Goal: Task Accomplishment & Management: Use online tool/utility

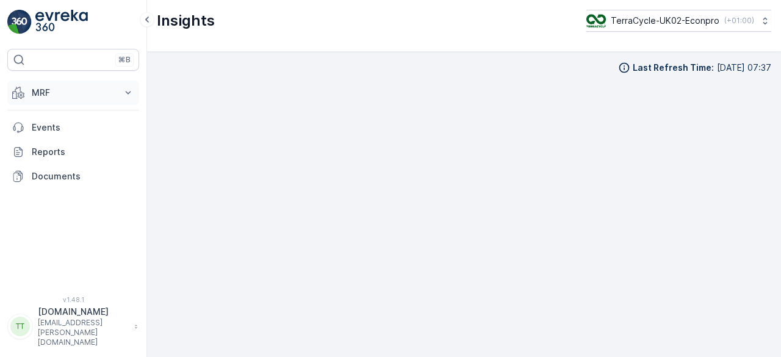
click at [40, 89] on p "MRF" at bounding box center [73, 93] width 83 height 12
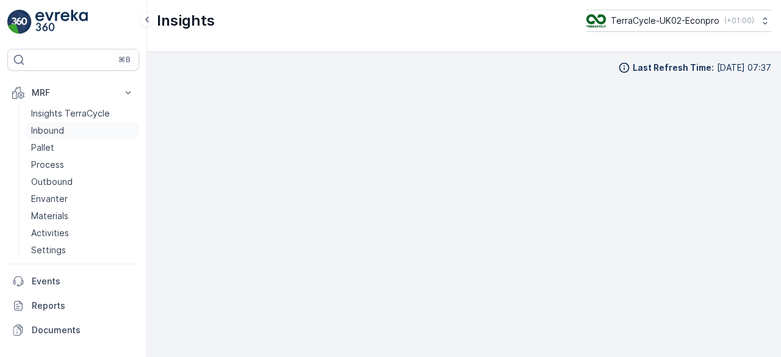
click at [37, 130] on p "Inbound" at bounding box center [47, 131] width 33 height 12
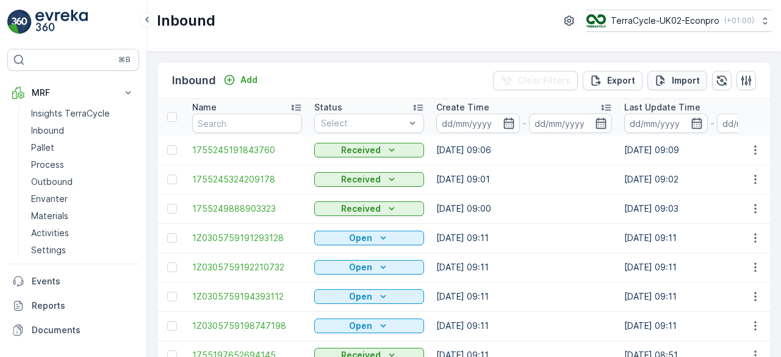
click at [685, 77] on p "Import" at bounding box center [686, 80] width 28 height 12
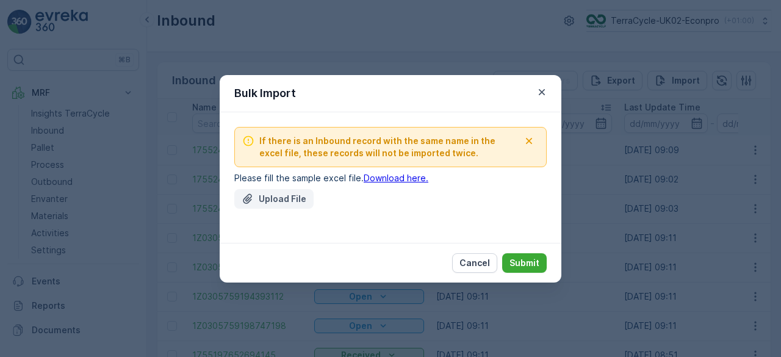
click at [286, 198] on p "Upload File" at bounding box center [283, 199] width 48 height 12
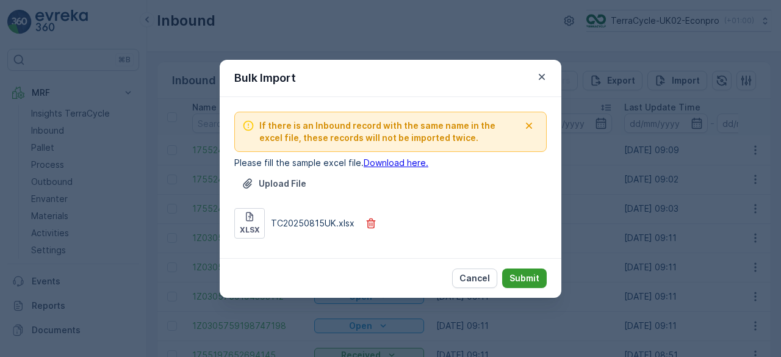
click at [518, 272] on p "Submit" at bounding box center [525, 278] width 30 height 12
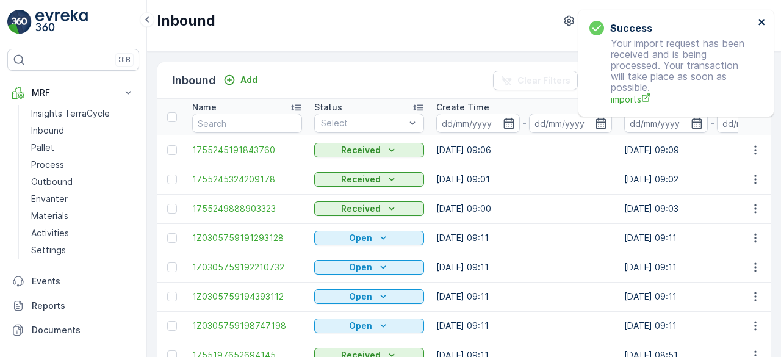
click at [764, 18] on icon "close" at bounding box center [762, 22] width 9 height 10
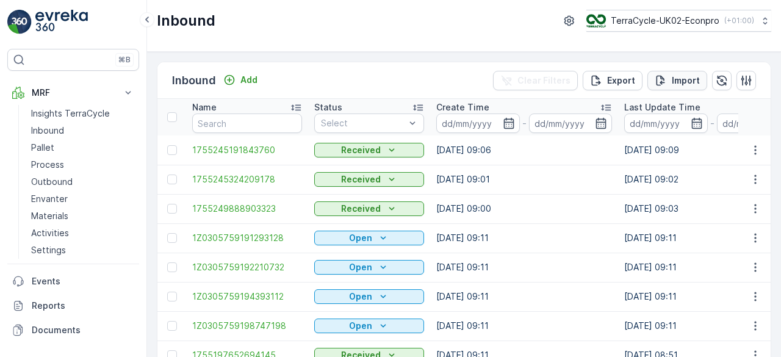
click at [677, 78] on p "Import" at bounding box center [686, 80] width 28 height 12
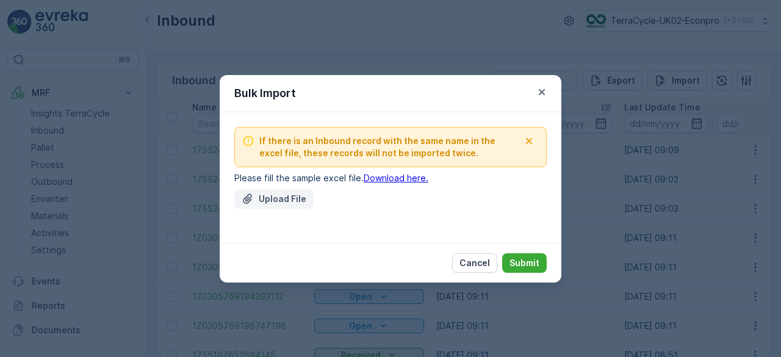
click at [295, 196] on p "Upload File" at bounding box center [283, 199] width 48 height 12
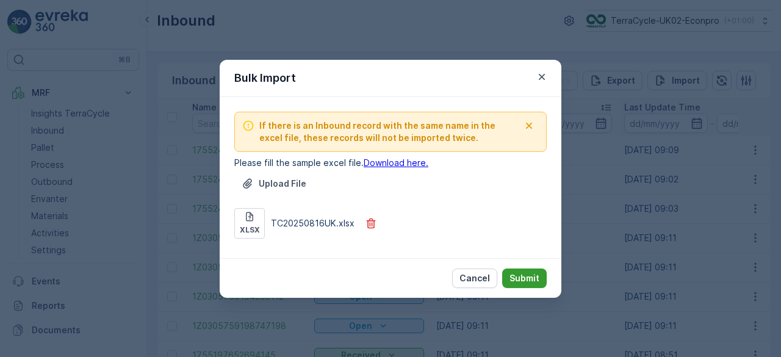
click at [517, 277] on p "Submit" at bounding box center [525, 278] width 30 height 12
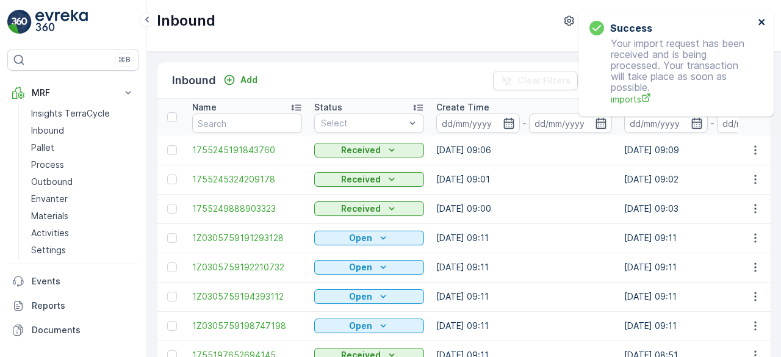
click at [763, 21] on icon "close" at bounding box center [762, 22] width 6 height 6
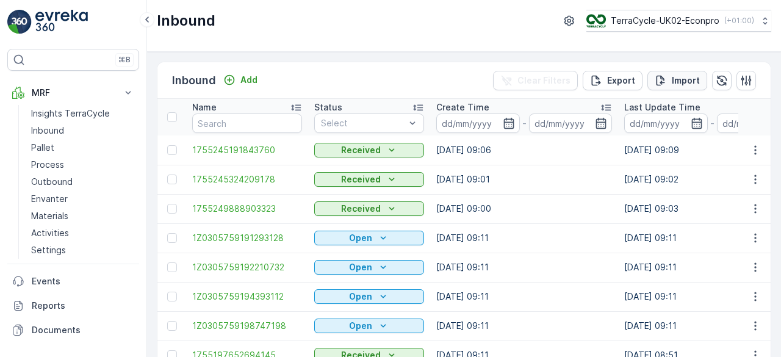
click at [673, 78] on p "Import" at bounding box center [686, 80] width 28 height 12
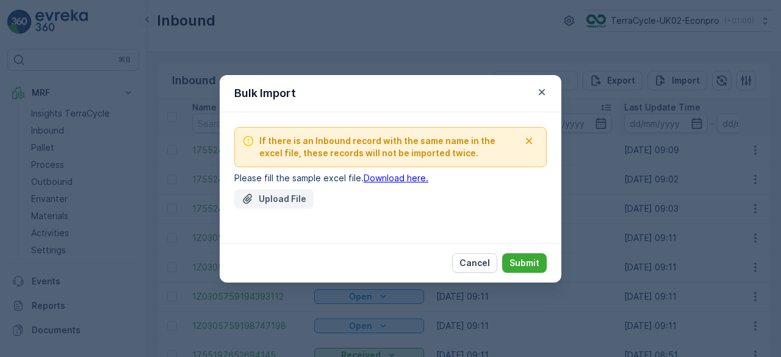
click at [268, 197] on p "Upload File" at bounding box center [283, 199] width 48 height 12
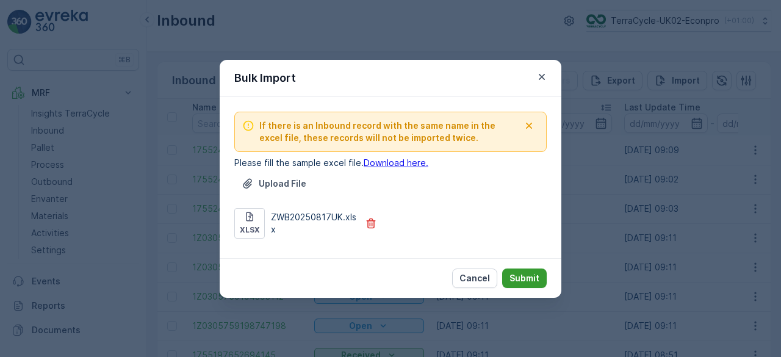
click at [532, 273] on p "Submit" at bounding box center [525, 278] width 30 height 12
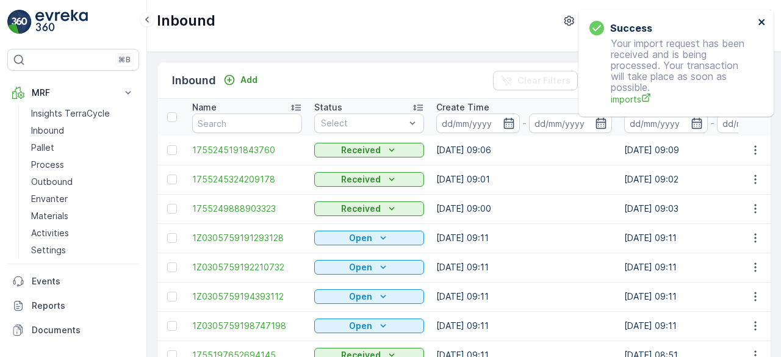
click at [759, 21] on icon "close" at bounding box center [762, 22] width 9 height 10
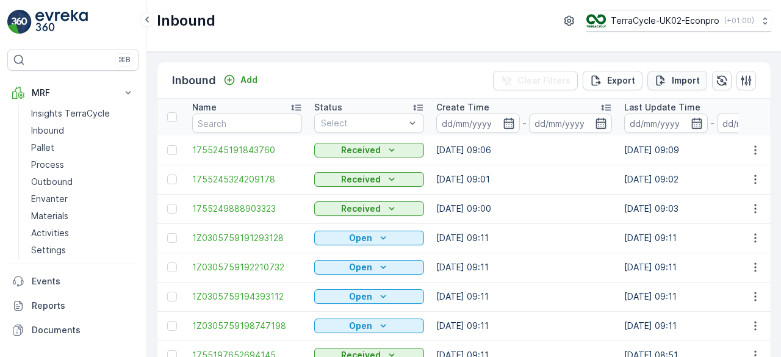
click at [670, 74] on div "Import" at bounding box center [677, 80] width 45 height 12
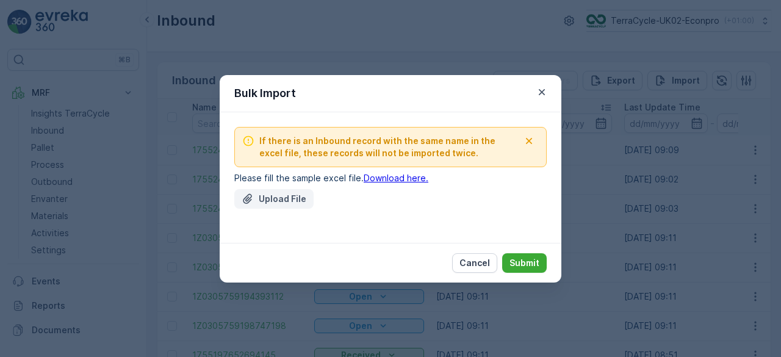
click at [272, 195] on p "Upload File" at bounding box center [283, 199] width 48 height 12
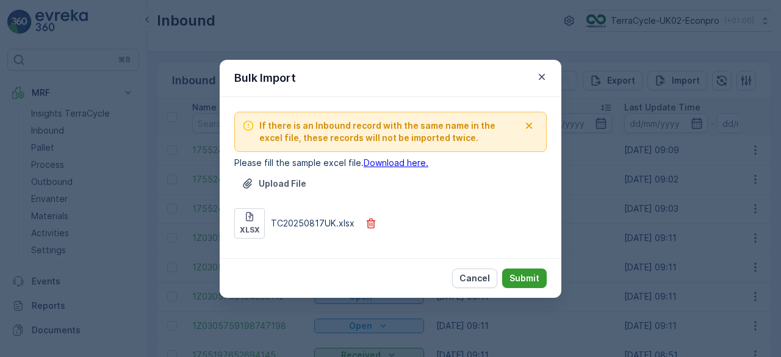
click at [524, 273] on p "Submit" at bounding box center [525, 278] width 30 height 12
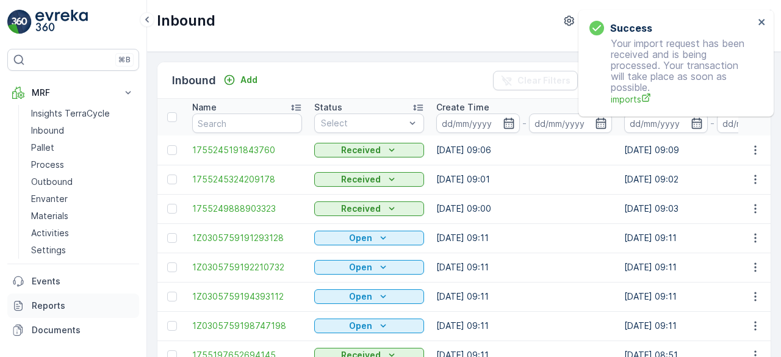
click at [54, 307] on p "Reports" at bounding box center [83, 306] width 103 height 12
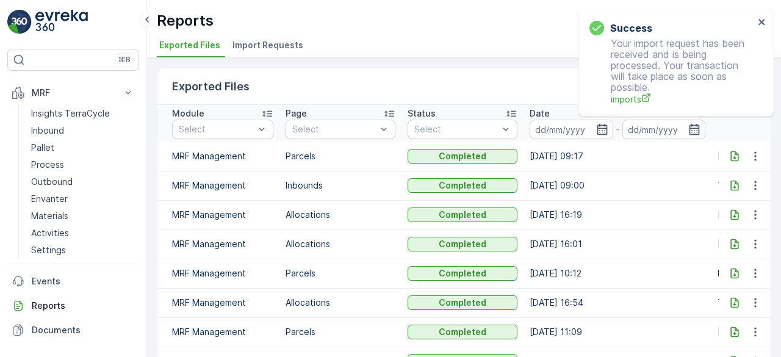
click at [286, 45] on span "Import Requests" at bounding box center [268, 45] width 71 height 12
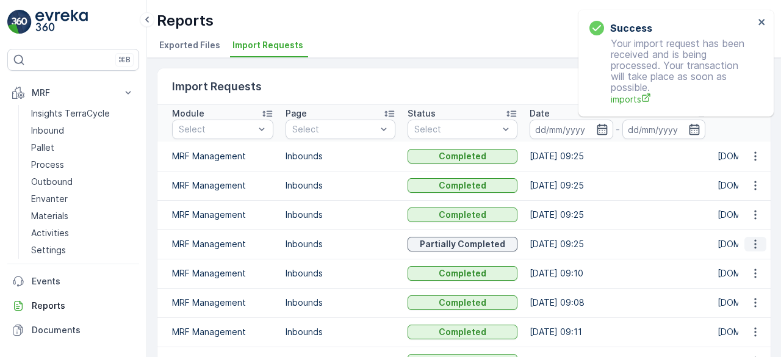
click at [756, 247] on icon "button" at bounding box center [756, 244] width 12 height 12
click at [722, 262] on span "See More Details" at bounding box center [741, 261] width 71 height 12
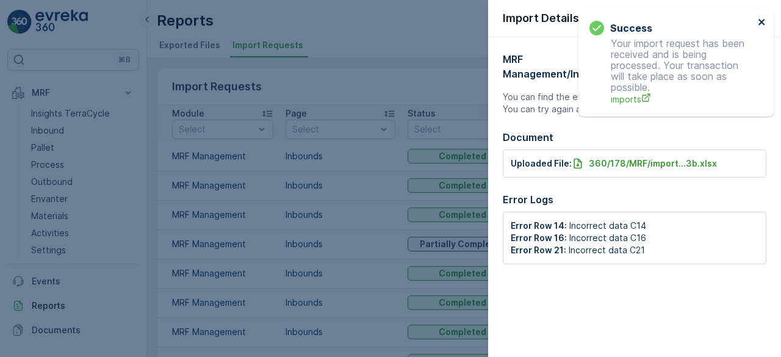
click at [763, 20] on icon "close" at bounding box center [762, 22] width 6 height 6
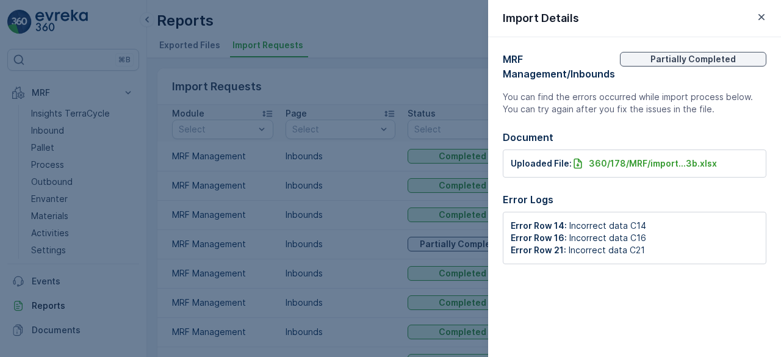
click at [763, 20] on icon "button" at bounding box center [762, 17] width 12 height 12
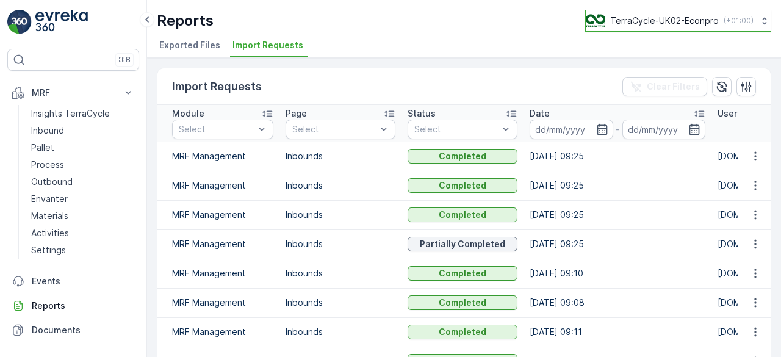
click at [693, 24] on p "TerraCycle-UK02-Econpro" at bounding box center [664, 21] width 109 height 12
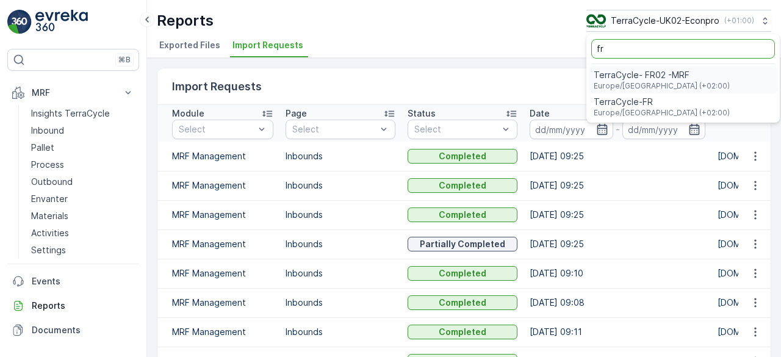
type input "fr"
click at [653, 70] on span "TerraCycle- FR02 -MRF" at bounding box center [662, 75] width 136 height 12
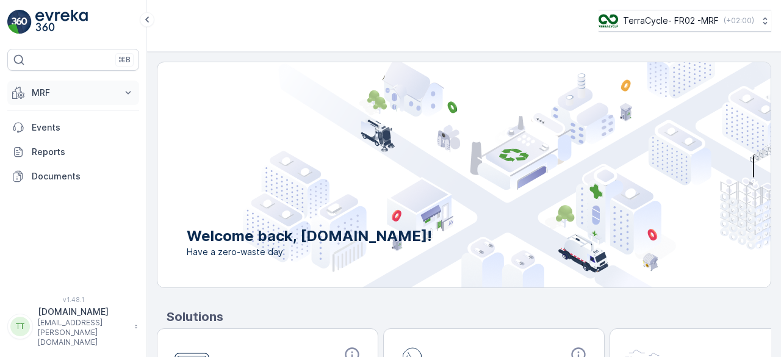
click at [75, 93] on p "MRF" at bounding box center [73, 93] width 83 height 12
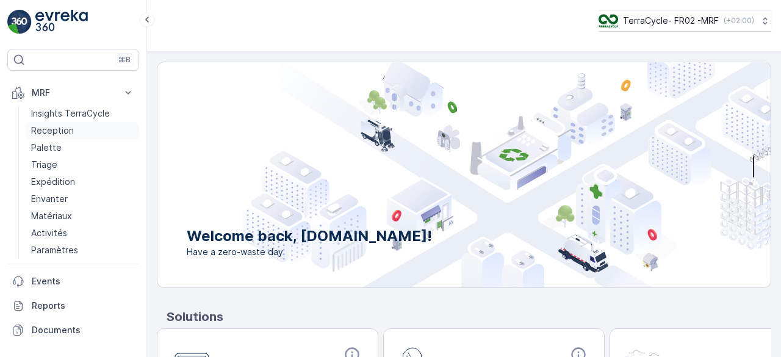
click at [65, 130] on p "Reception" at bounding box center [52, 131] width 43 height 12
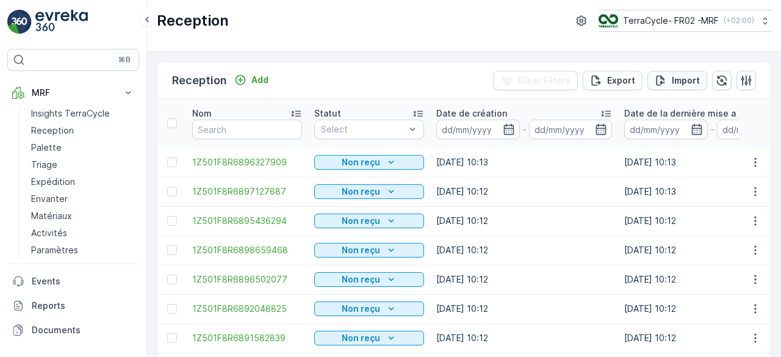
click at [677, 78] on p "Import" at bounding box center [686, 80] width 28 height 12
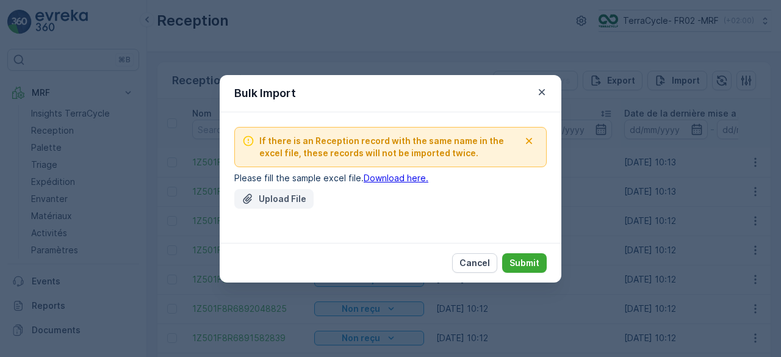
click at [245, 196] on icon "Upload File" at bounding box center [248, 199] width 12 height 12
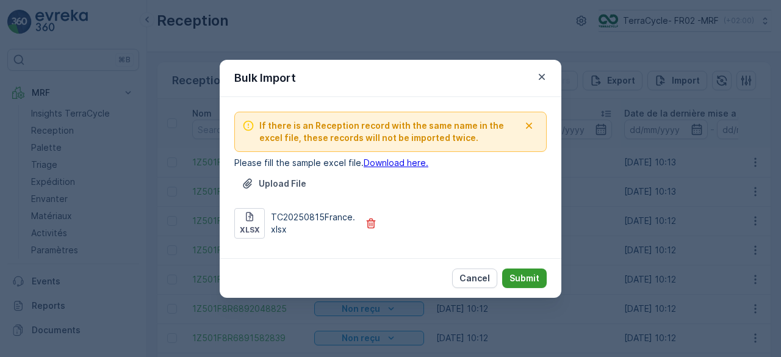
click at [530, 274] on p "Submit" at bounding box center [525, 278] width 30 height 12
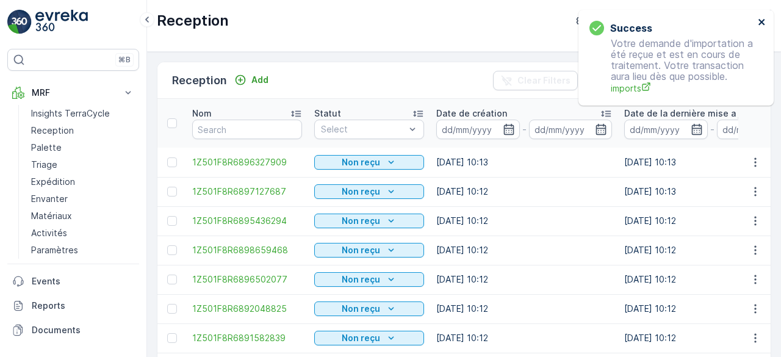
click at [759, 20] on icon "close" at bounding box center [762, 22] width 6 height 6
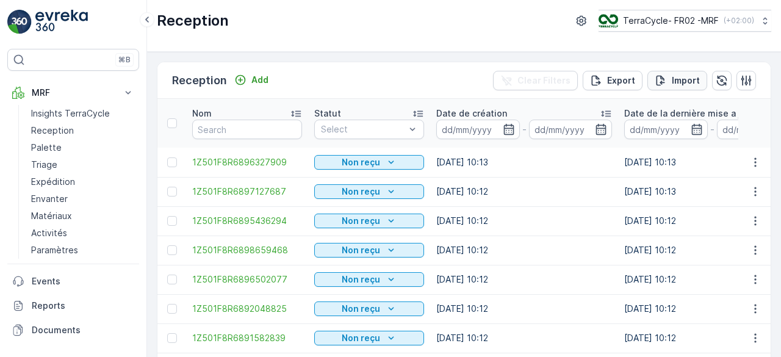
click at [681, 76] on p "Import" at bounding box center [686, 80] width 28 height 12
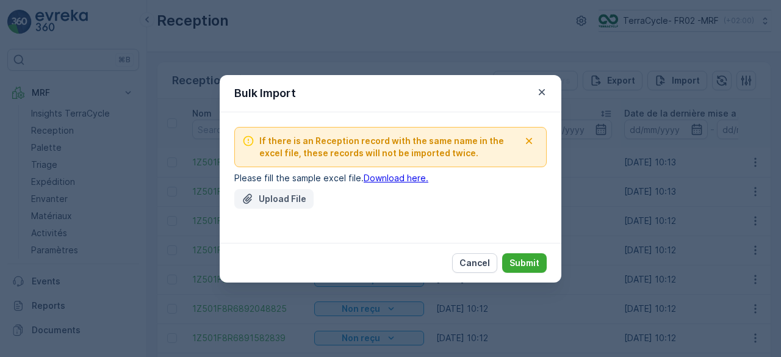
click at [276, 198] on p "Upload File" at bounding box center [283, 199] width 48 height 12
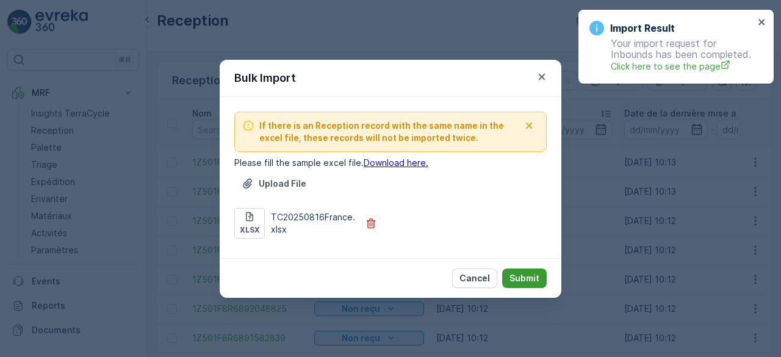
click at [529, 277] on p "Submit" at bounding box center [525, 278] width 30 height 12
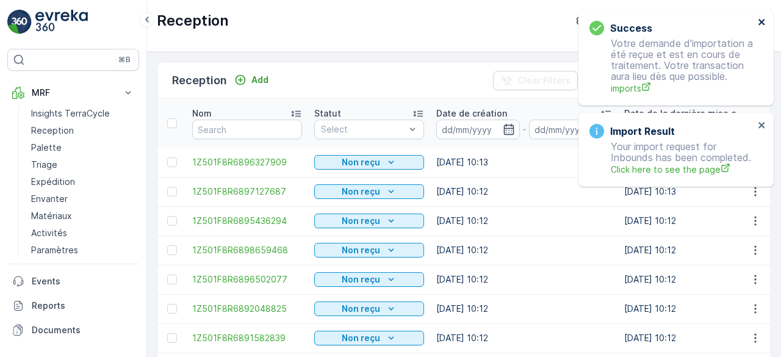
click at [760, 22] on icon "close" at bounding box center [762, 22] width 9 height 10
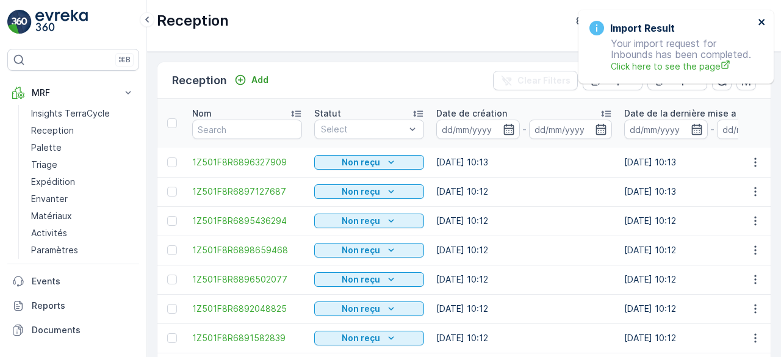
click at [760, 22] on icon "close" at bounding box center [762, 22] width 9 height 10
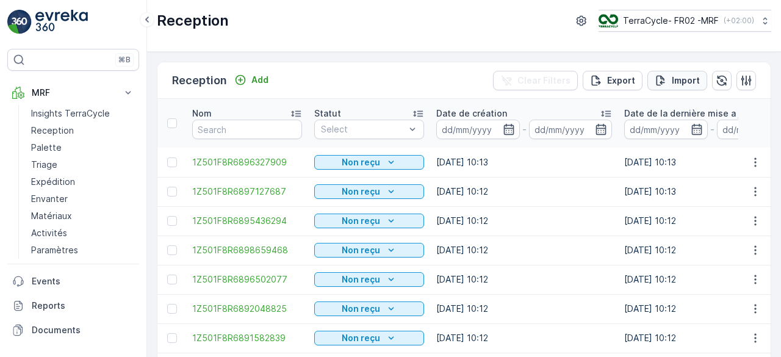
click at [674, 81] on p "Import" at bounding box center [686, 80] width 28 height 12
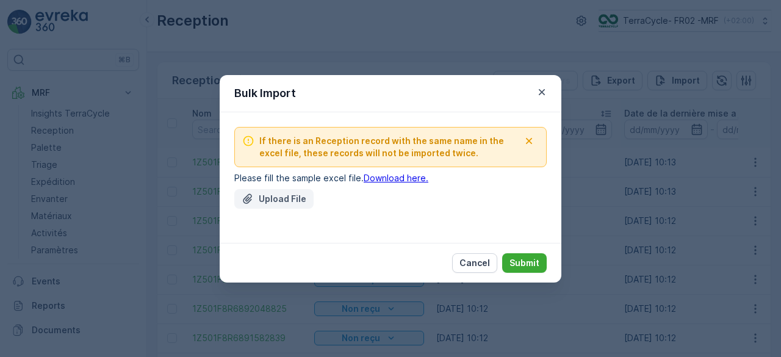
click at [283, 195] on p "Upload File" at bounding box center [283, 199] width 48 height 12
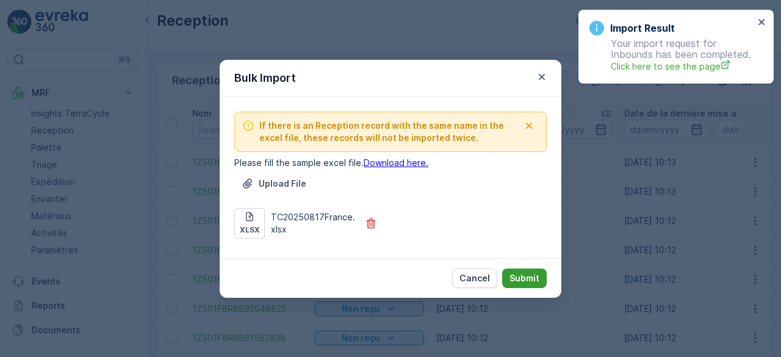
click at [534, 275] on p "Submit" at bounding box center [525, 278] width 30 height 12
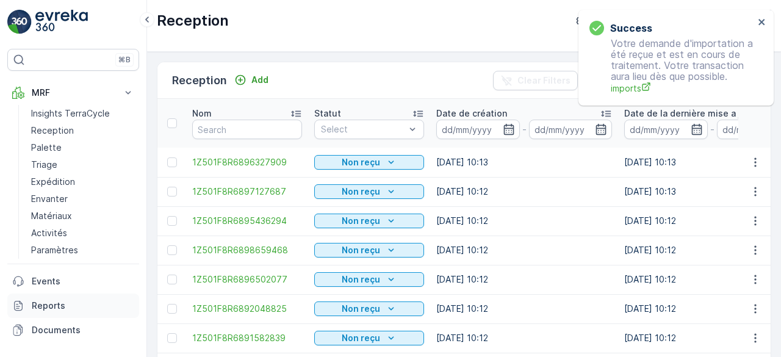
click at [59, 303] on p "Reports" at bounding box center [83, 306] width 103 height 12
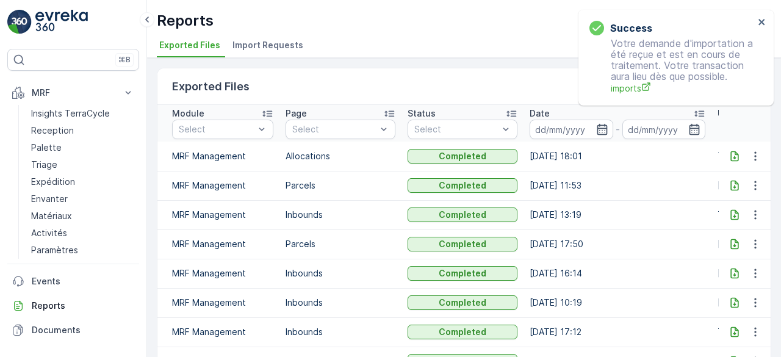
click at [263, 45] on span "Import Requests" at bounding box center [268, 45] width 71 height 12
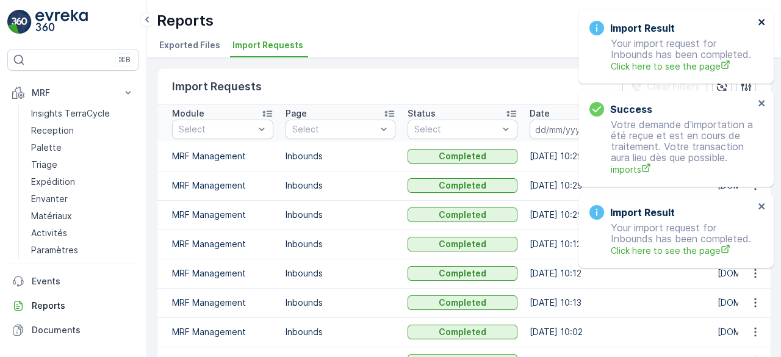
click at [760, 23] on icon "close" at bounding box center [762, 22] width 9 height 10
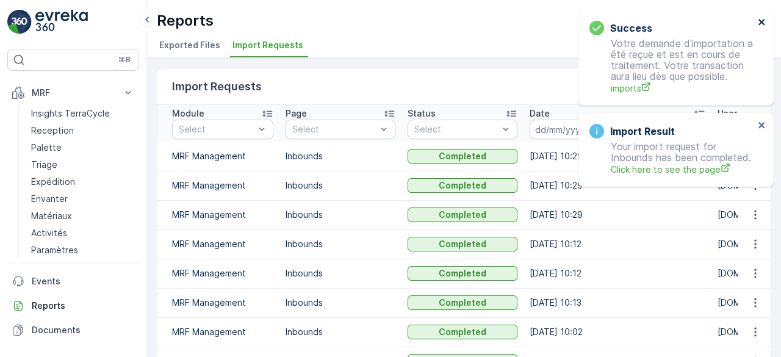
click at [760, 23] on icon "close" at bounding box center [762, 22] width 9 height 10
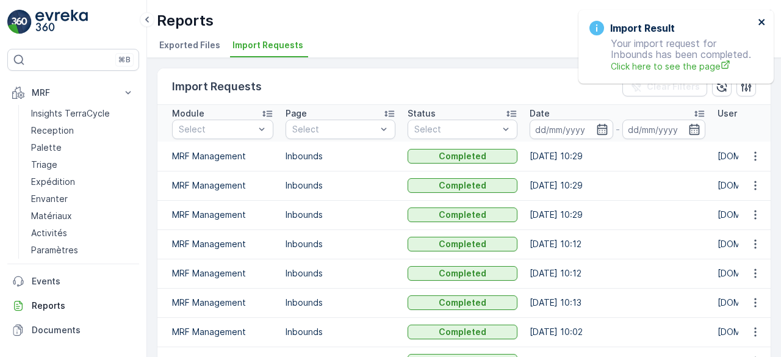
click at [760, 23] on icon "close" at bounding box center [762, 22] width 9 height 10
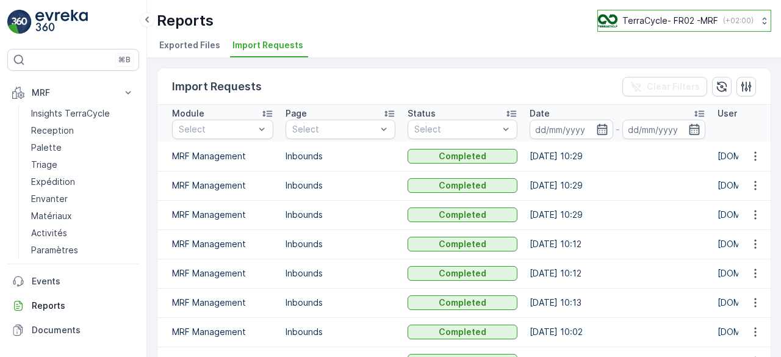
click at [660, 25] on p "TerraCycle- FR02 -MRF" at bounding box center [671, 21] width 96 height 12
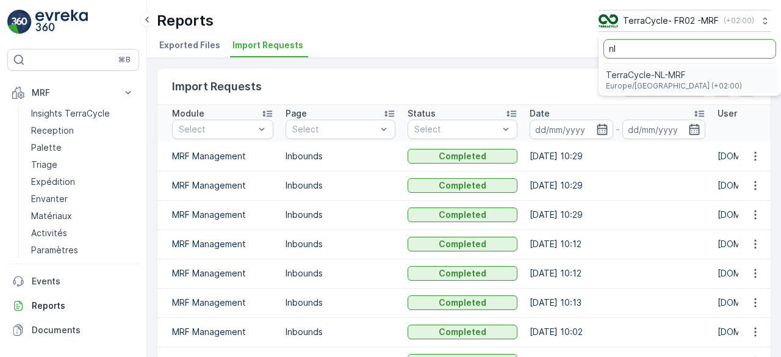
type input "nl"
click at [632, 78] on span "TerraCycle-NL-MRF" at bounding box center [674, 75] width 136 height 12
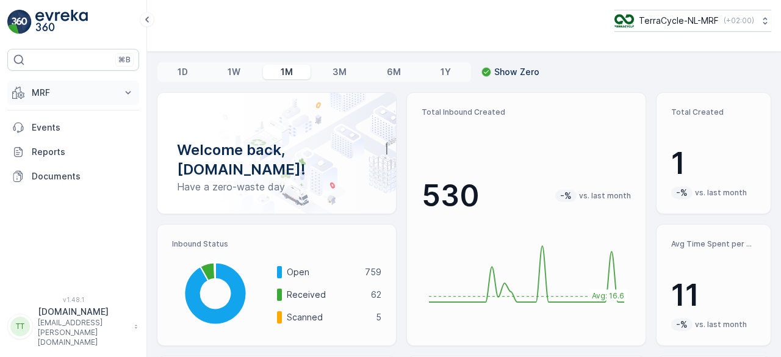
click at [74, 87] on p "MRF" at bounding box center [73, 93] width 83 height 12
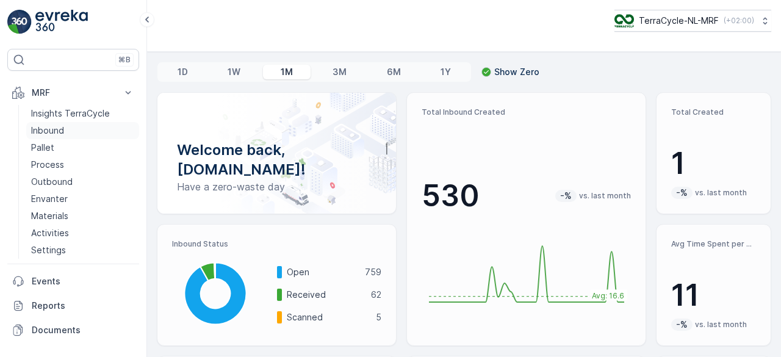
click at [57, 128] on p "Inbound" at bounding box center [47, 131] width 33 height 12
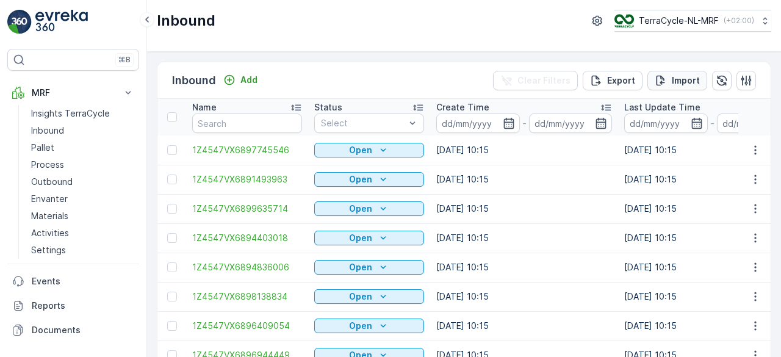
click at [684, 78] on p "Import" at bounding box center [686, 80] width 28 height 12
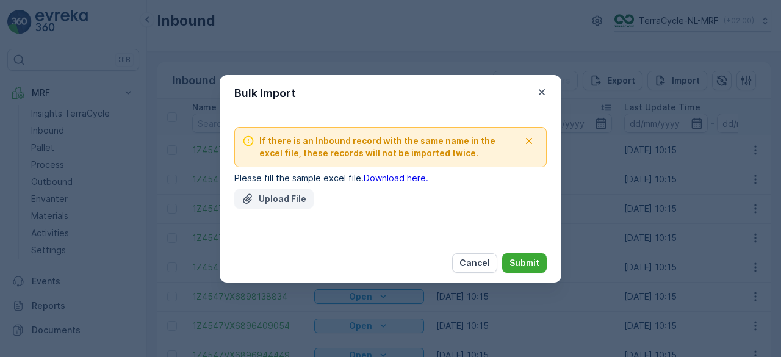
click at [278, 200] on p "Upload File" at bounding box center [283, 199] width 48 height 12
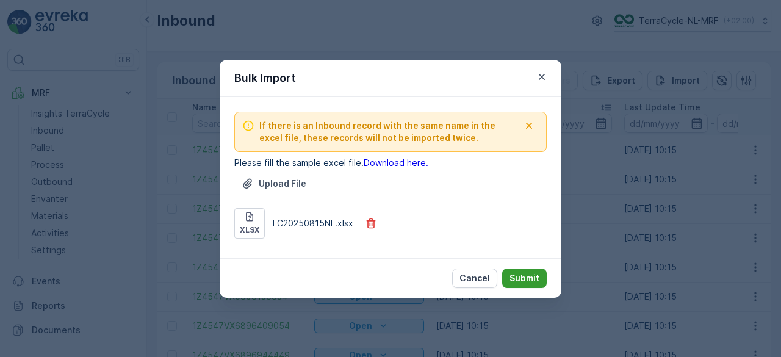
click at [537, 278] on p "Submit" at bounding box center [525, 278] width 30 height 12
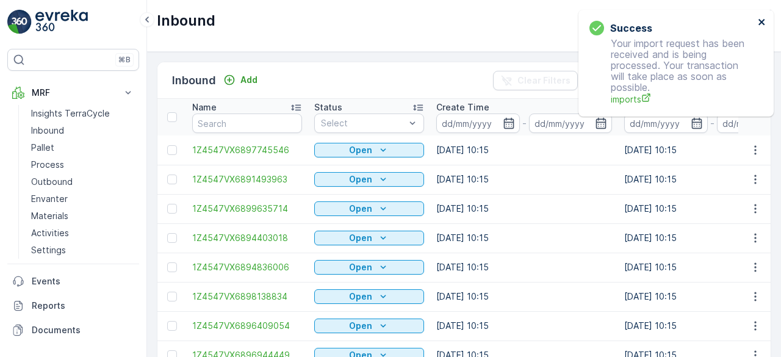
click at [762, 20] on icon "close" at bounding box center [762, 22] width 9 height 10
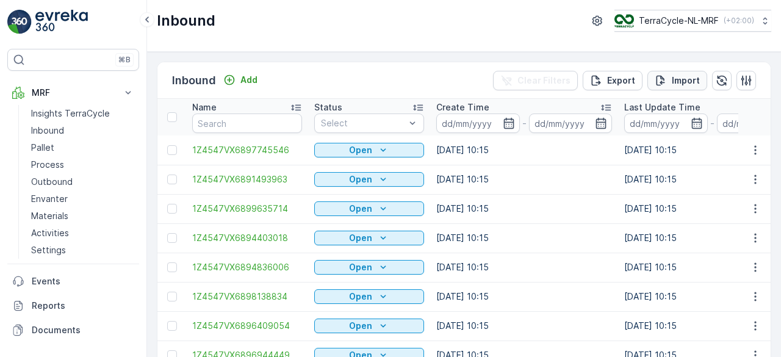
click at [672, 74] on p "Import" at bounding box center [686, 80] width 28 height 12
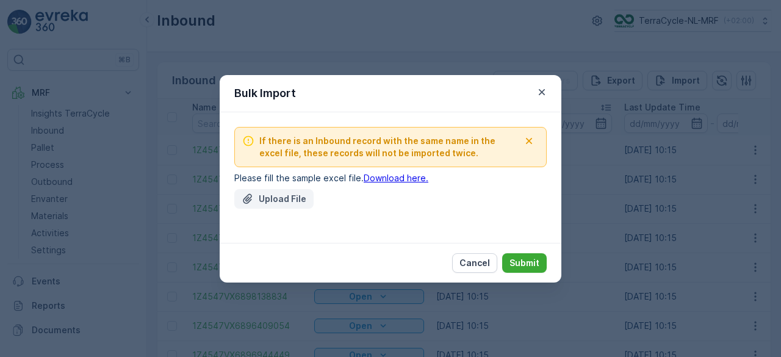
click at [284, 195] on p "Upload File" at bounding box center [283, 199] width 48 height 12
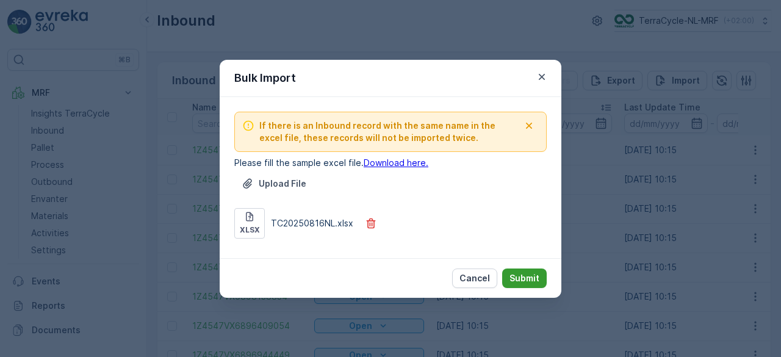
click at [520, 278] on p "Submit" at bounding box center [525, 278] width 30 height 12
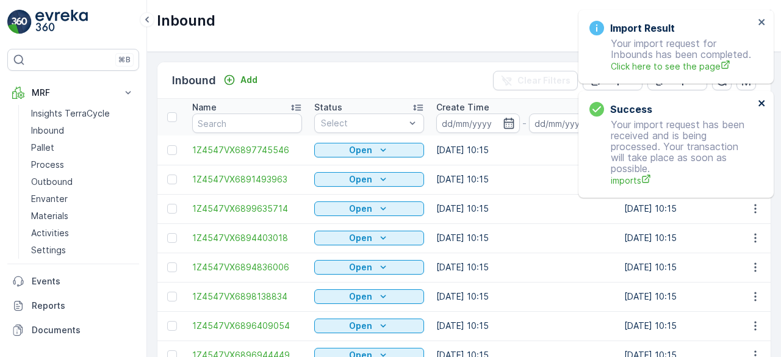
click at [754, 21] on div "Import Result" at bounding box center [672, 28] width 165 height 15
click at [761, 21] on icon "close" at bounding box center [762, 22] width 6 height 6
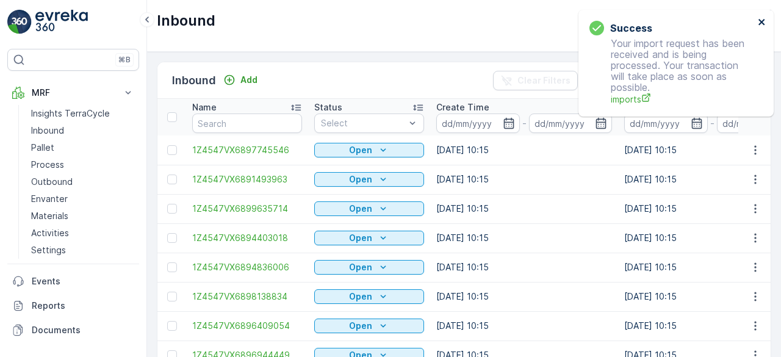
click at [761, 21] on icon "close" at bounding box center [762, 22] width 6 height 6
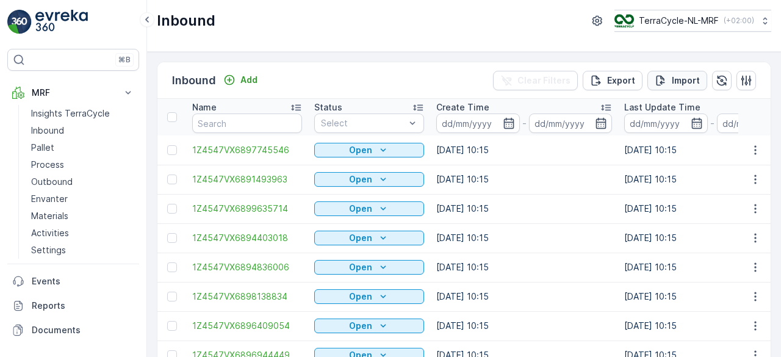
click at [667, 81] on div "Import" at bounding box center [677, 80] width 45 height 12
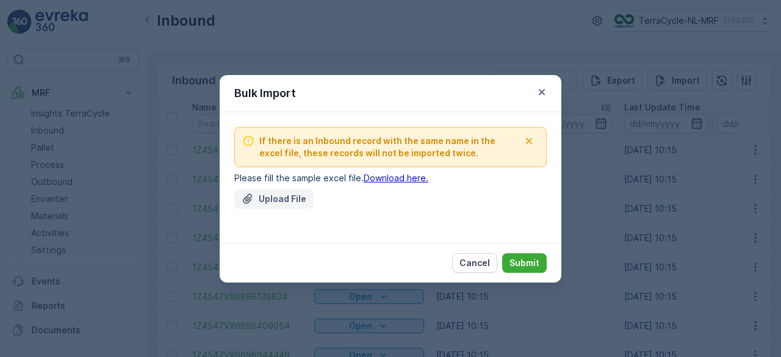
click at [284, 200] on p "Upload File" at bounding box center [283, 199] width 48 height 12
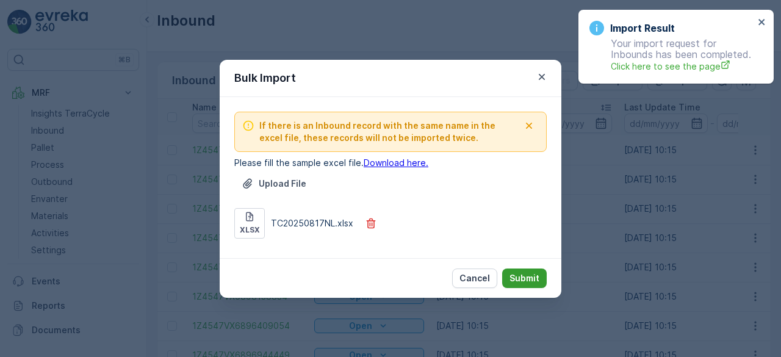
click at [519, 276] on p "Submit" at bounding box center [525, 278] width 30 height 12
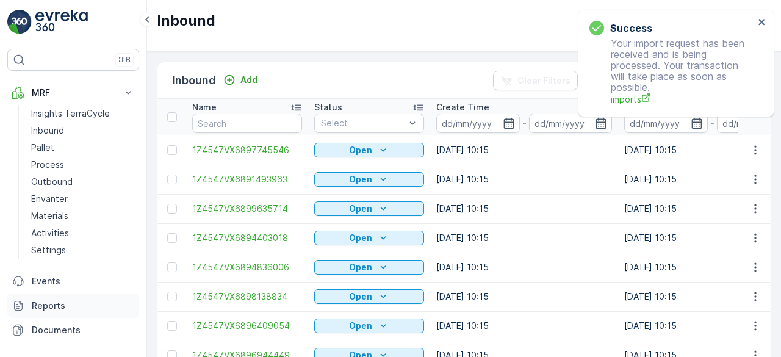
click at [51, 296] on link "Reports" at bounding box center [73, 306] width 132 height 24
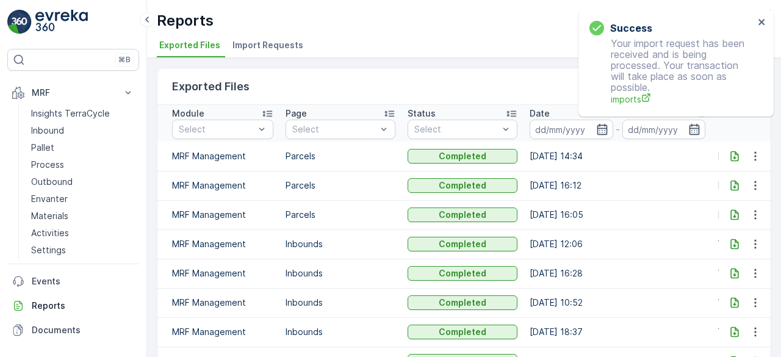
click at [264, 42] on span "Import Requests" at bounding box center [268, 45] width 71 height 12
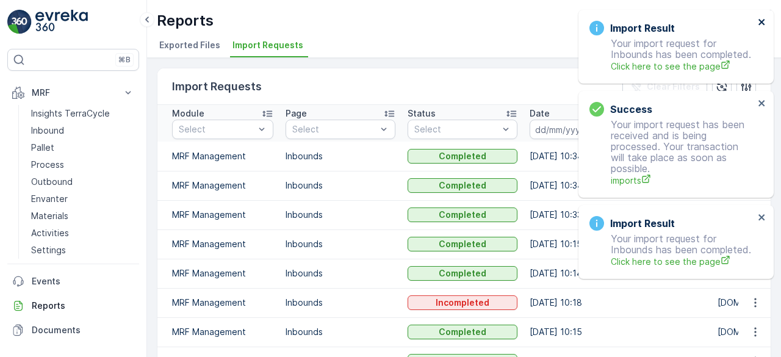
click at [760, 25] on icon "close" at bounding box center [762, 22] width 9 height 10
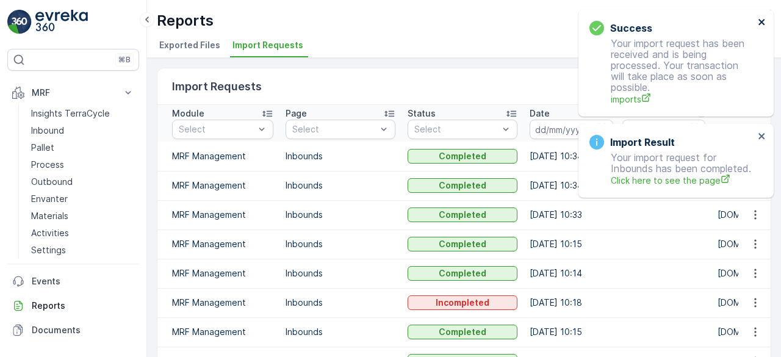
click at [760, 25] on icon "close" at bounding box center [762, 22] width 9 height 10
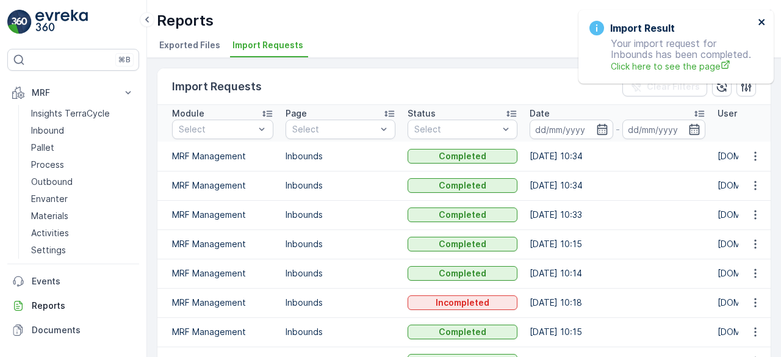
click at [760, 23] on icon "close" at bounding box center [762, 22] width 6 height 6
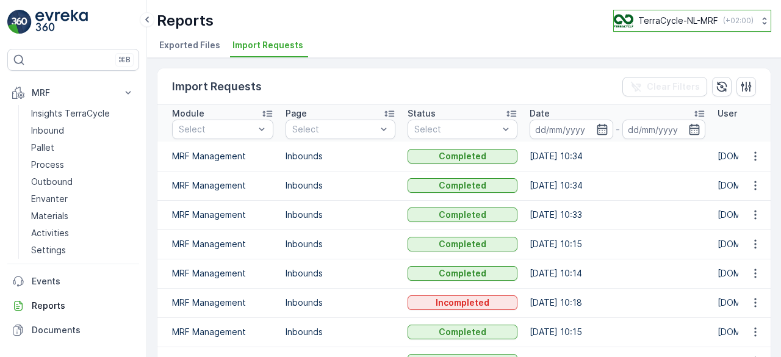
click at [662, 25] on p "TerraCycle-NL-MRF" at bounding box center [678, 21] width 80 height 12
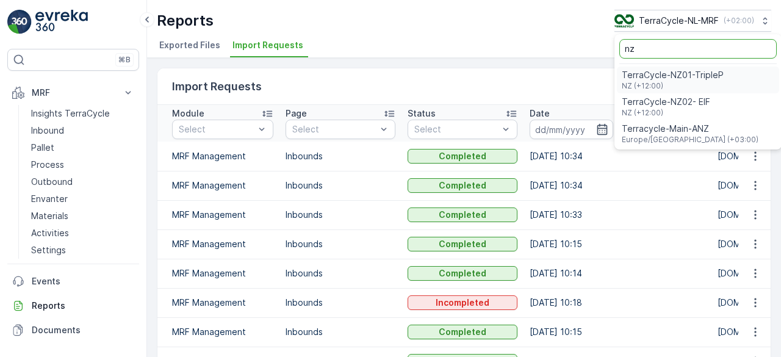
type input "nz"
click at [649, 74] on span "TerraCycle-NZ01-TripleP" at bounding box center [673, 75] width 102 height 12
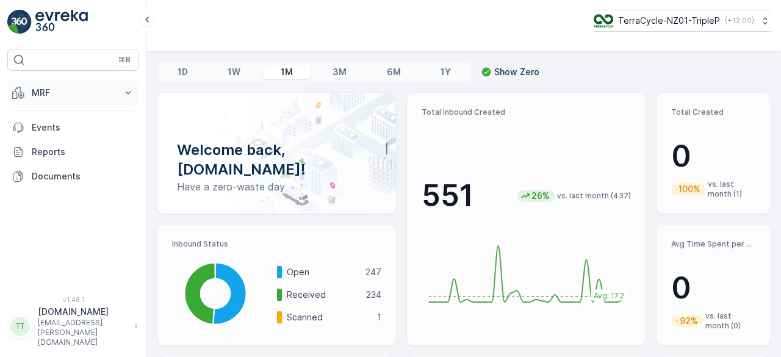
click at [28, 90] on button "MRF" at bounding box center [73, 93] width 132 height 24
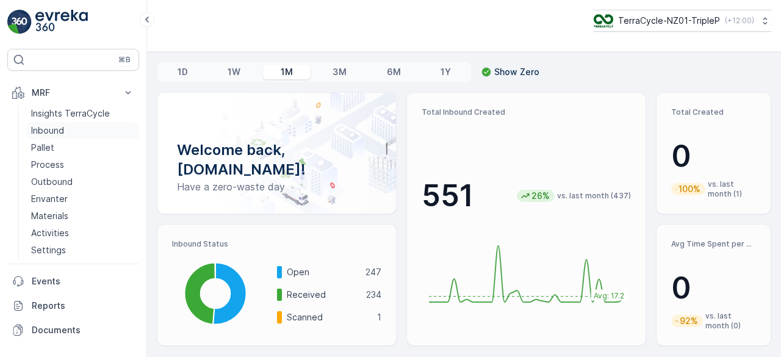
click at [41, 131] on p "Inbound" at bounding box center [47, 131] width 33 height 12
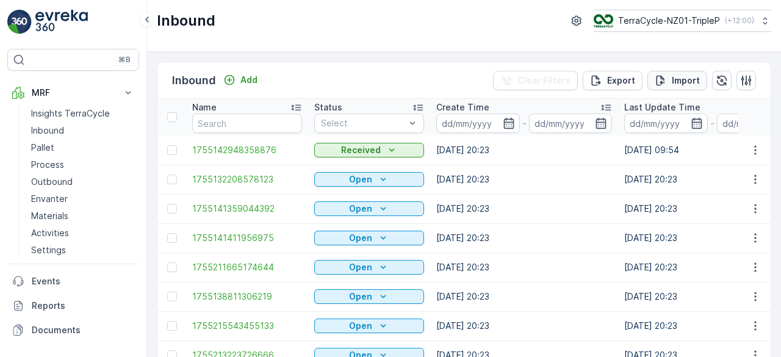
click at [687, 73] on button "Import" at bounding box center [678, 81] width 60 height 20
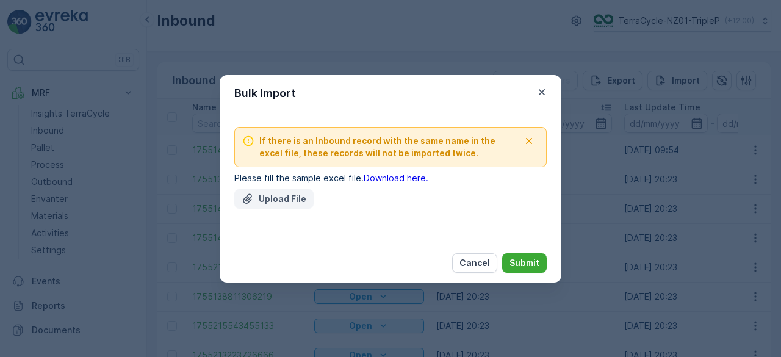
click at [287, 193] on p "Upload File" at bounding box center [283, 199] width 48 height 12
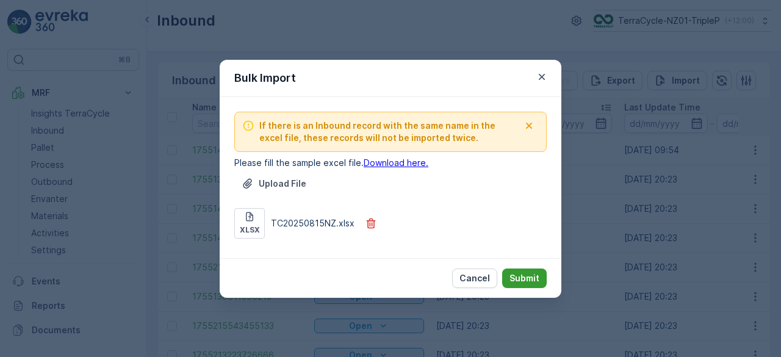
click at [533, 276] on p "Submit" at bounding box center [525, 278] width 30 height 12
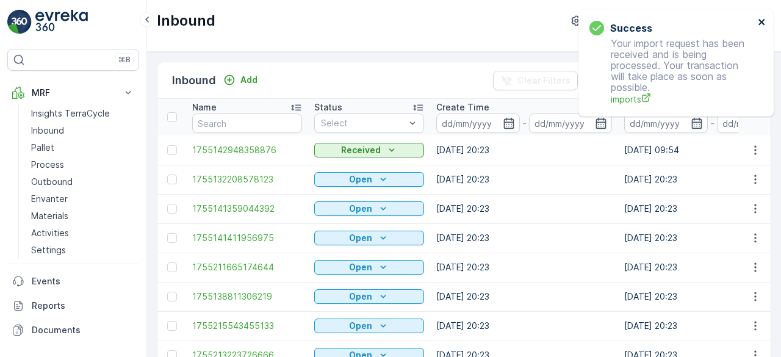
click at [760, 23] on icon "close" at bounding box center [762, 22] width 6 height 6
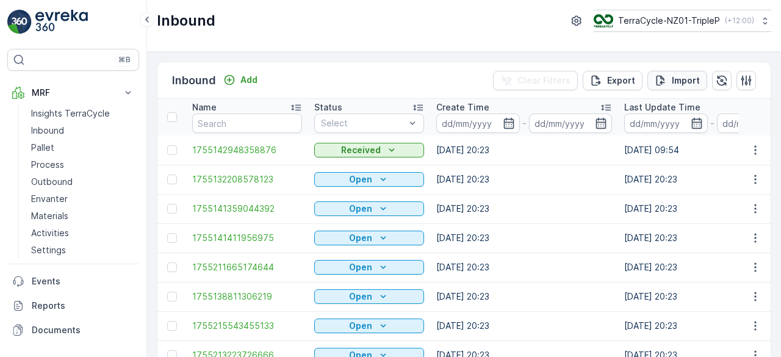
click at [685, 75] on p "Import" at bounding box center [686, 80] width 28 height 12
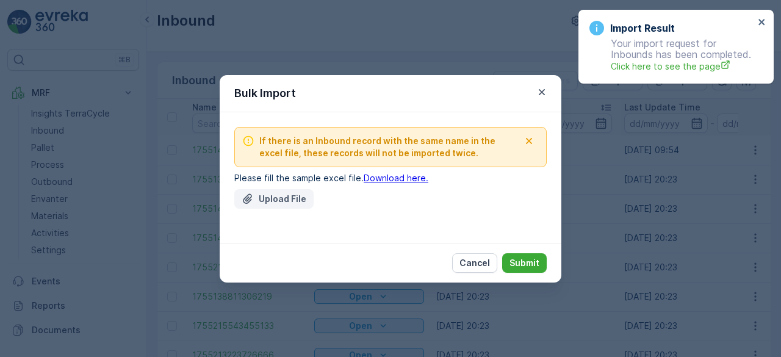
click at [277, 204] on p "Upload File" at bounding box center [283, 199] width 48 height 12
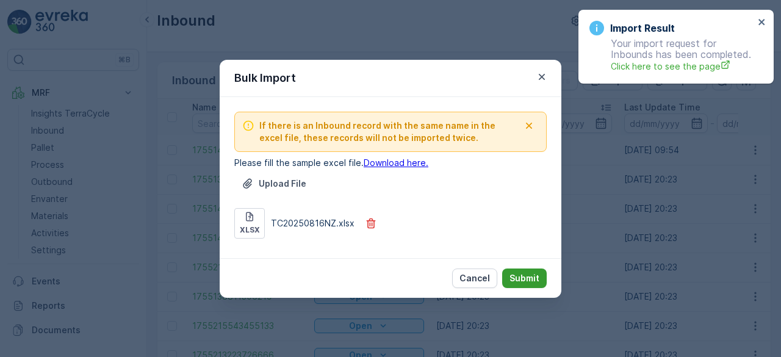
click at [519, 274] on p "Submit" at bounding box center [525, 278] width 30 height 12
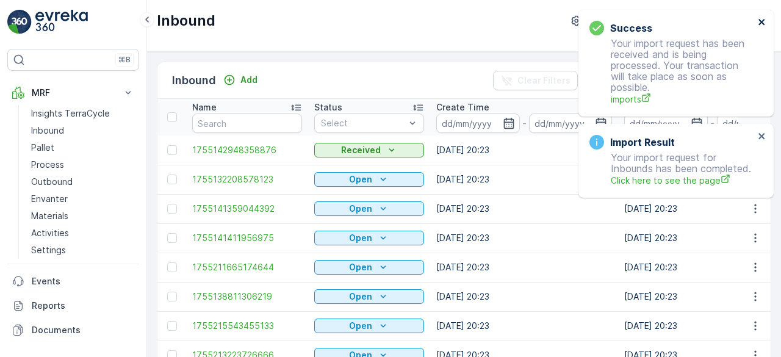
click at [762, 18] on icon "close" at bounding box center [762, 22] width 9 height 10
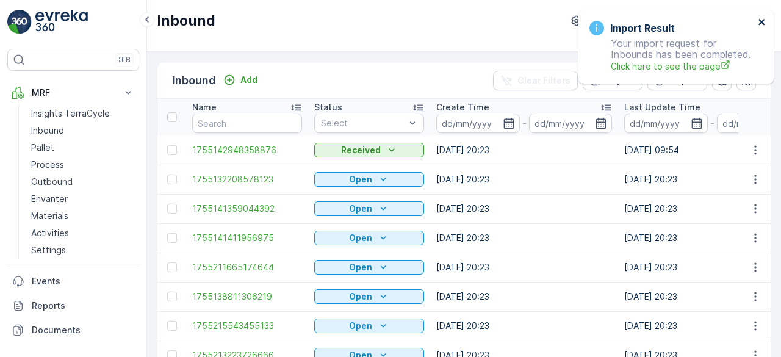
click at [762, 15] on div "Import Result Your import request for Inbounds has been completed. Click here t…" at bounding box center [673, 12] width 195 height 5
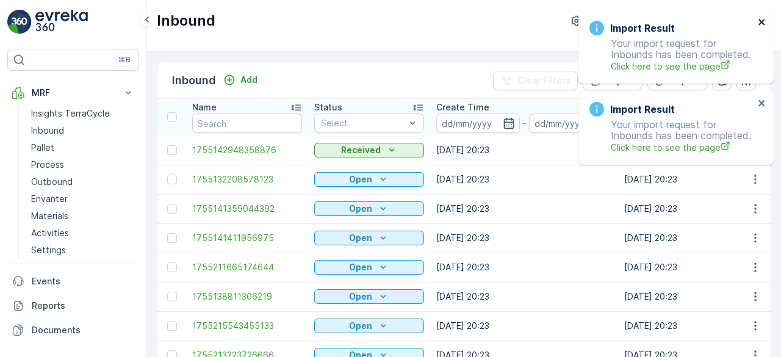
click at [759, 21] on icon "close" at bounding box center [762, 22] width 9 height 10
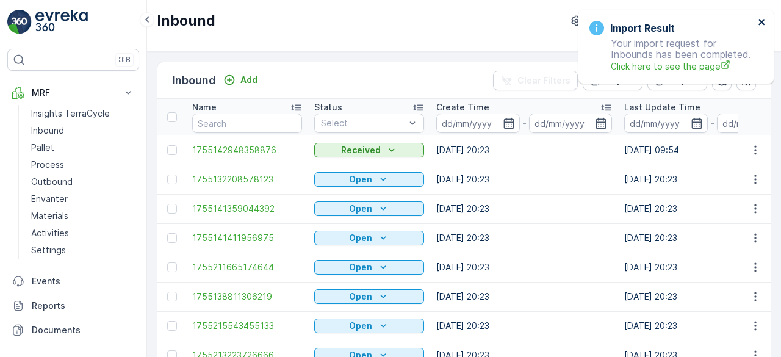
click at [759, 21] on icon "close" at bounding box center [762, 22] width 9 height 10
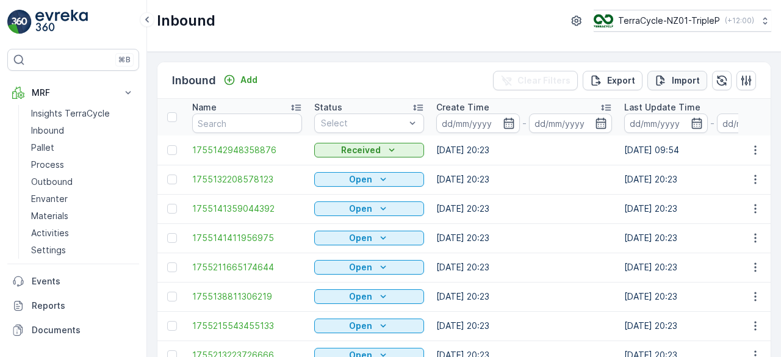
click at [684, 77] on p "Import" at bounding box center [686, 80] width 28 height 12
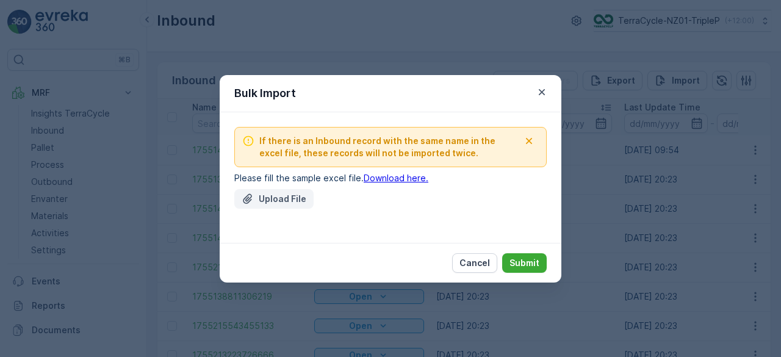
click at [300, 189] on button "Upload File" at bounding box center [273, 199] width 79 height 20
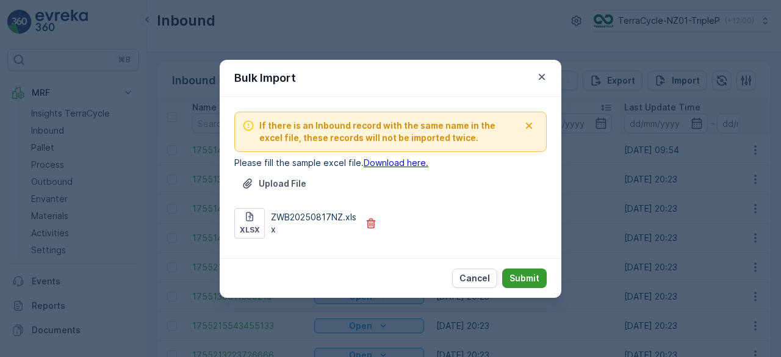
click at [525, 278] on p "Submit" at bounding box center [525, 278] width 30 height 12
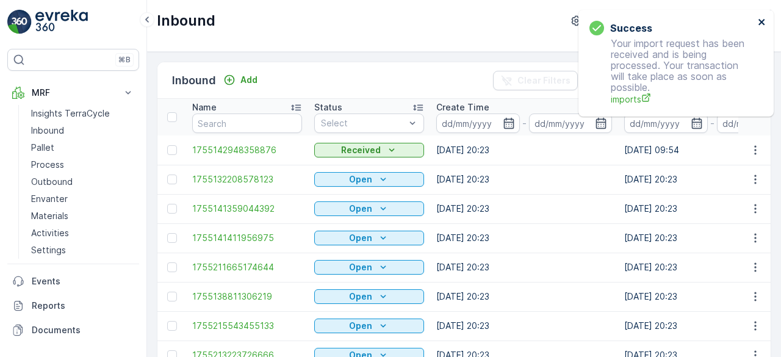
click at [762, 20] on icon "close" at bounding box center [762, 22] width 9 height 10
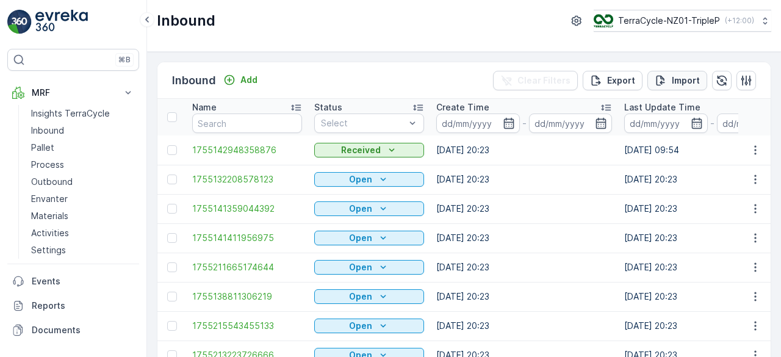
click at [682, 76] on p "Import" at bounding box center [686, 80] width 28 height 12
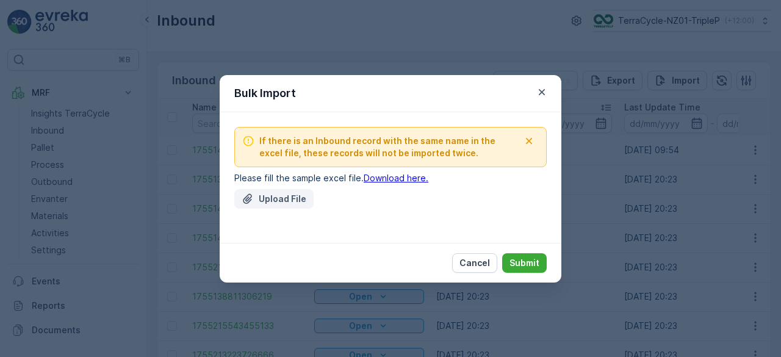
click at [286, 193] on p "Upload File" at bounding box center [283, 199] width 48 height 12
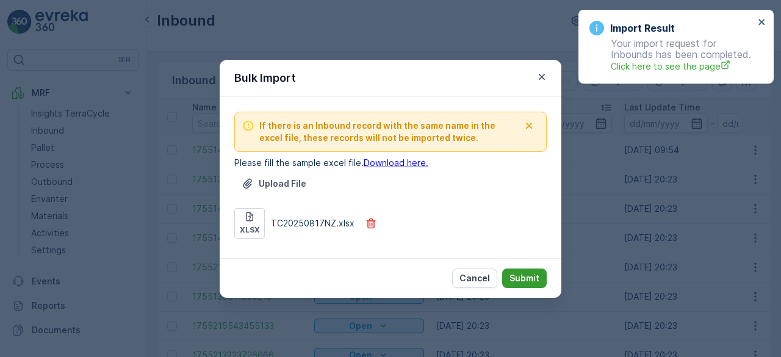
click at [535, 278] on p "Submit" at bounding box center [525, 278] width 30 height 12
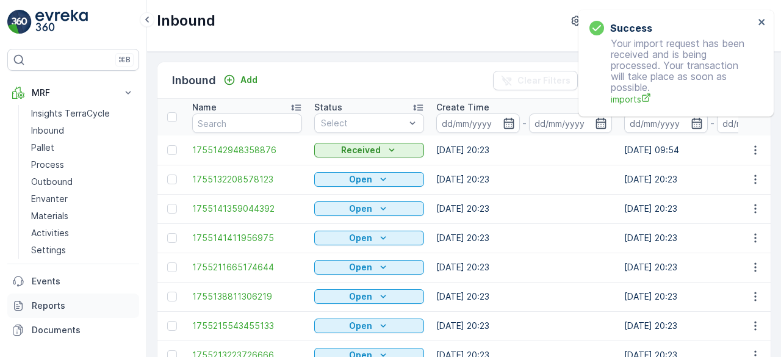
click at [42, 302] on p "Reports" at bounding box center [83, 306] width 103 height 12
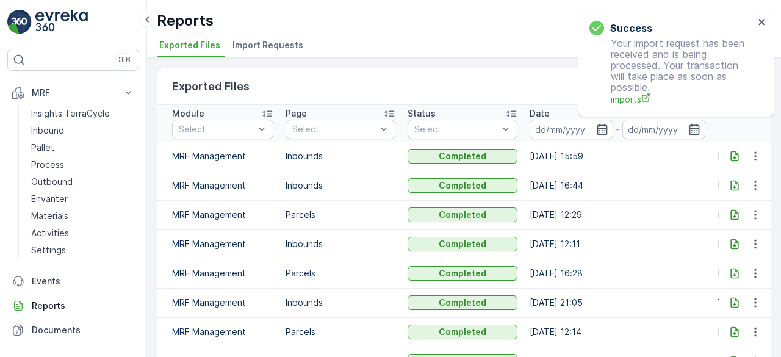
click at [286, 40] on span "Import Requests" at bounding box center [268, 45] width 71 height 12
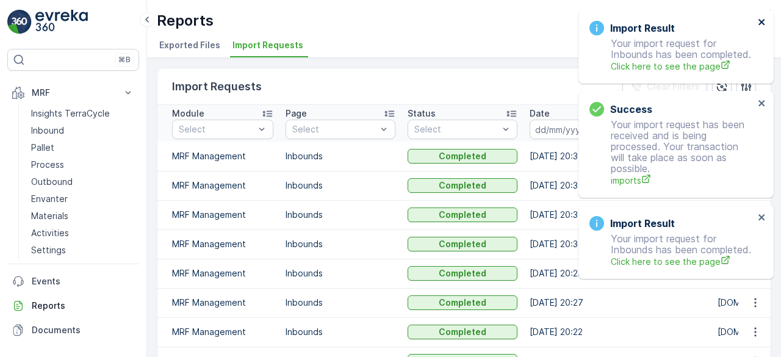
click at [764, 20] on icon "close" at bounding box center [762, 22] width 6 height 6
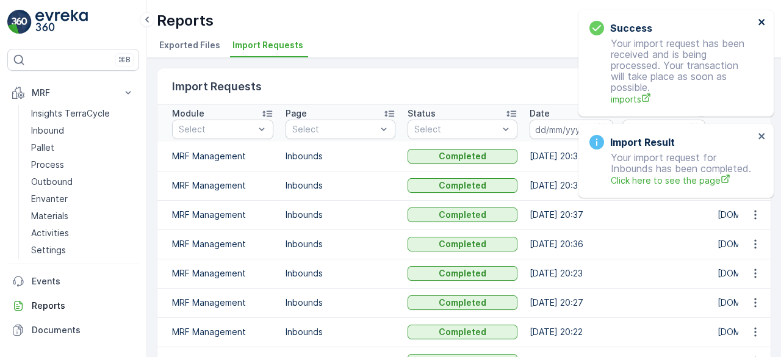
click at [764, 20] on icon "close" at bounding box center [762, 22] width 6 height 6
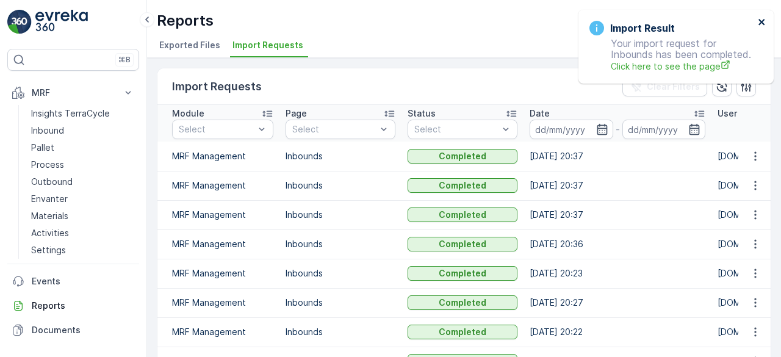
click at [760, 22] on icon "close" at bounding box center [762, 22] width 9 height 10
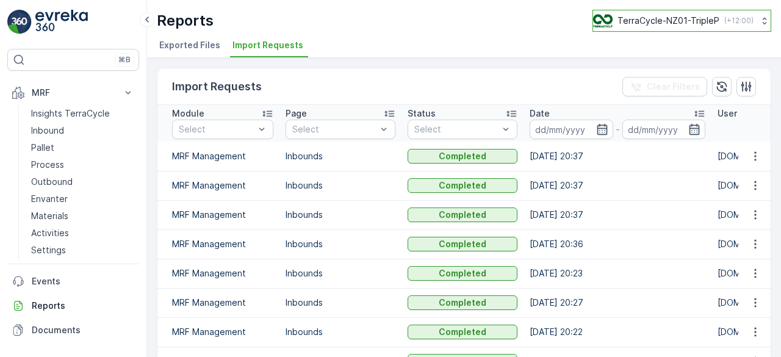
click at [668, 16] on p "TerraCycle-NZ01-TripleP" at bounding box center [669, 21] width 102 height 12
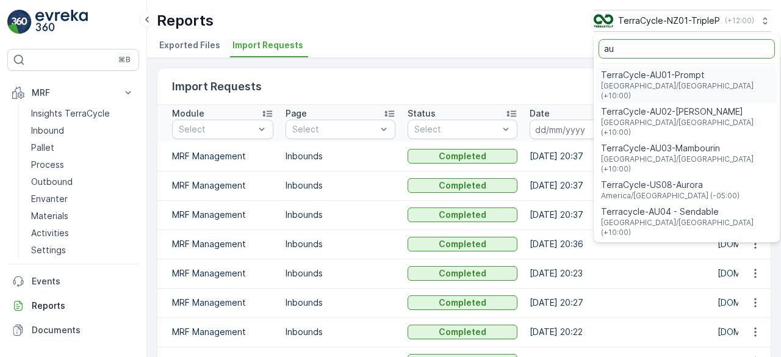
type input "au"
click at [640, 70] on span "TerraCycle-AU01-Prompt" at bounding box center [687, 75] width 172 height 12
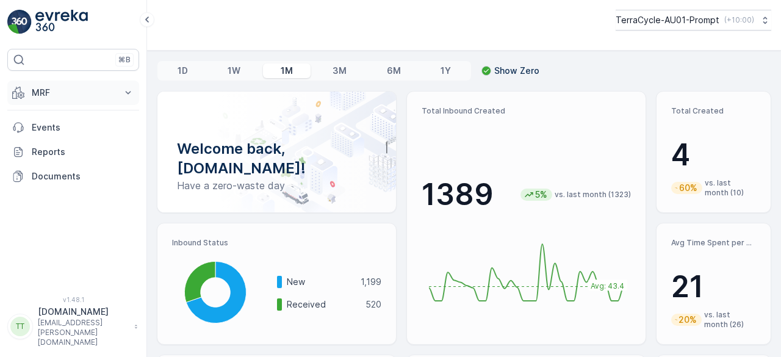
click at [74, 87] on p "MRF" at bounding box center [73, 93] width 83 height 12
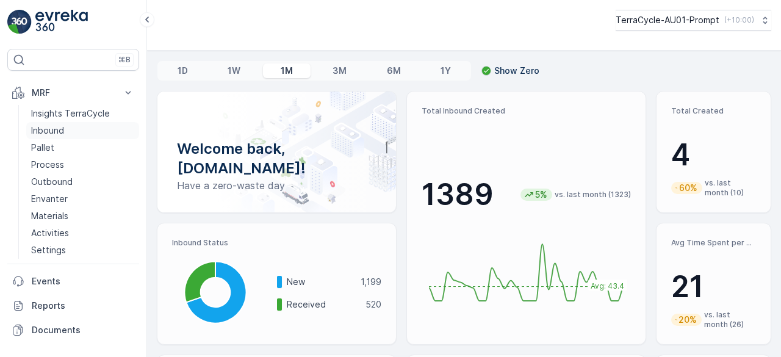
click at [55, 128] on p "Inbound" at bounding box center [47, 131] width 33 height 12
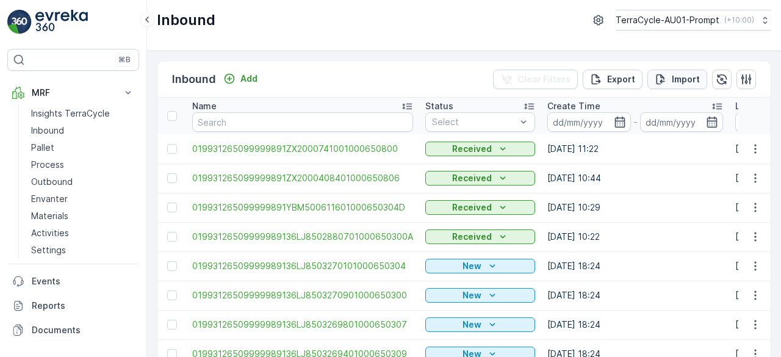
click at [686, 75] on p "Import" at bounding box center [686, 79] width 28 height 12
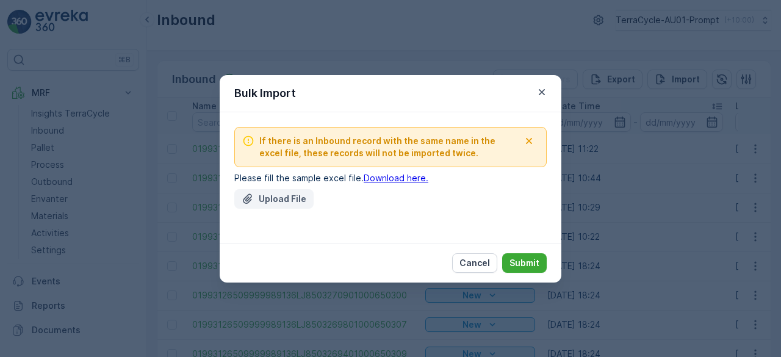
click at [276, 197] on p "Upload File" at bounding box center [283, 199] width 48 height 12
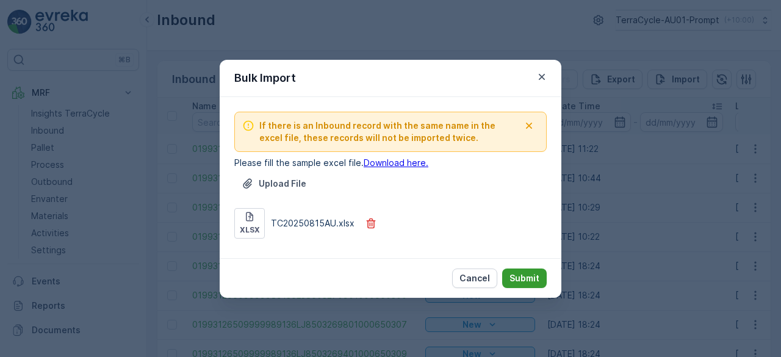
click at [537, 278] on p "Submit" at bounding box center [525, 278] width 30 height 12
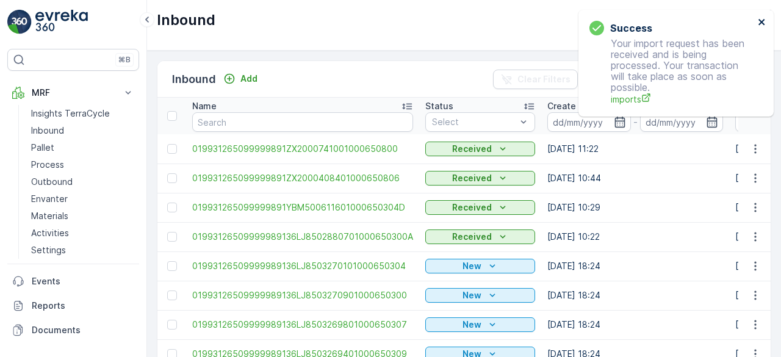
click at [762, 21] on icon "close" at bounding box center [762, 22] width 6 height 6
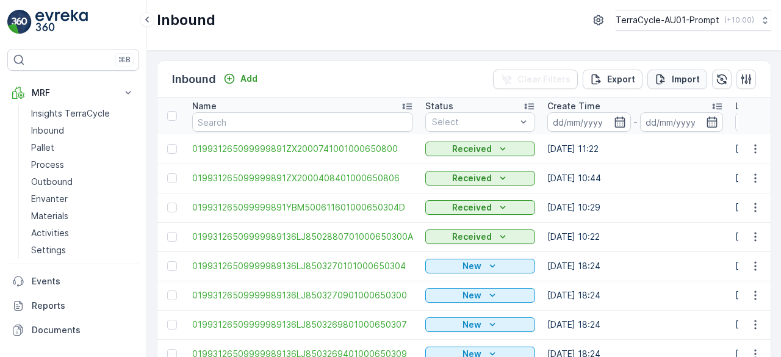
click at [681, 77] on p "Import" at bounding box center [686, 79] width 28 height 12
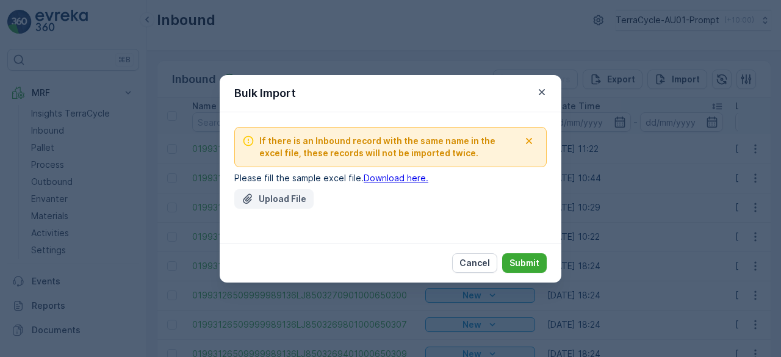
click at [285, 190] on button "Upload File" at bounding box center [273, 199] width 79 height 20
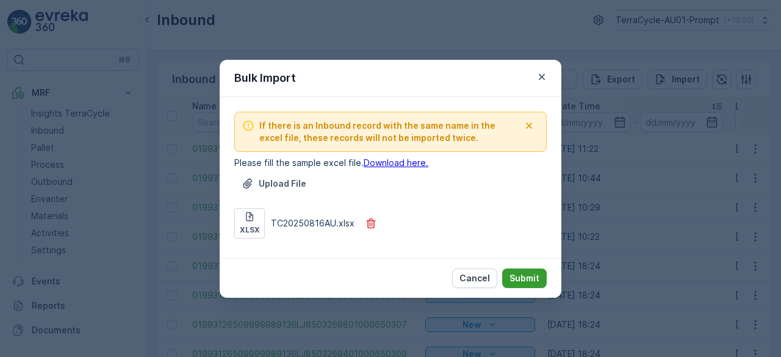
click at [532, 274] on p "Submit" at bounding box center [525, 278] width 30 height 12
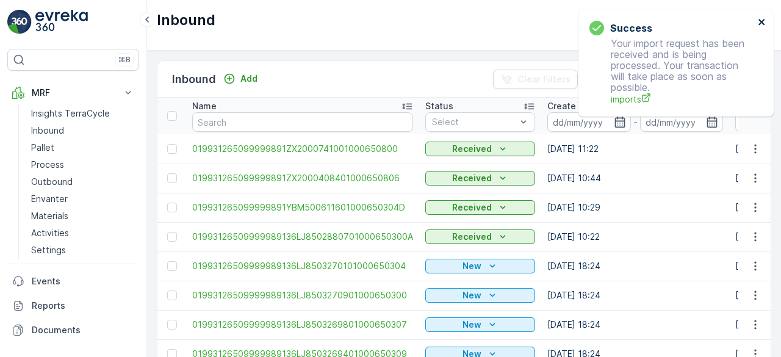
click at [762, 19] on icon "close" at bounding box center [762, 22] width 9 height 10
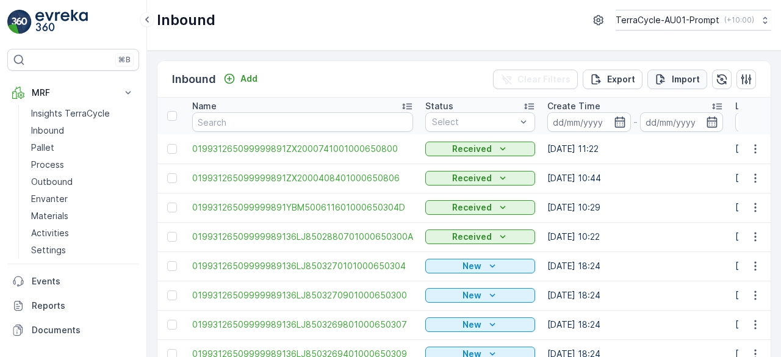
click at [680, 78] on p "Import" at bounding box center [686, 79] width 28 height 12
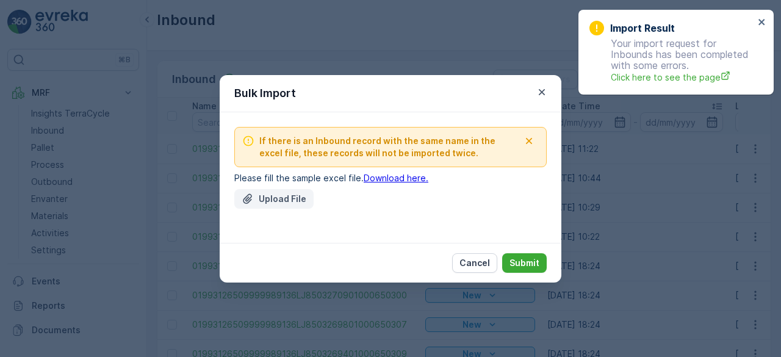
click at [284, 194] on p "Upload File" at bounding box center [283, 199] width 48 height 12
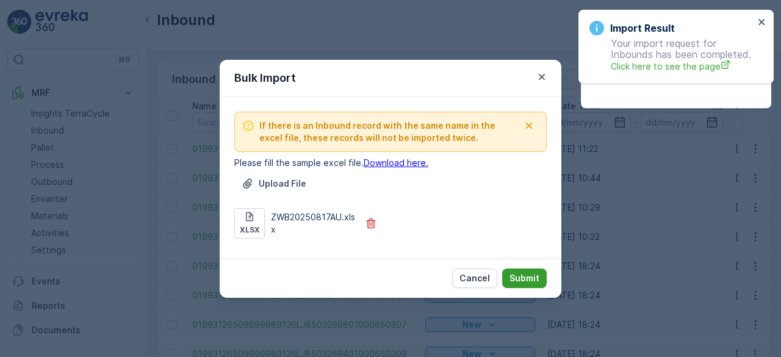
click at [523, 276] on p "Submit" at bounding box center [525, 278] width 30 height 12
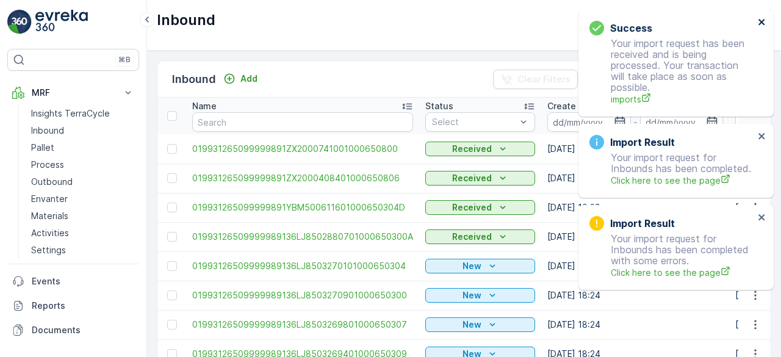
click at [761, 20] on icon "close" at bounding box center [762, 22] width 9 height 10
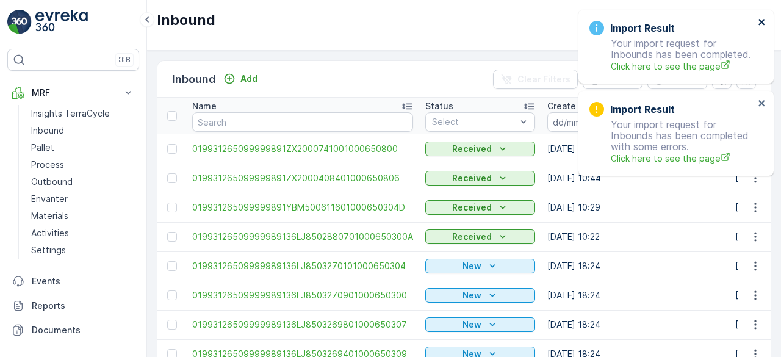
click at [761, 20] on icon "close" at bounding box center [762, 22] width 9 height 10
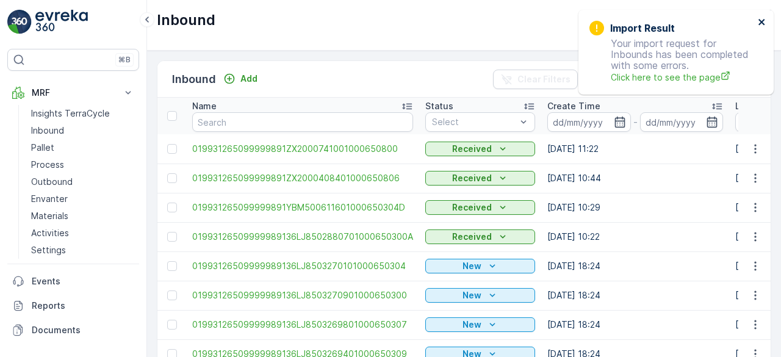
click at [761, 20] on icon "close" at bounding box center [762, 22] width 9 height 10
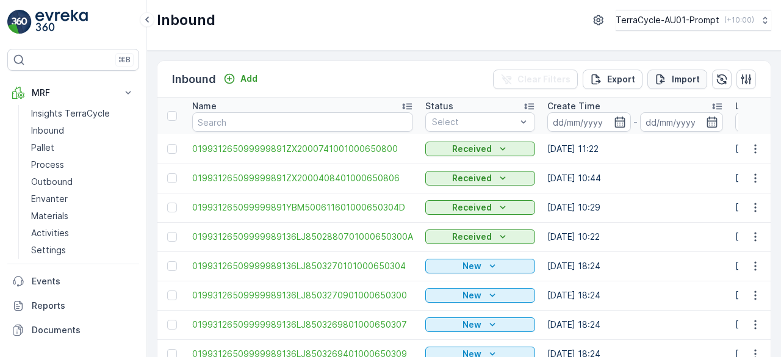
click at [678, 75] on p "Import" at bounding box center [686, 79] width 28 height 12
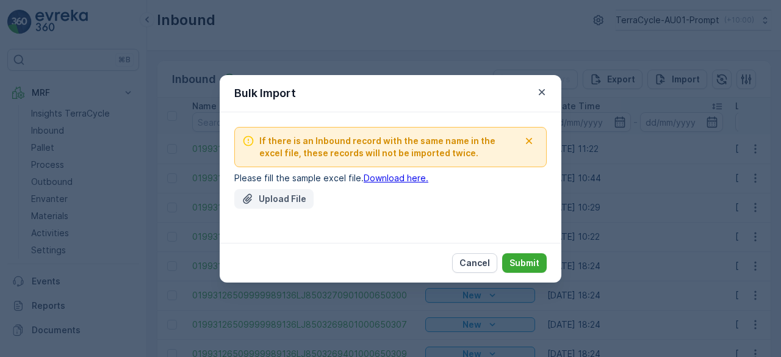
click at [287, 200] on p "Upload File" at bounding box center [283, 199] width 48 height 12
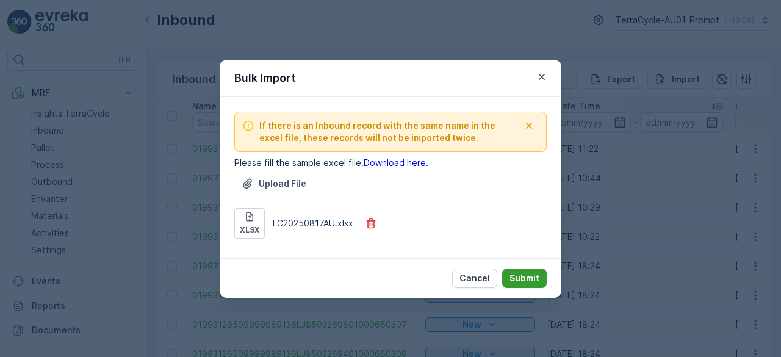
click at [520, 276] on p "Submit" at bounding box center [525, 278] width 30 height 12
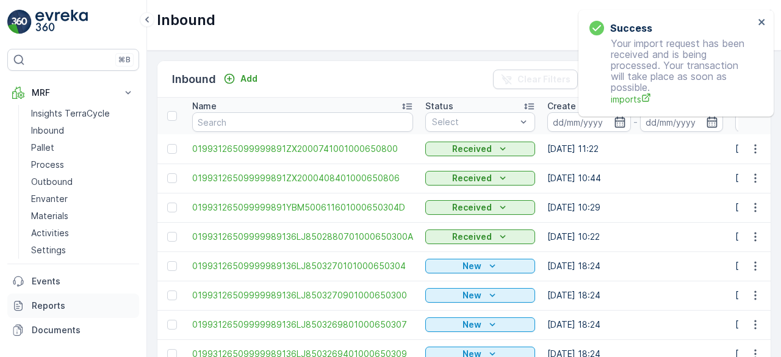
click at [52, 298] on link "Reports" at bounding box center [73, 306] width 132 height 24
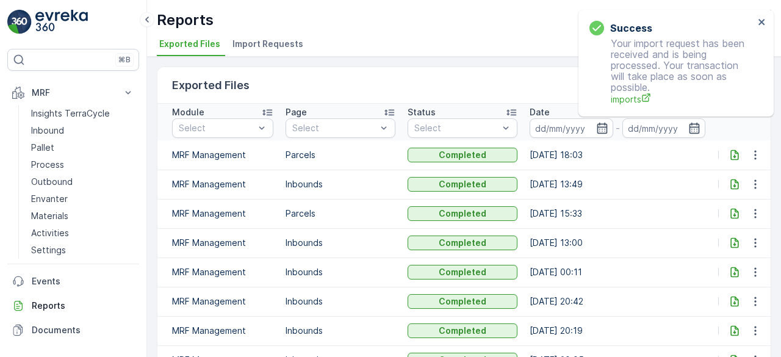
click at [278, 49] on li "Import Requests" at bounding box center [269, 45] width 78 height 21
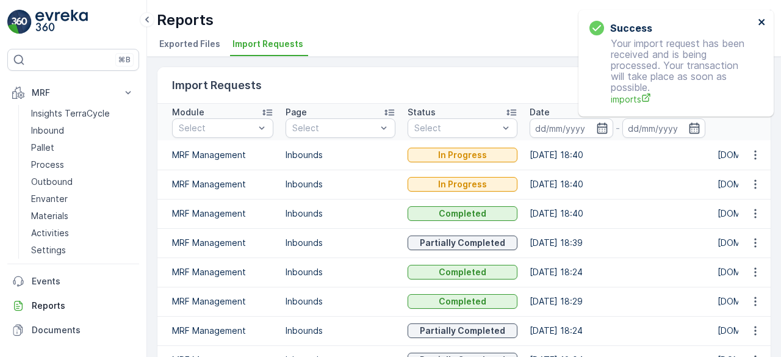
click at [762, 20] on icon "close" at bounding box center [762, 22] width 9 height 10
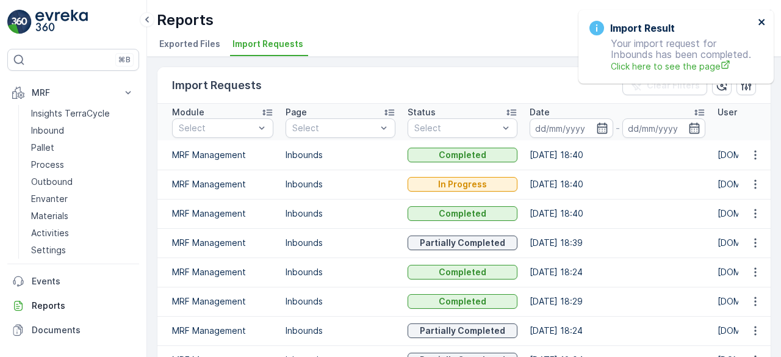
click at [762, 21] on icon "close" at bounding box center [762, 22] width 6 height 6
click at [763, 20] on icon "close" at bounding box center [762, 22] width 6 height 6
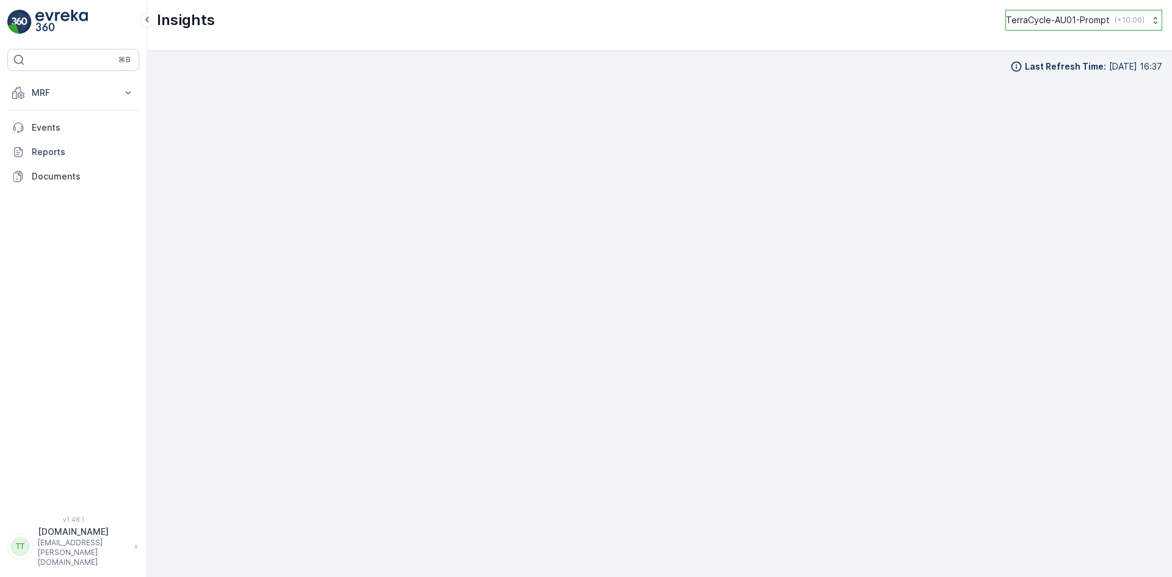
click at [1064, 15] on p "TerraCycle-AU01-Prompt" at bounding box center [1058, 20] width 104 height 12
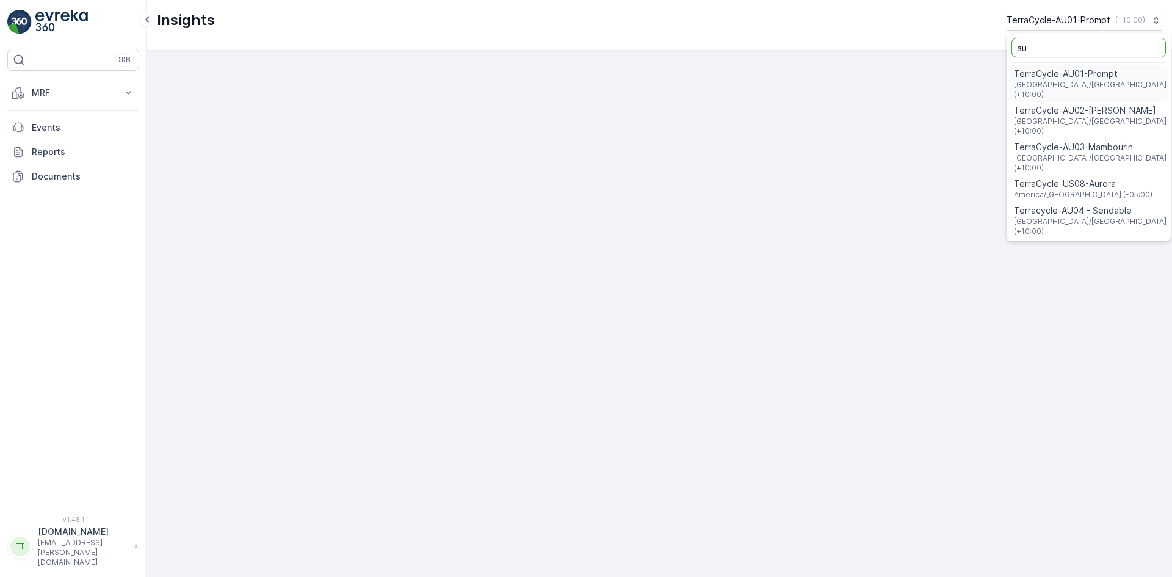
type input "au"
click at [1066, 76] on span "TerraCycle-AU01-Prompt" at bounding box center [1090, 74] width 153 height 12
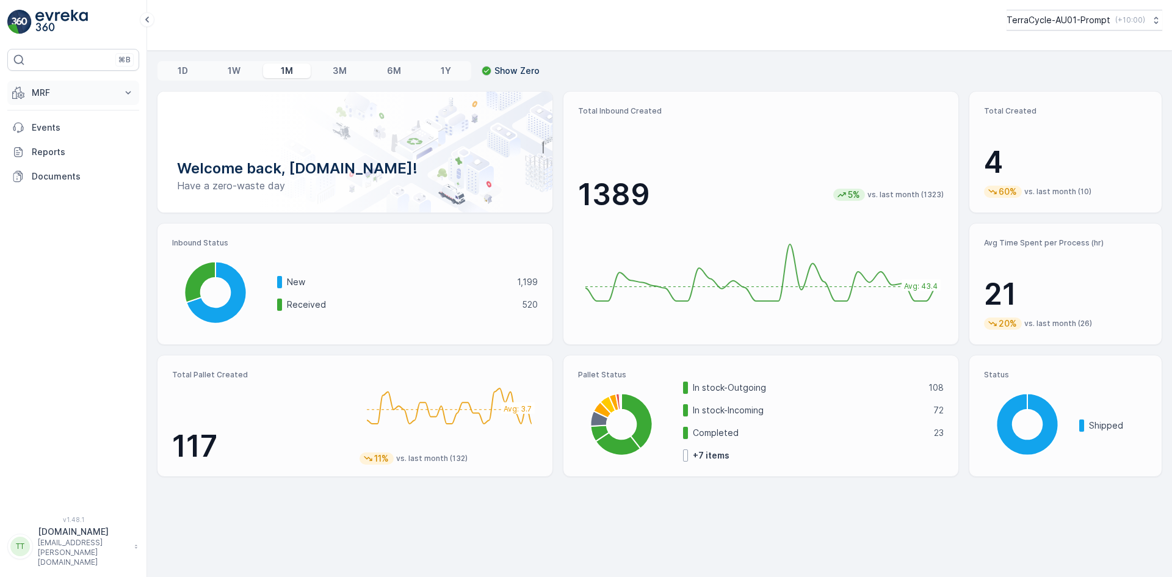
click at [49, 95] on p "MRF" at bounding box center [73, 93] width 83 height 12
click at [52, 184] on p "Outbound" at bounding box center [52, 182] width 42 height 12
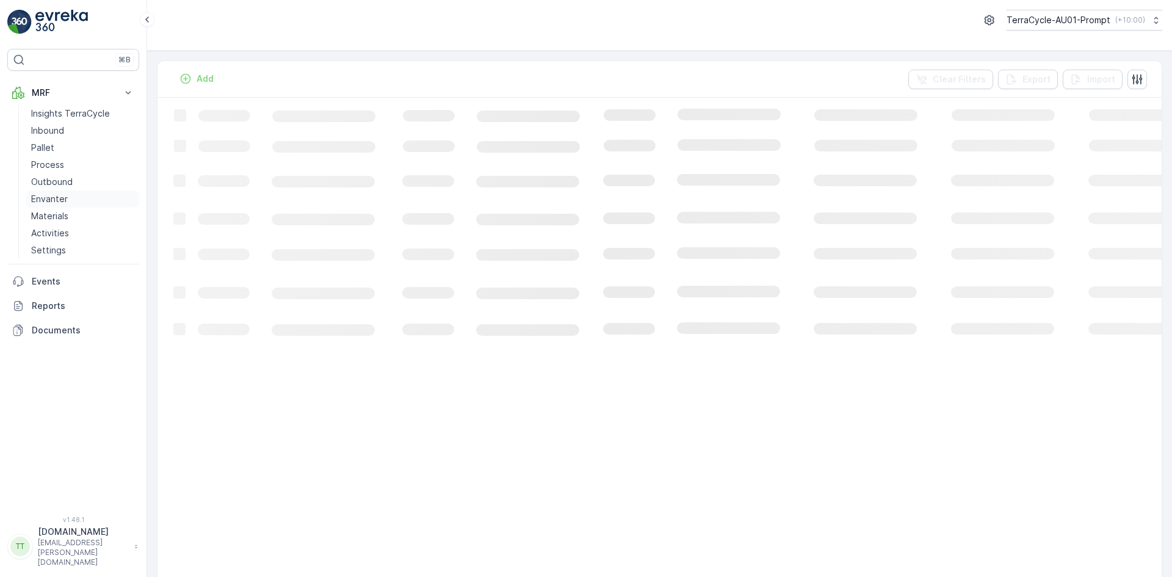
click at [54, 207] on link "Envanter" at bounding box center [82, 198] width 113 height 17
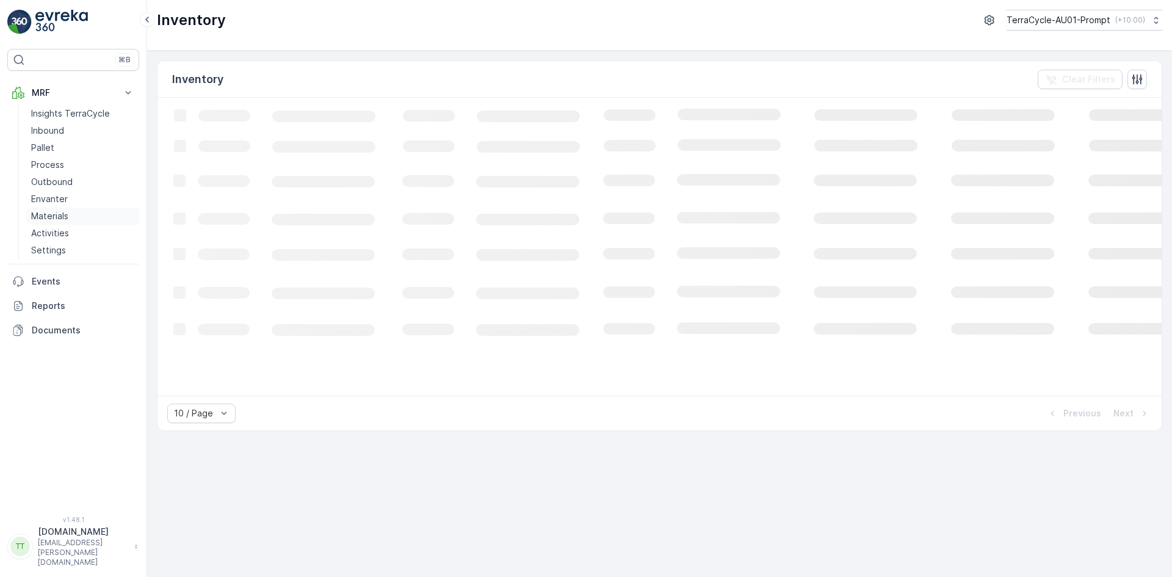
click at [54, 212] on p "Materials" at bounding box center [49, 216] width 37 height 12
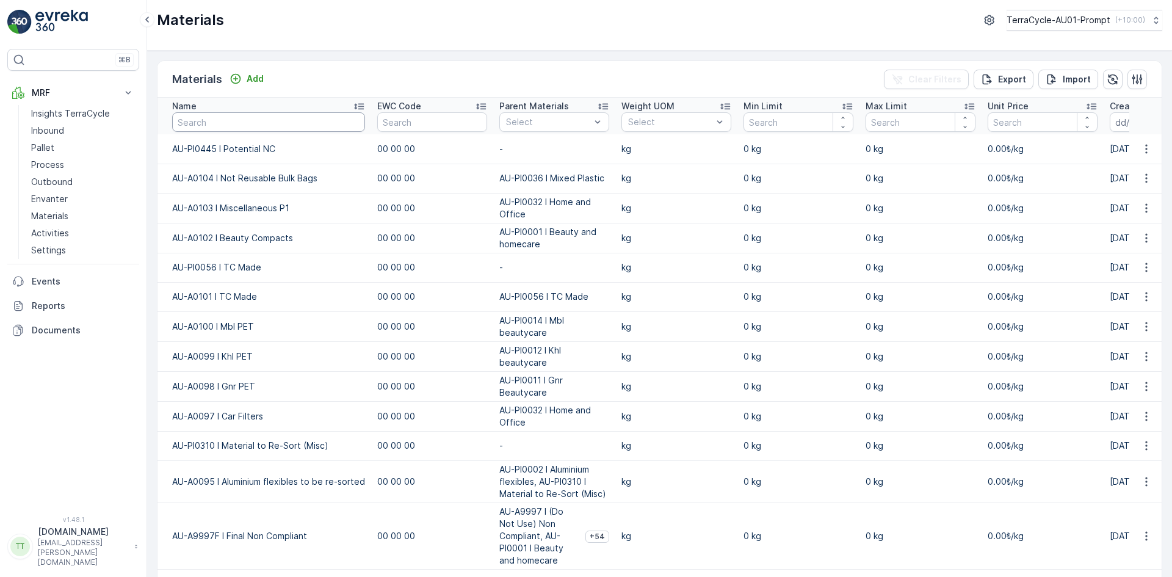
click at [222, 126] on input "text" at bounding box center [268, 122] width 193 height 20
type input "mbl"
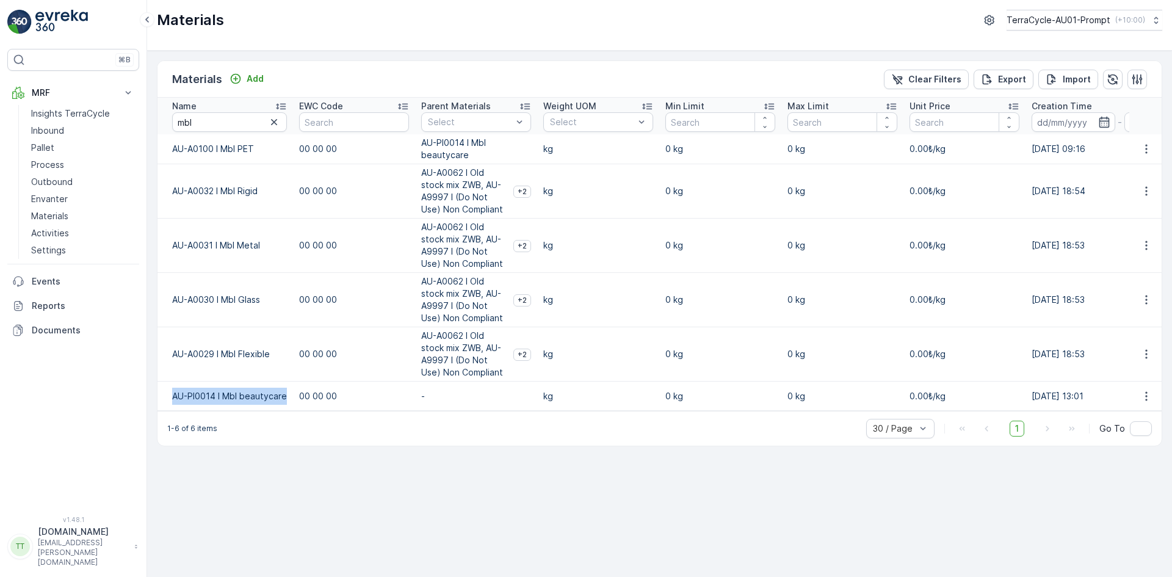
drag, startPoint x: 167, startPoint y: 401, endPoint x: 284, endPoint y: 397, distance: 117.2
click at [284, 397] on td "AU-PI0014 I Mbl beautycare" at bounding box center [224, 395] width 135 height 29
copy td "AU-PI0014 I Mbl beautycare"
click at [1074, 17] on p "TerraCycle-AU01-Prompt" at bounding box center [1058, 20] width 104 height 12
type input "uk"
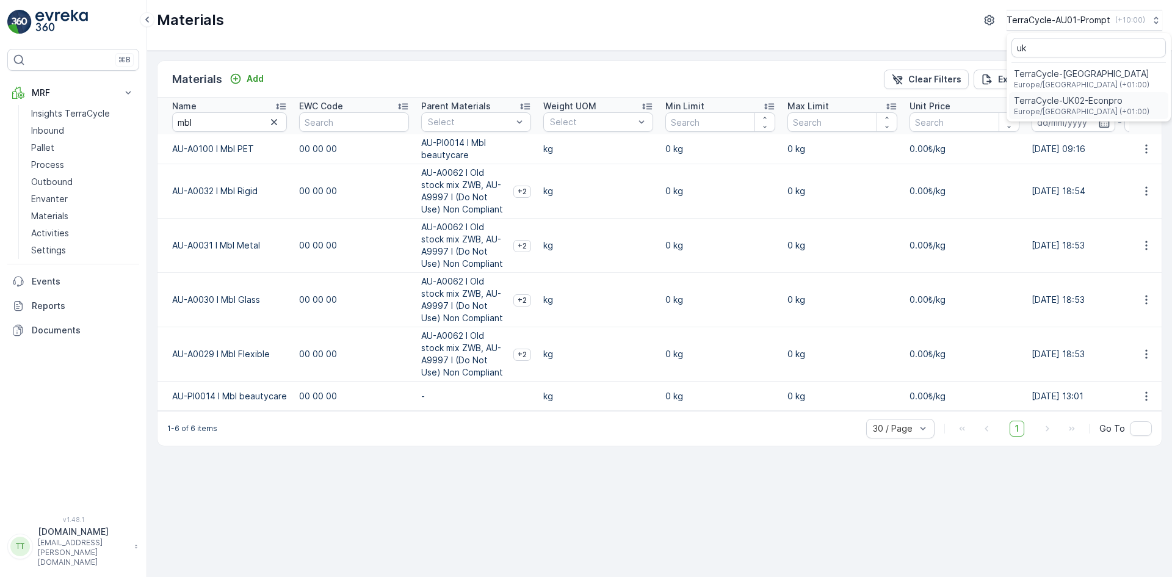
click at [1064, 107] on span "Europe/[GEOGRAPHIC_DATA] (+01:00)" at bounding box center [1081, 112] width 135 height 10
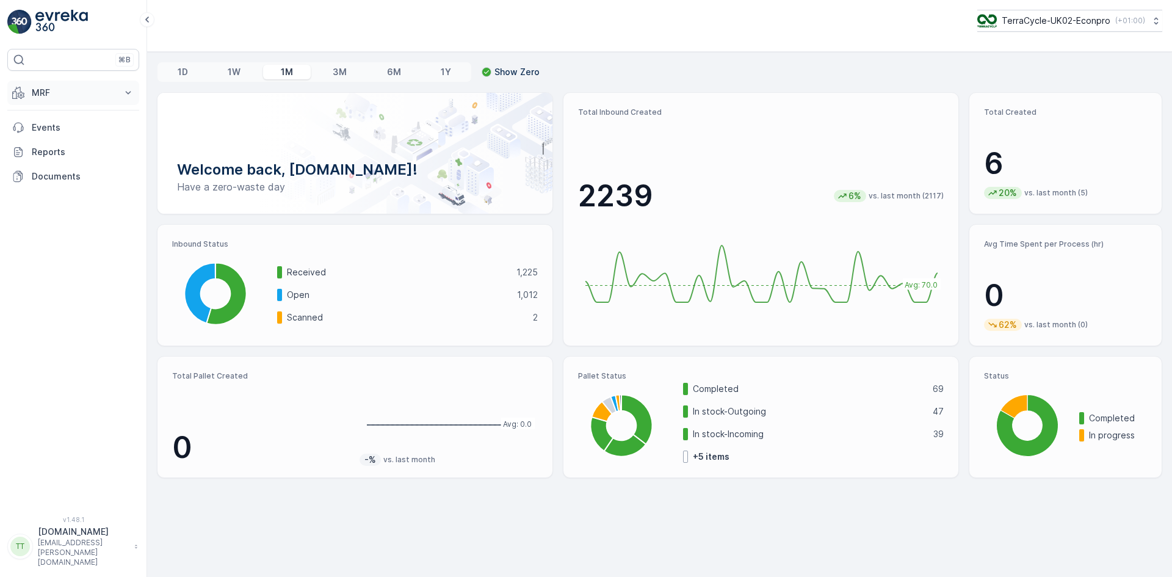
click at [46, 90] on p "MRF" at bounding box center [73, 93] width 83 height 12
click at [57, 163] on p "Process" at bounding box center [47, 165] width 33 height 12
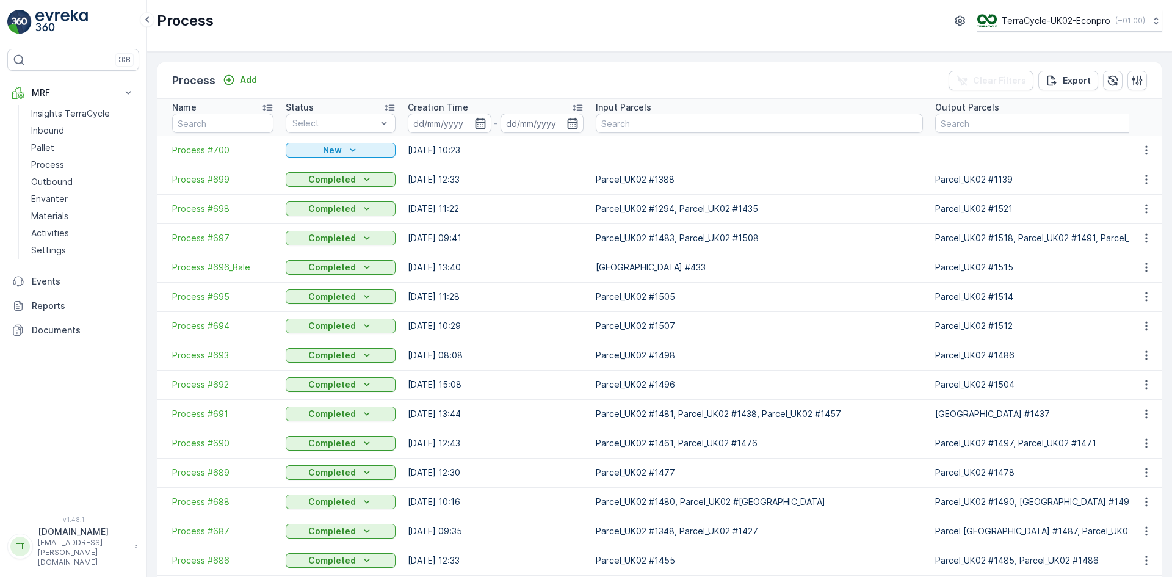
click at [206, 146] on span "Process #700" at bounding box center [222, 150] width 101 height 12
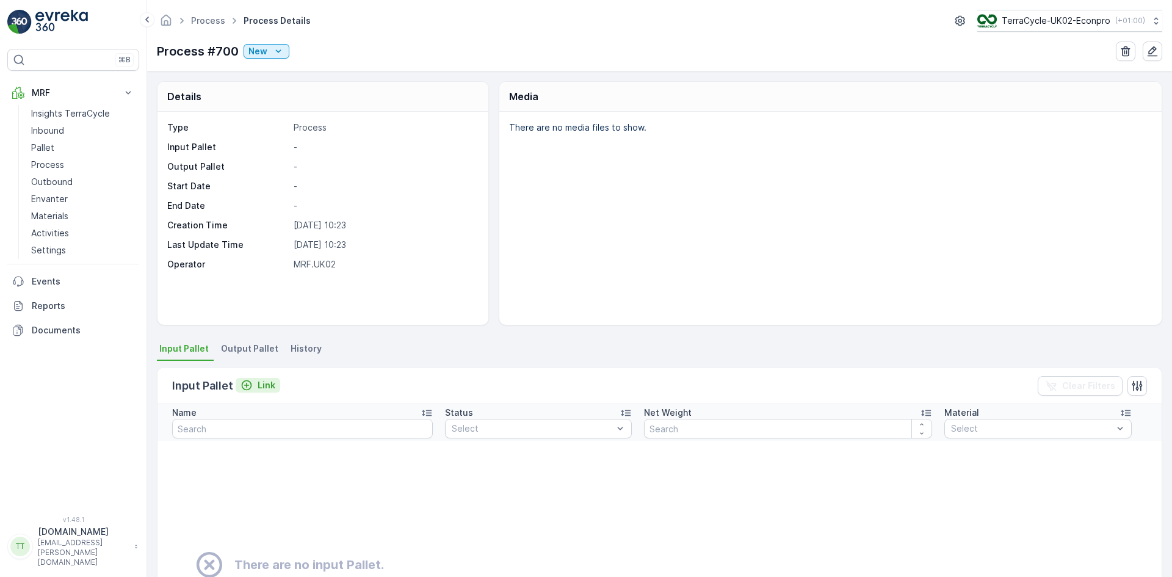
click at [251, 381] on icon "Link" at bounding box center [246, 385] width 12 height 12
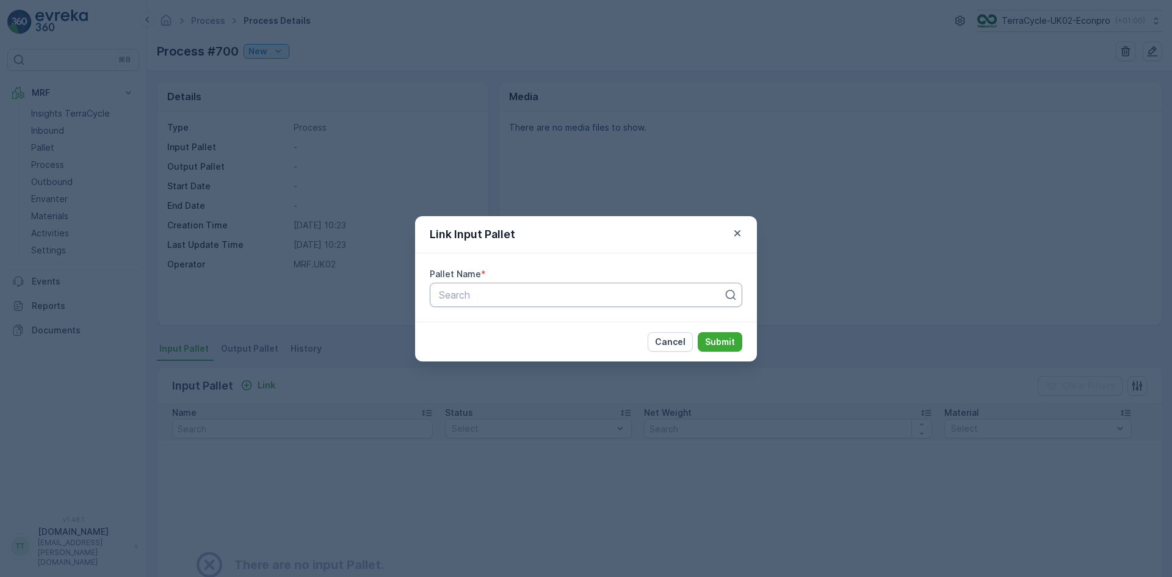
click at [522, 293] on div at bounding box center [581, 294] width 287 height 11
type input "1450"
click at [482, 330] on span "Parcel_UK02 #1450" at bounding box center [482, 324] width 90 height 11
click at [727, 343] on p "Submit" at bounding box center [720, 342] width 30 height 12
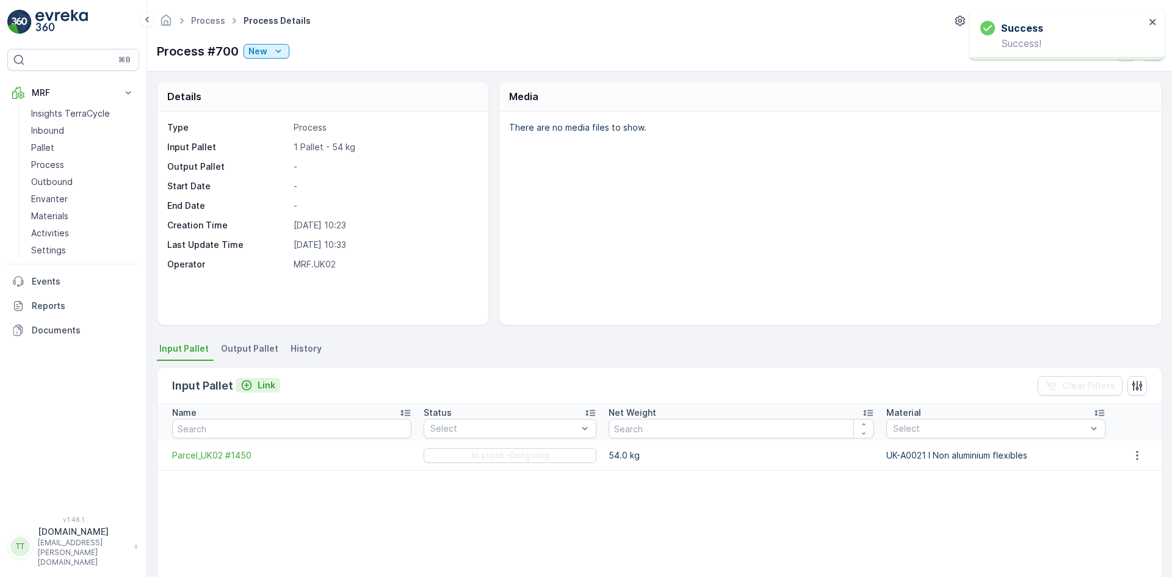
click at [245, 386] on icon "Link" at bounding box center [247, 385] width 10 height 10
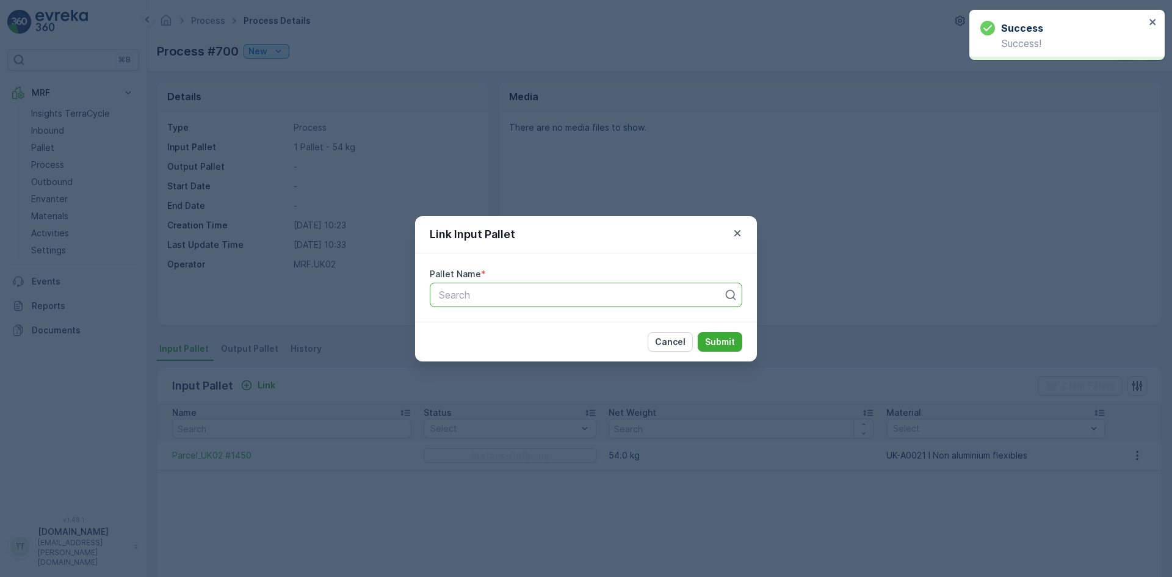
click at [461, 298] on div at bounding box center [581, 294] width 287 height 11
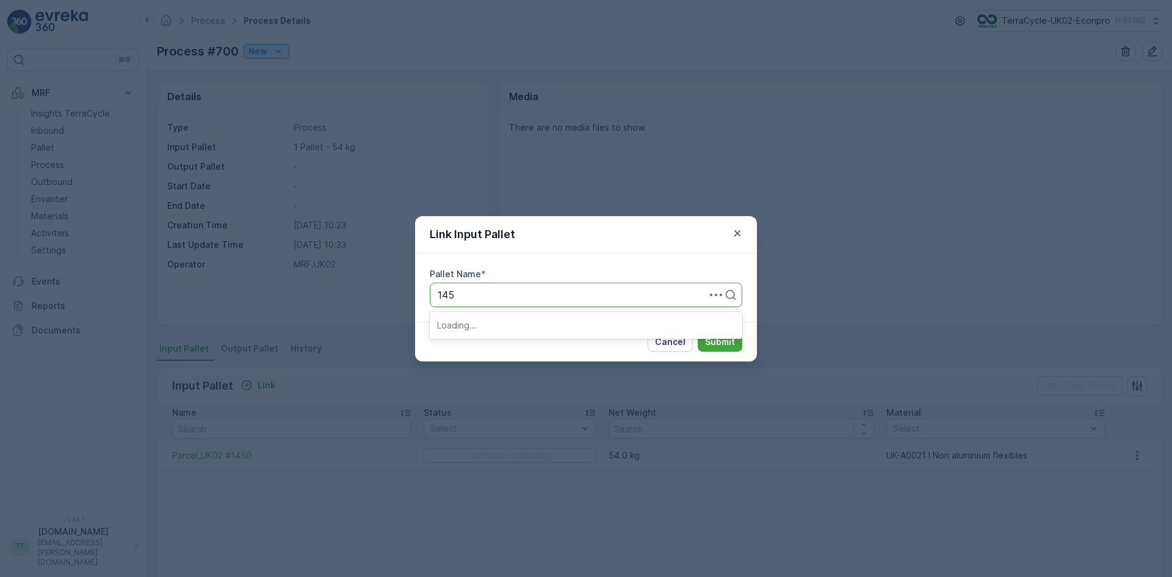
type input "1452"
click at [497, 343] on span "Parcel_UK02 #1452" at bounding box center [481, 345] width 89 height 11
click at [716, 338] on p "Submit" at bounding box center [720, 342] width 30 height 12
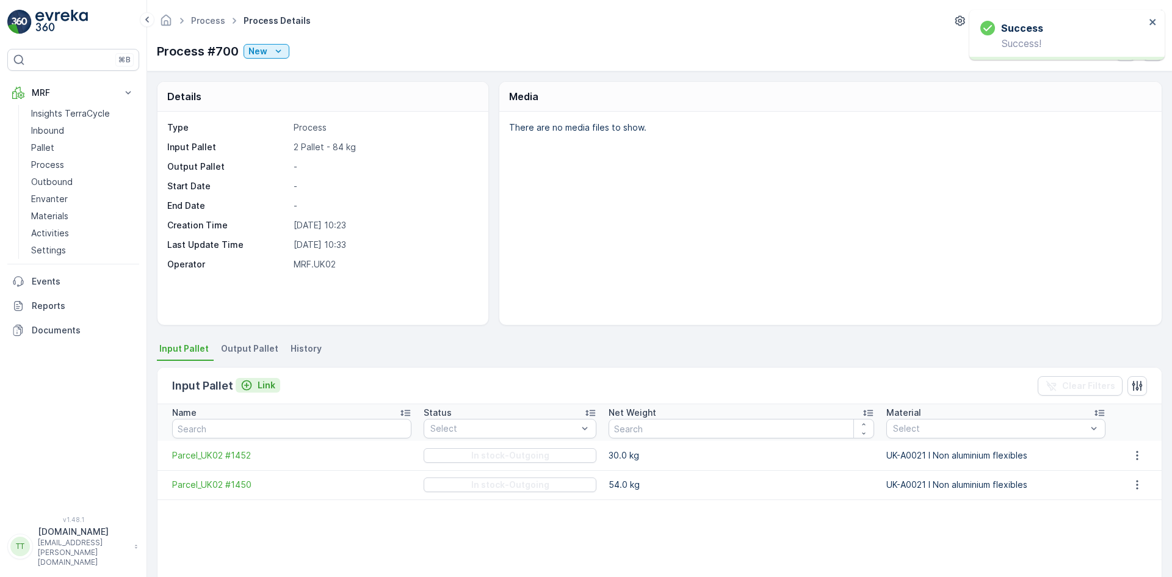
click at [253, 383] on div "Link" at bounding box center [257, 385] width 35 height 12
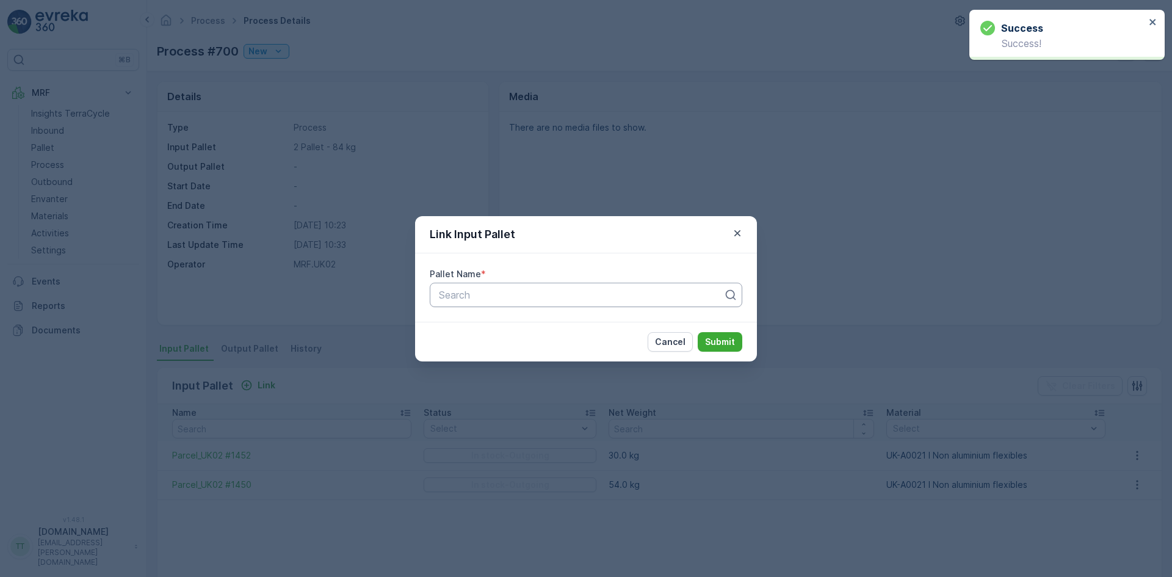
click at [487, 298] on div at bounding box center [581, 294] width 287 height 11
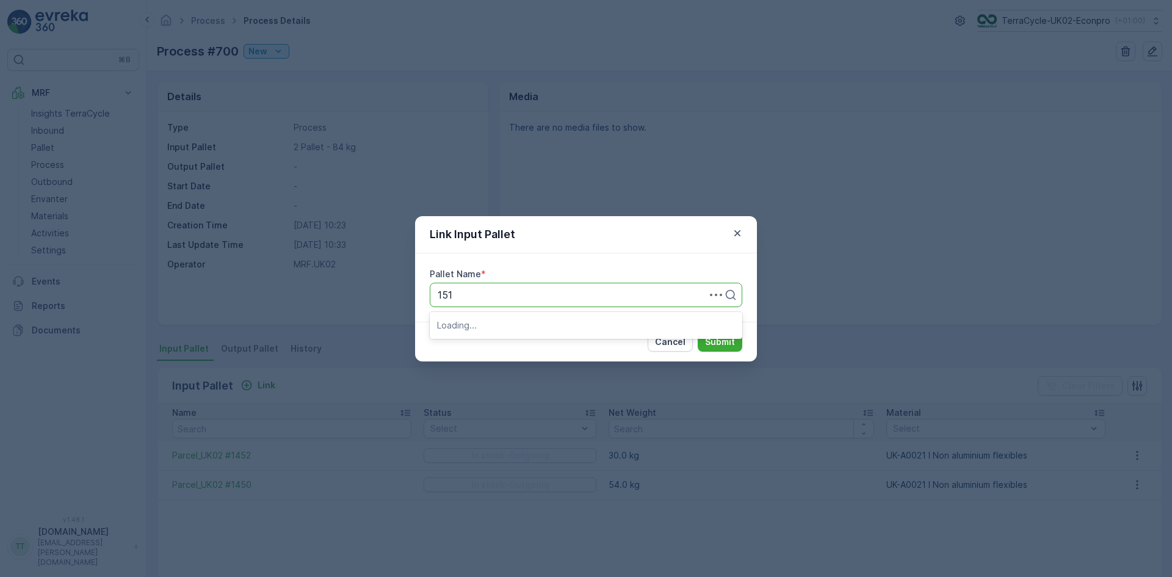
type input "1519"
click at [483, 326] on span "Parcel_UK02 #1519" at bounding box center [481, 324] width 88 height 11
click at [723, 343] on p "Submit" at bounding box center [720, 342] width 30 height 12
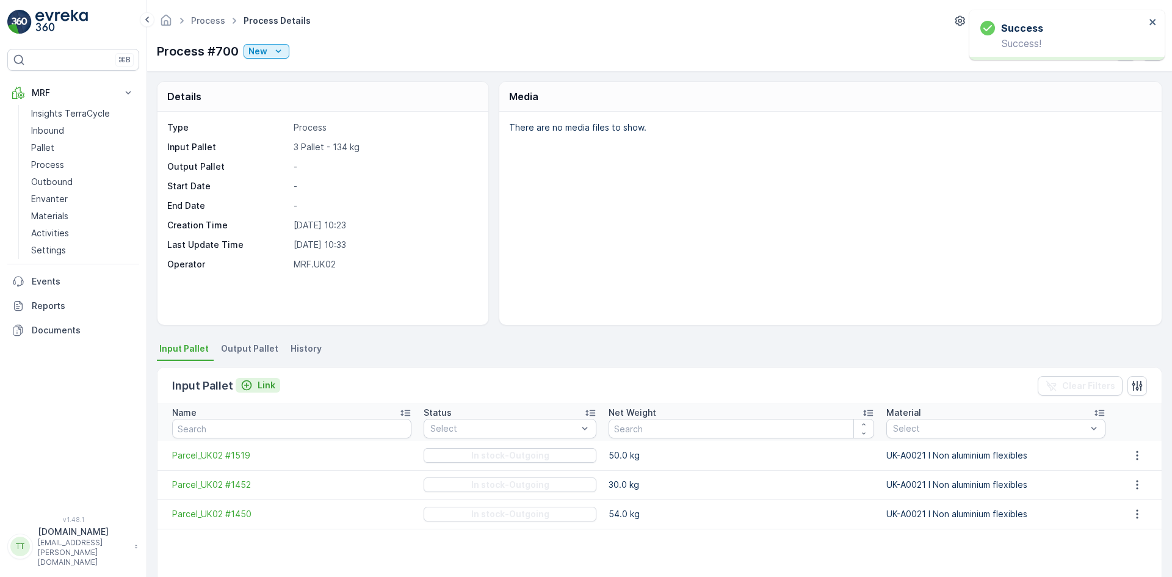
click at [268, 388] on p "Link" at bounding box center [267, 385] width 18 height 12
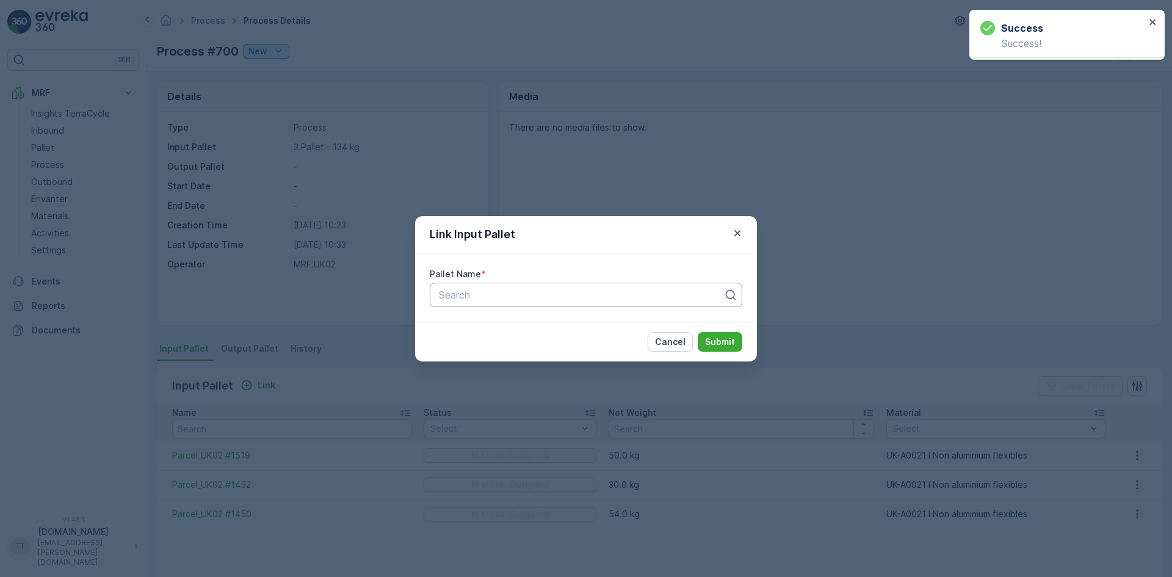
click at [507, 294] on div at bounding box center [581, 294] width 287 height 11
type input "1467"
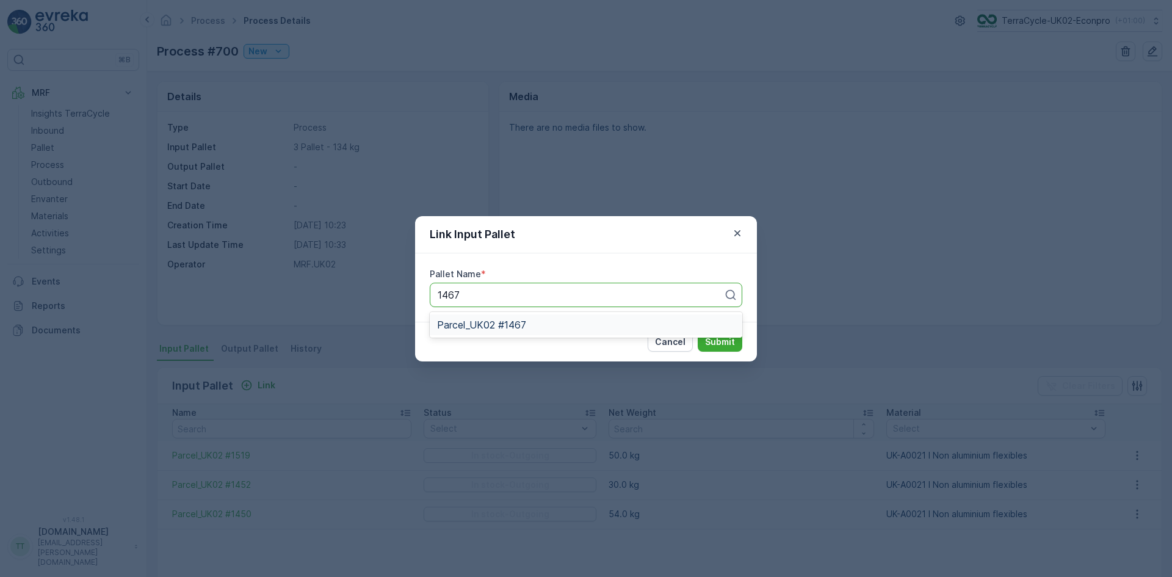
click at [498, 326] on span "Parcel_UK02 #1467" at bounding box center [481, 324] width 89 height 11
click at [710, 338] on p "Submit" at bounding box center [720, 342] width 30 height 12
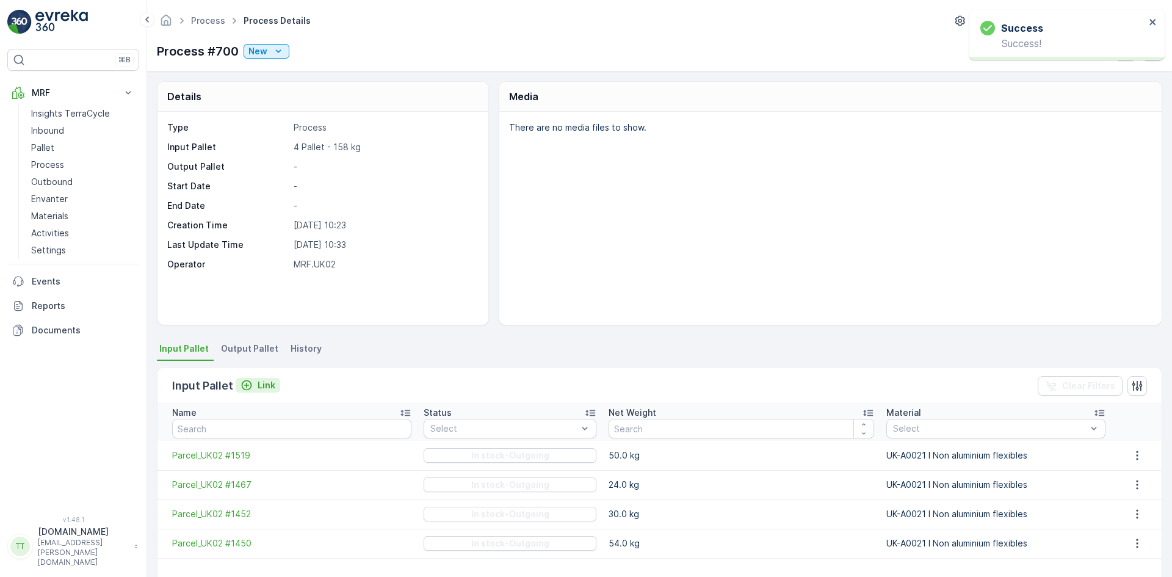
click at [266, 383] on p "Link" at bounding box center [267, 385] width 18 height 12
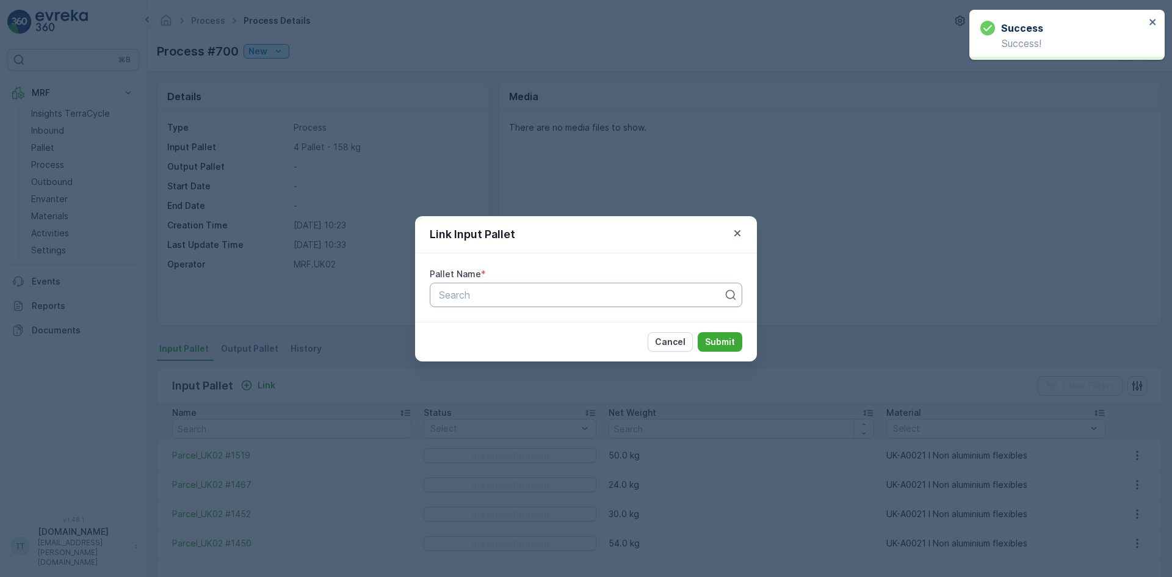
click at [562, 296] on div at bounding box center [581, 294] width 287 height 11
type input "1449"
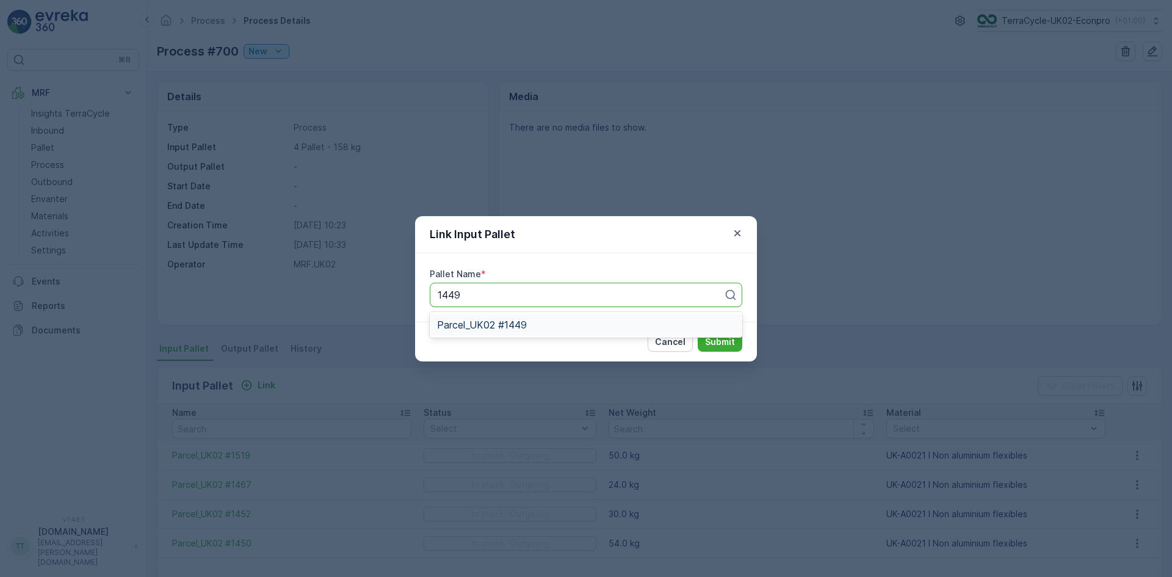
click at [555, 330] on div "Parcel_UK02 #1449" at bounding box center [586, 324] width 312 height 21
click at [723, 342] on p "Submit" at bounding box center [720, 342] width 30 height 12
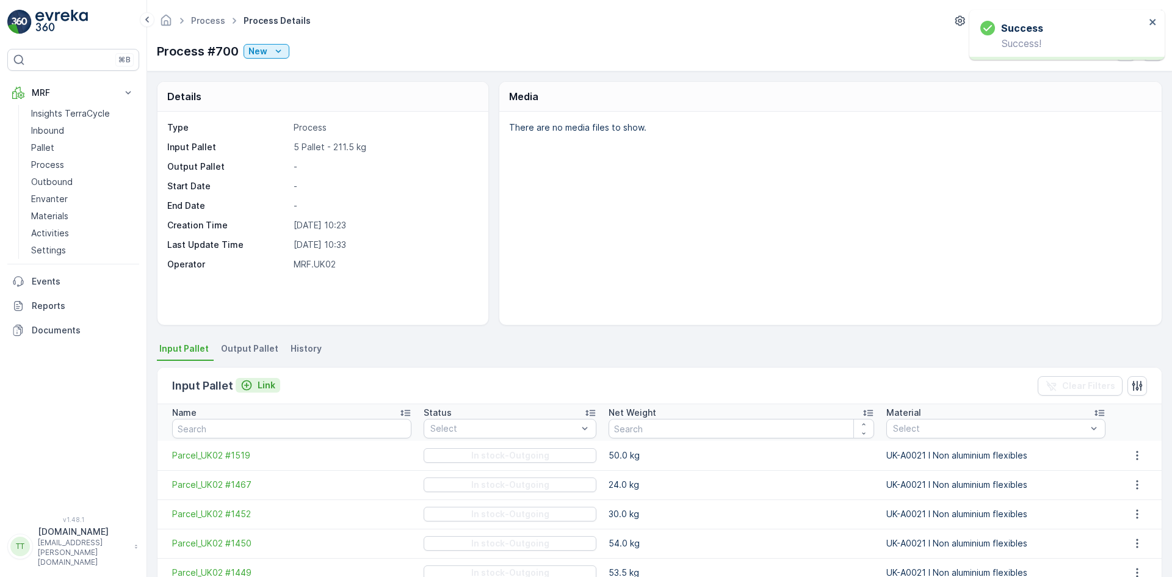
click at [253, 388] on div "Link" at bounding box center [257, 385] width 35 height 12
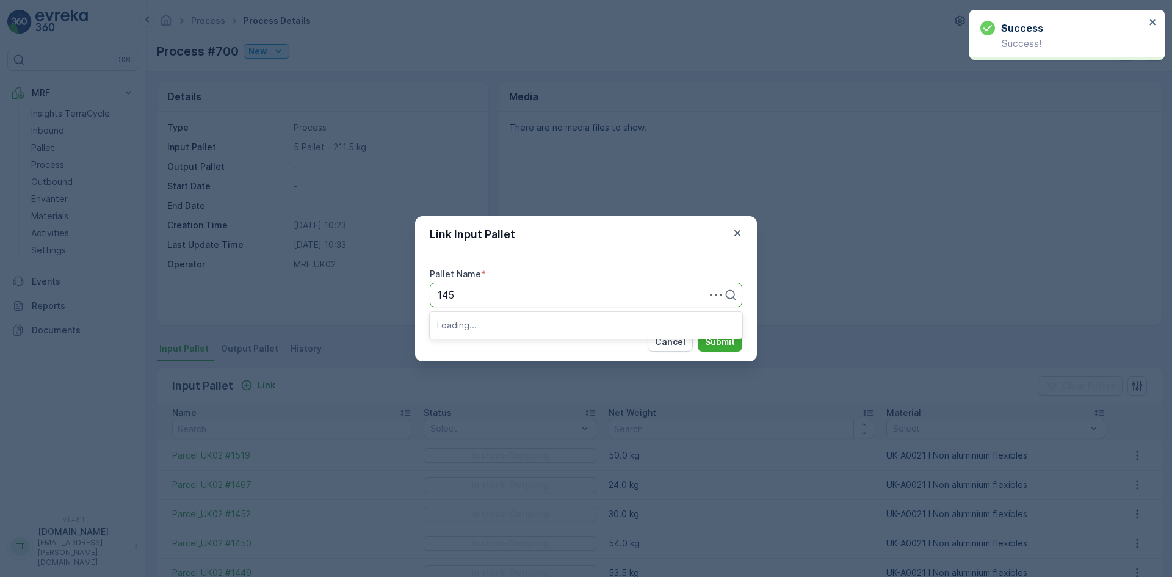
type input "1451"
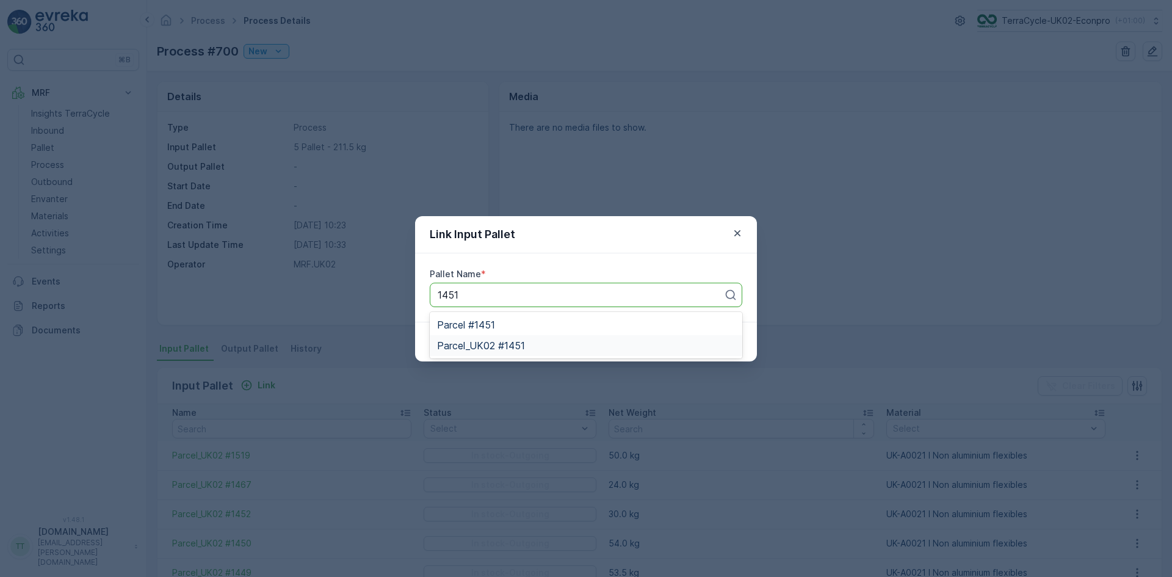
click at [518, 344] on span "Parcel_UK02 #1451" at bounding box center [481, 345] width 88 height 11
click at [720, 340] on p "Submit" at bounding box center [720, 342] width 30 height 12
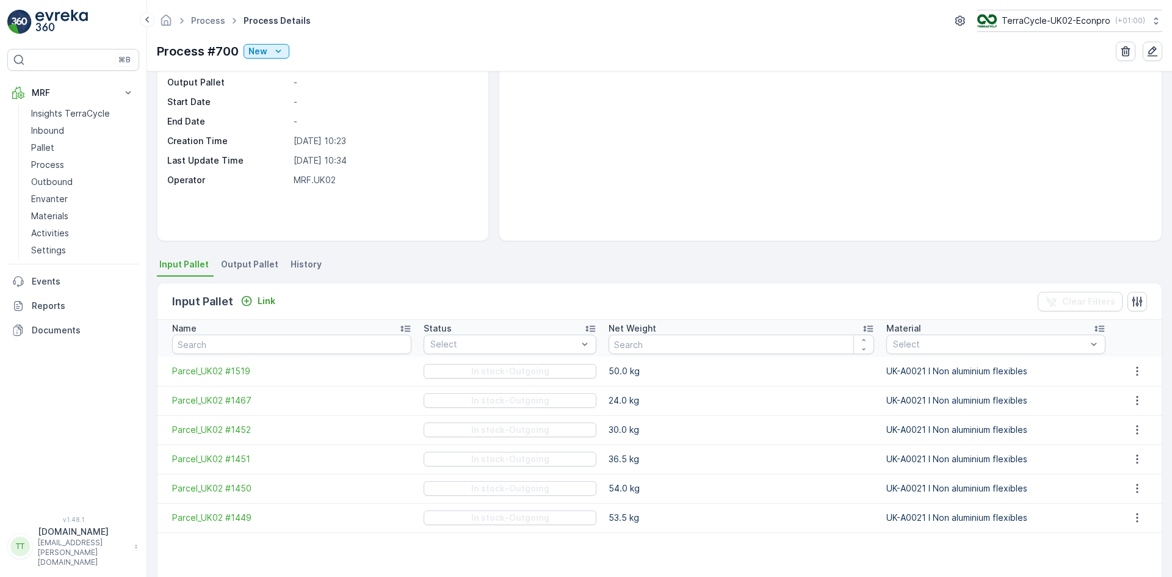
scroll to position [122, 0]
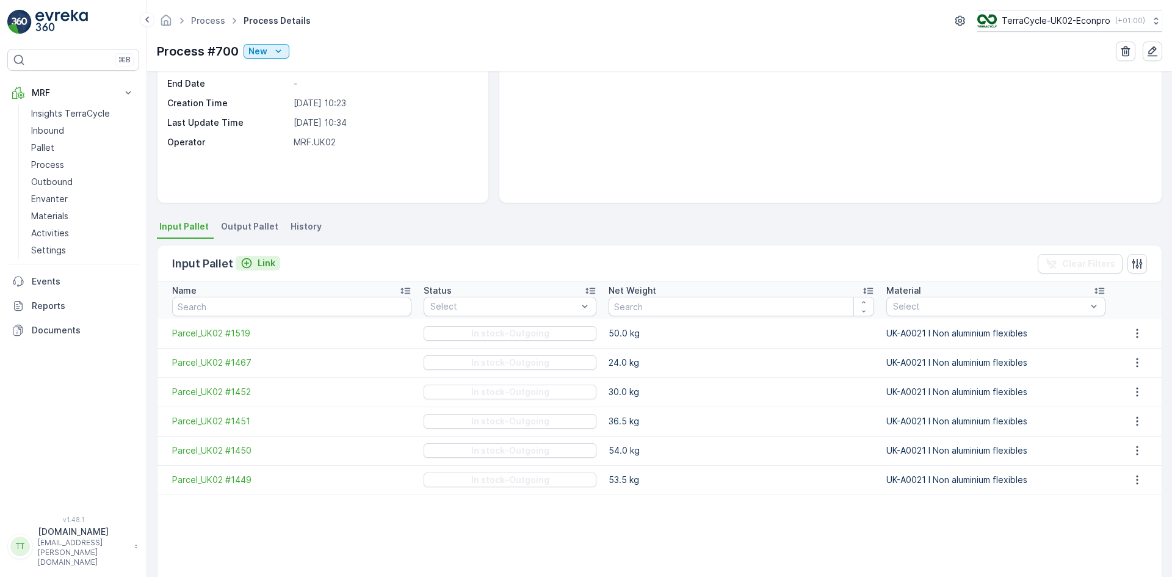
click at [264, 267] on p "Link" at bounding box center [267, 263] width 18 height 12
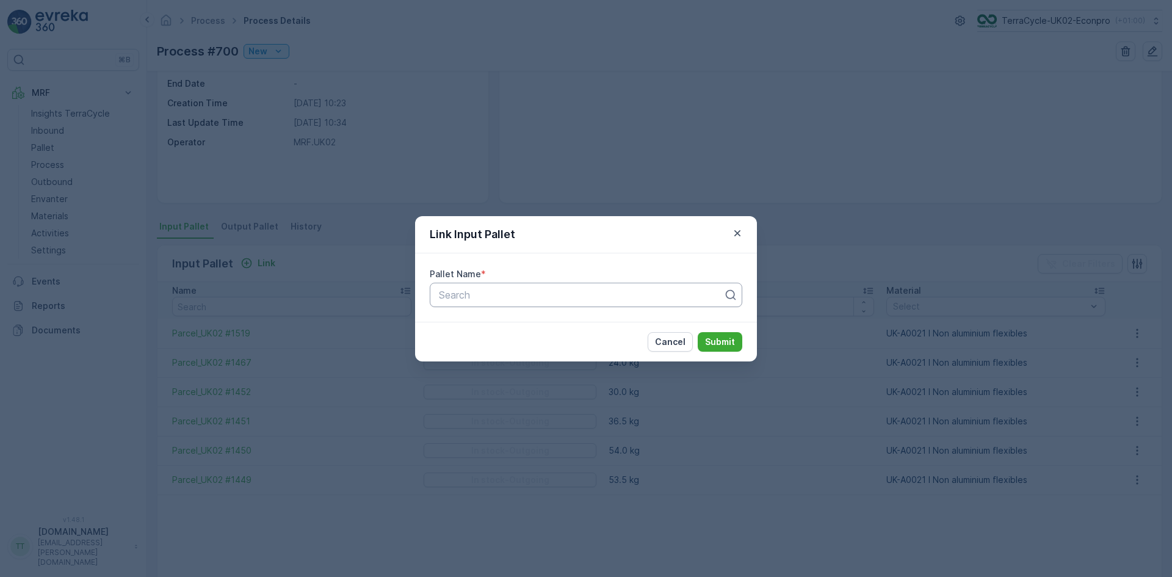
click at [483, 291] on div at bounding box center [581, 294] width 287 height 11
type input "1494"
click at [504, 323] on span "Parcel_UK02 #1494" at bounding box center [482, 324] width 90 height 11
click at [730, 344] on p "Submit" at bounding box center [720, 342] width 30 height 12
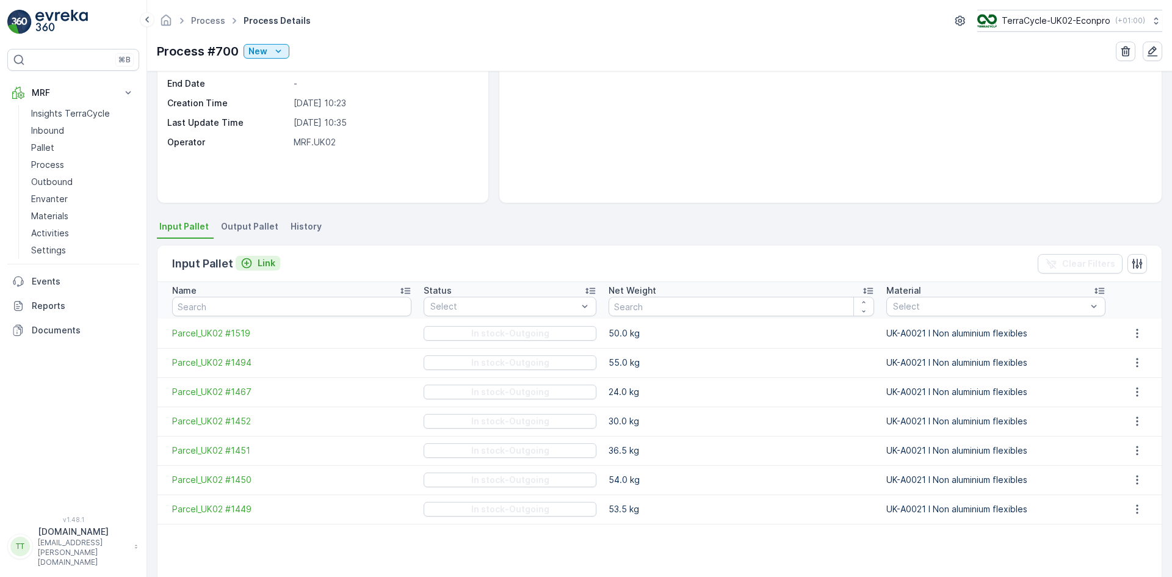
click at [266, 259] on p "Link" at bounding box center [267, 263] width 18 height 12
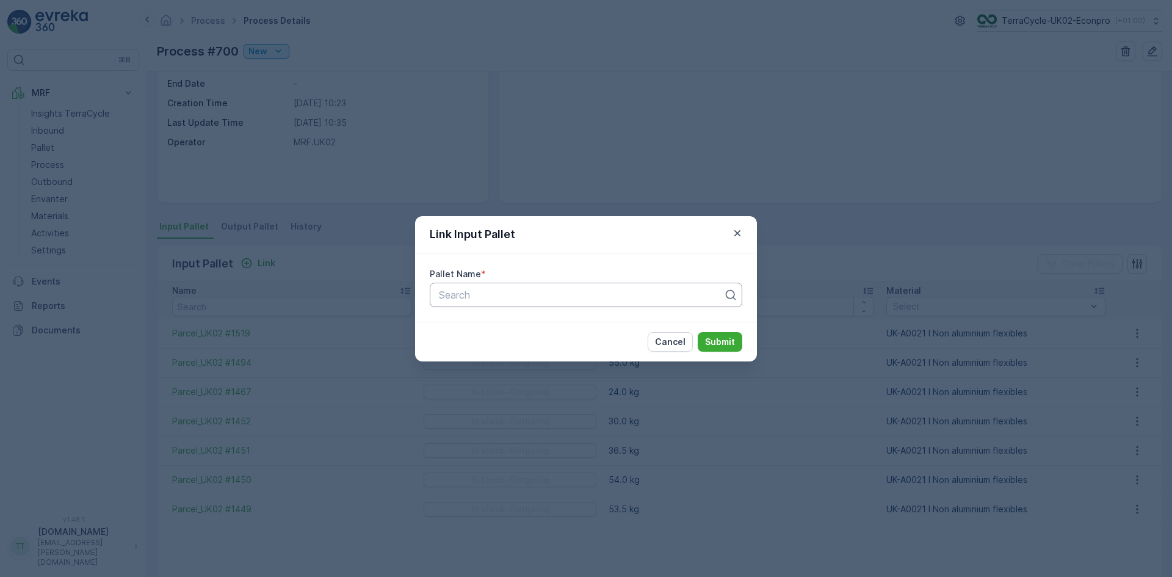
click at [468, 296] on div at bounding box center [581, 294] width 287 height 11
type input "1495"
click at [506, 345] on span "Parcel_UK02 #1495" at bounding box center [482, 345] width 90 height 11
click at [718, 341] on p "Submit" at bounding box center [720, 342] width 30 height 12
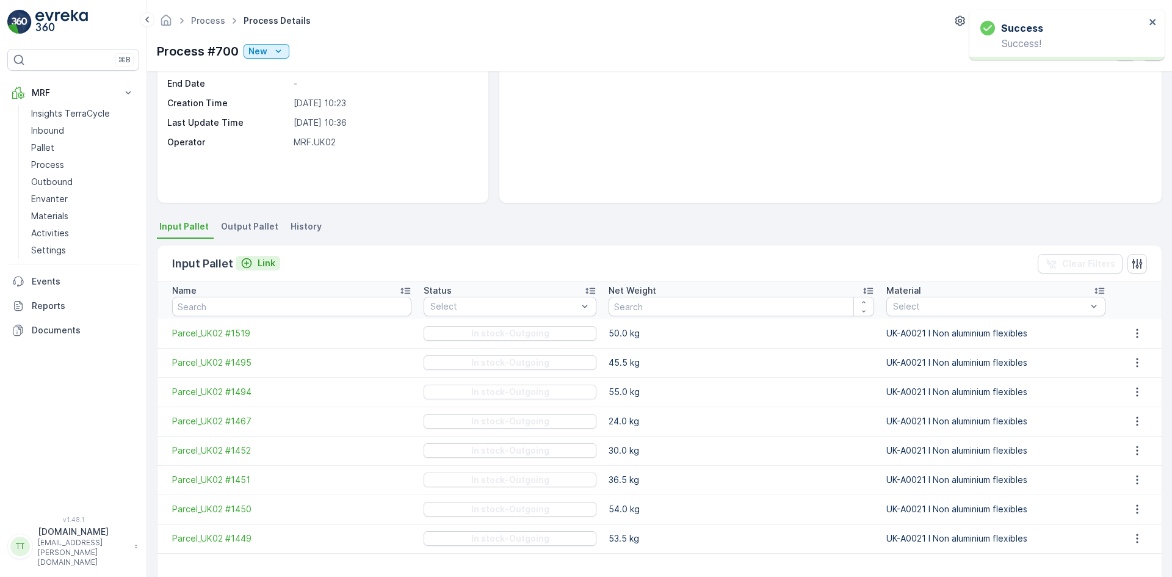
click at [256, 259] on div "Link" at bounding box center [257, 263] width 35 height 12
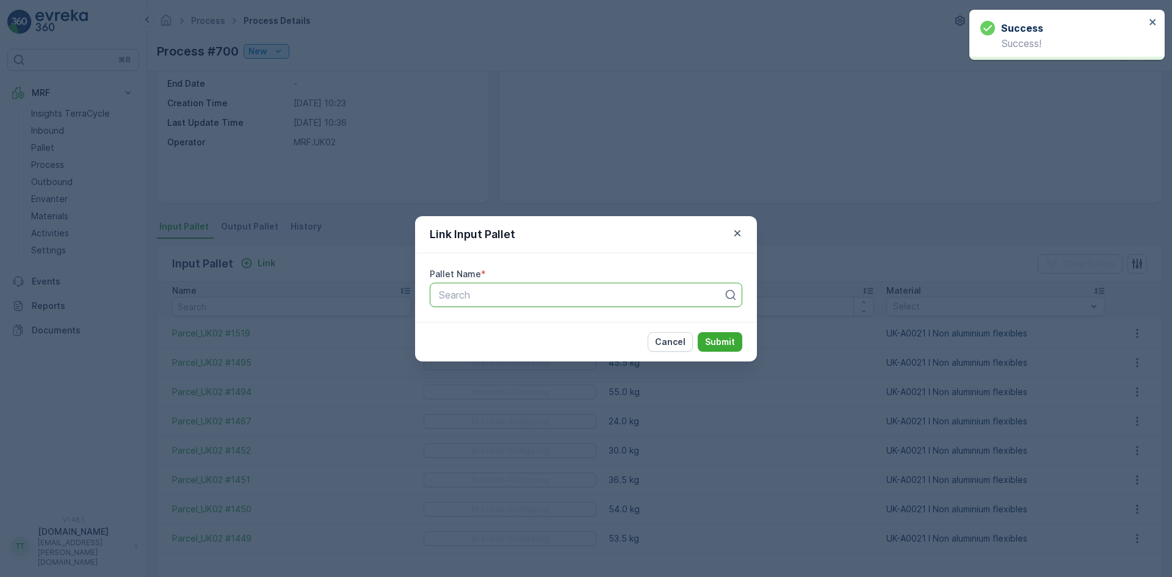
click at [468, 286] on div "Search" at bounding box center [586, 295] width 312 height 24
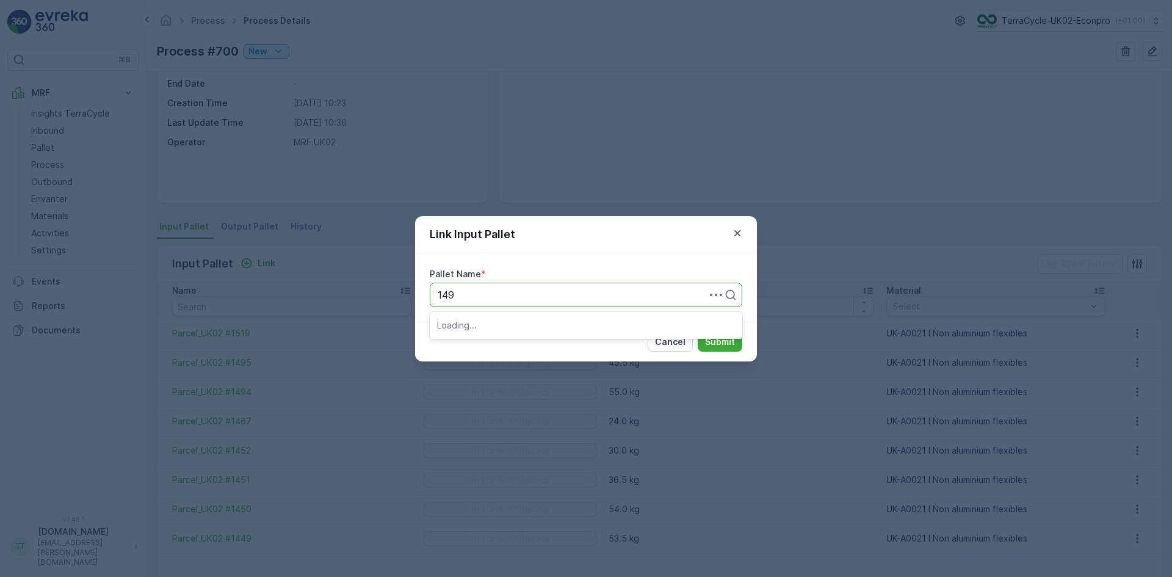
type input "1493"
click at [515, 338] on div "Parcel_UK02 #1493" at bounding box center [586, 345] width 312 height 21
click at [720, 341] on p "Submit" at bounding box center [720, 342] width 30 height 12
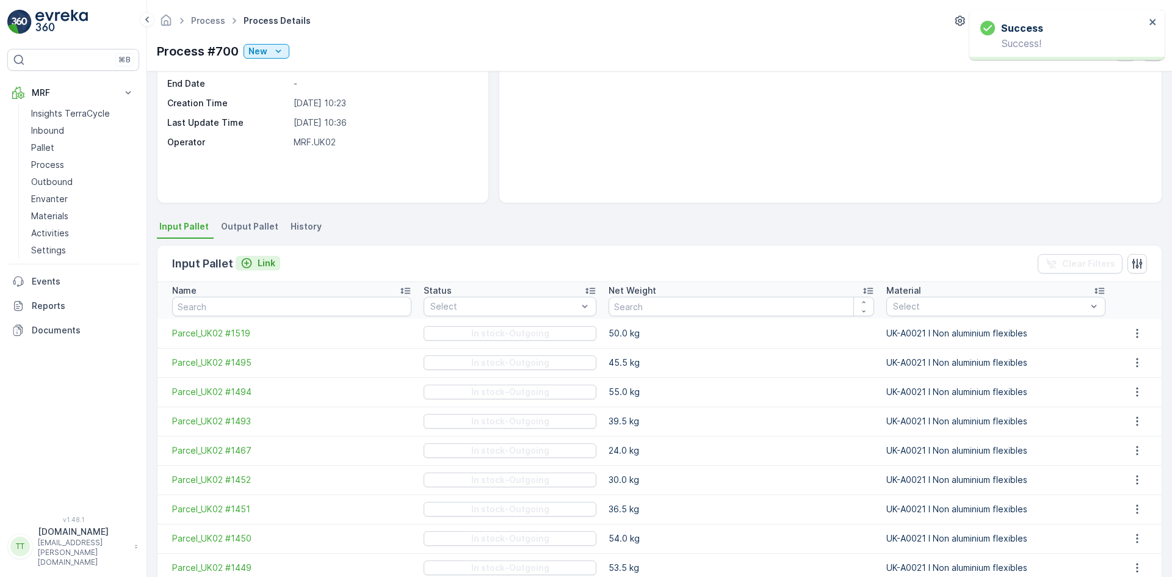
click at [264, 262] on p "Link" at bounding box center [267, 263] width 18 height 12
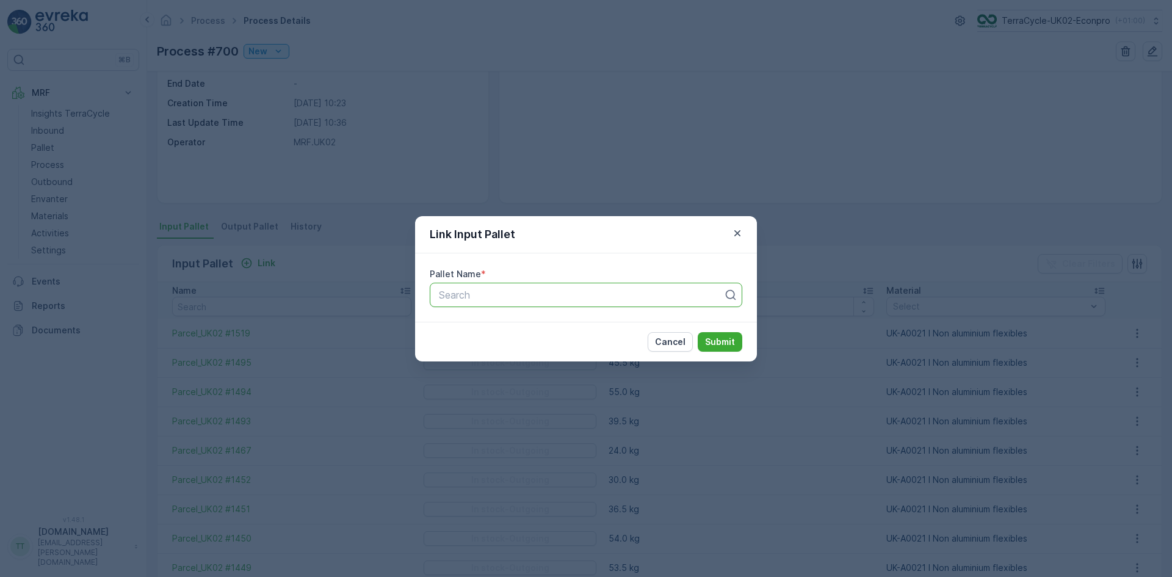
click at [478, 294] on div at bounding box center [581, 294] width 287 height 11
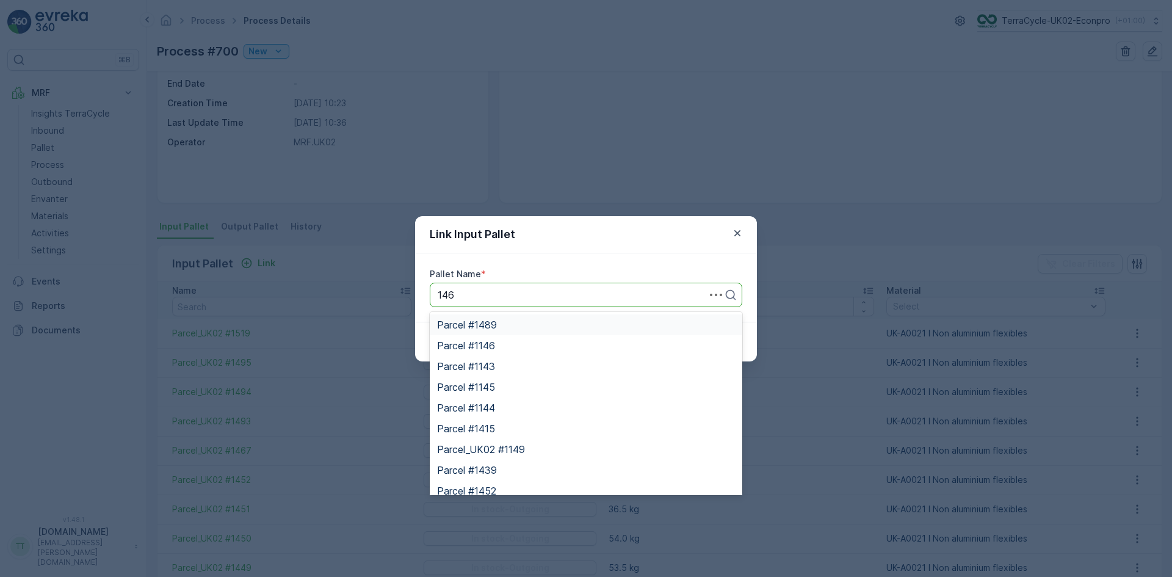
type input "1466"
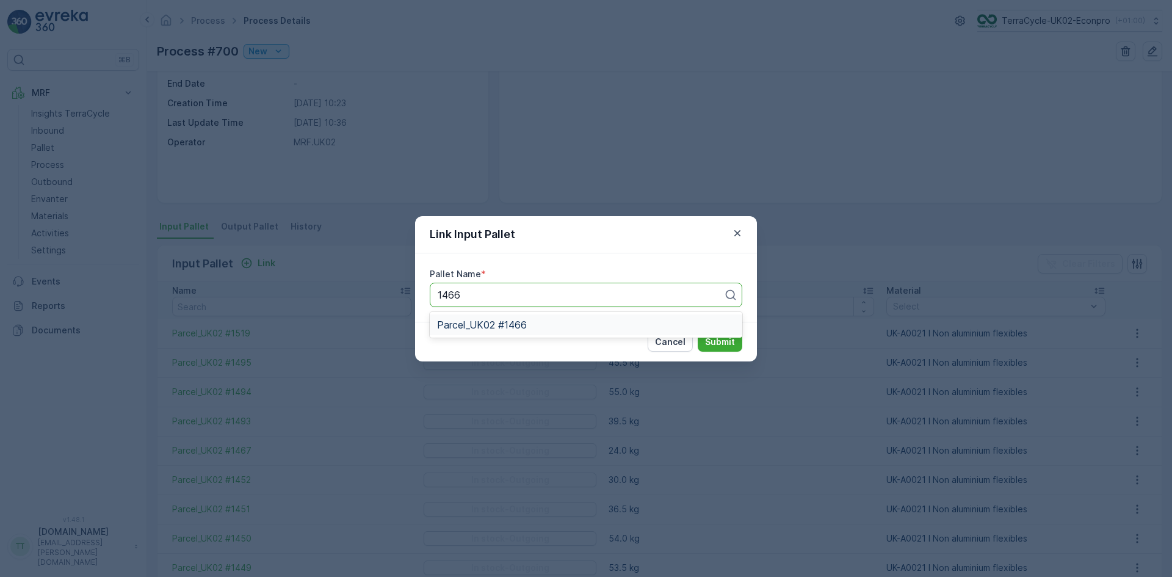
click at [486, 328] on span "Parcel_UK02 #1466" at bounding box center [482, 324] width 90 height 11
click at [716, 342] on p "Submit" at bounding box center [720, 342] width 30 height 12
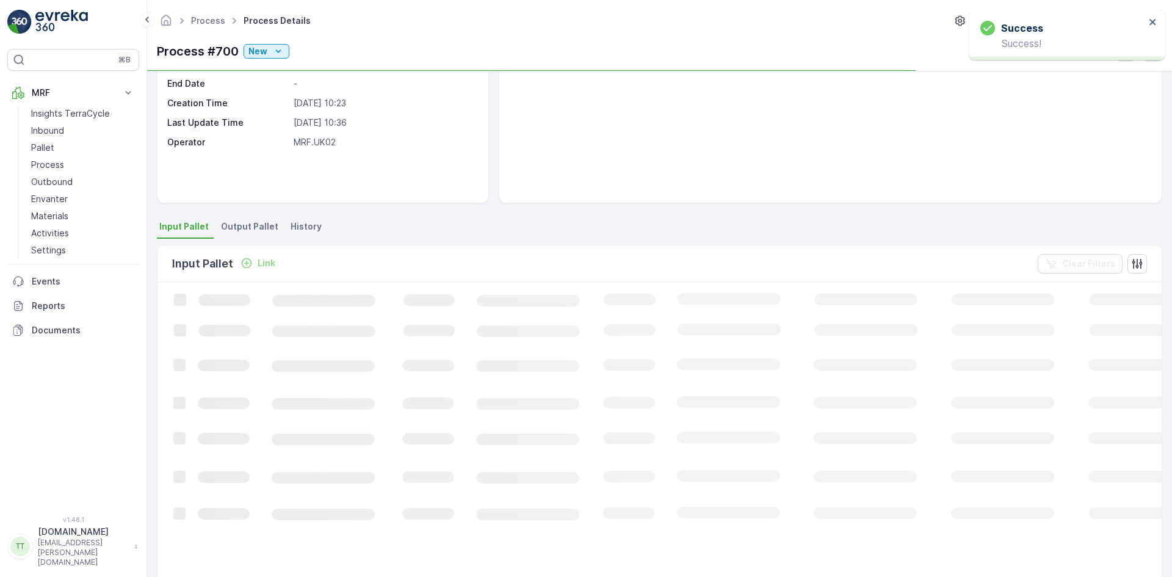
click at [242, 228] on span "Output Pallet" at bounding box center [249, 226] width 57 height 12
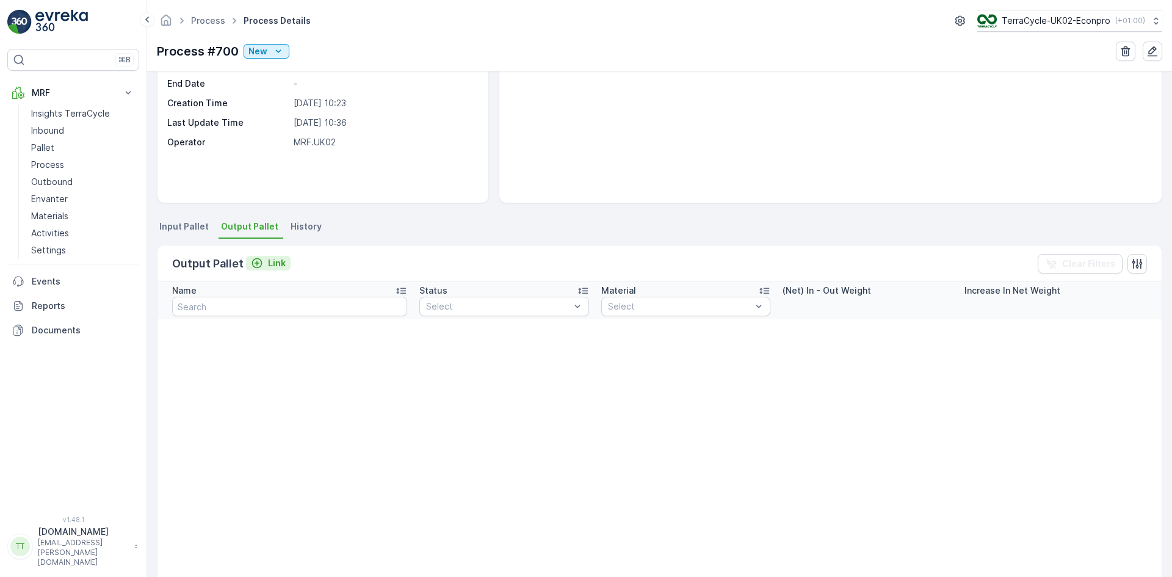
click at [273, 262] on p "Link" at bounding box center [277, 263] width 18 height 12
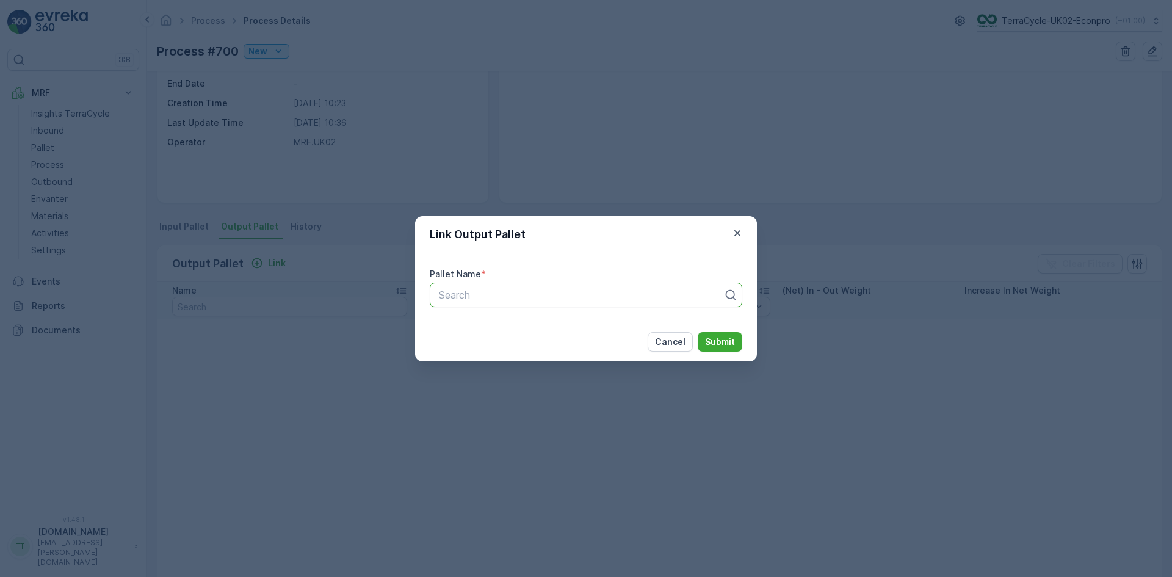
click at [484, 293] on div at bounding box center [581, 294] width 287 height 11
type input "1527"
click at [511, 319] on span "Parcel_UK02 #1527" at bounding box center [481, 324] width 89 height 11
click at [732, 342] on p "Submit" at bounding box center [720, 342] width 30 height 12
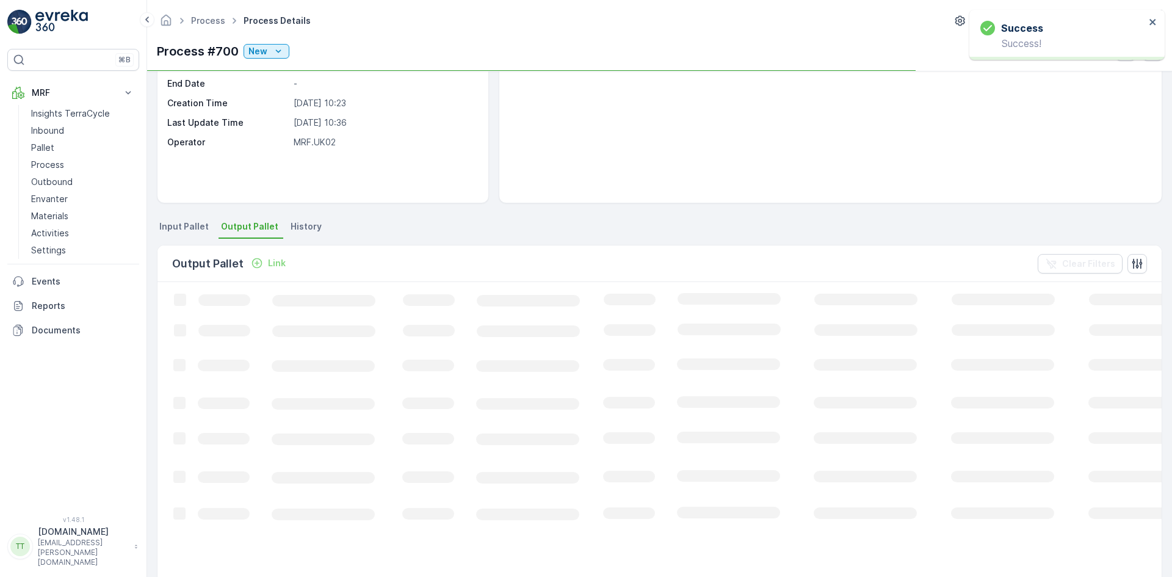
scroll to position [53, 0]
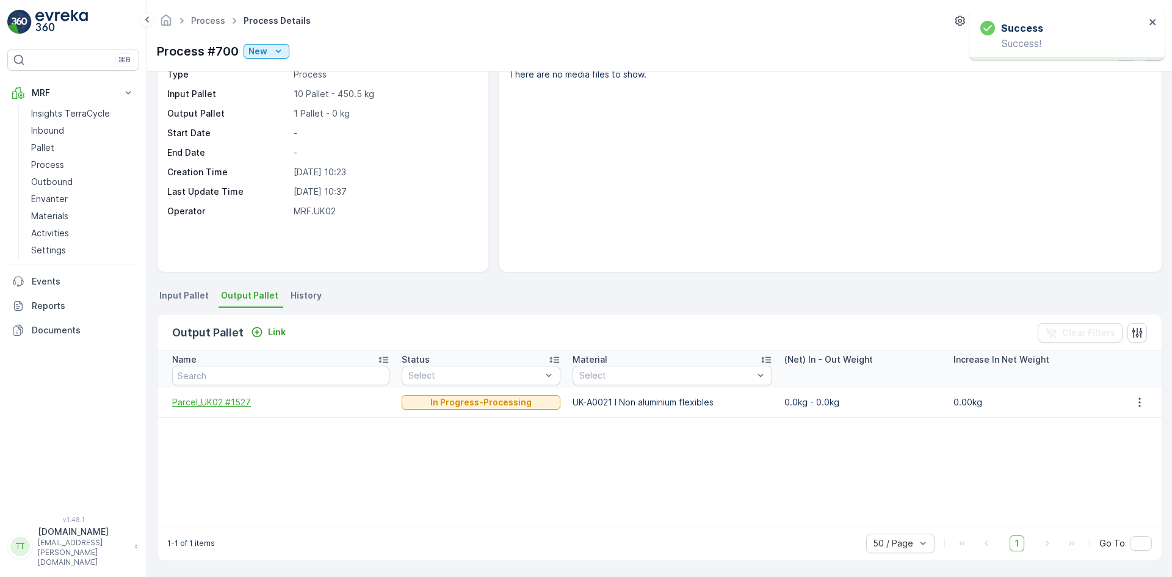
click at [212, 402] on span "Parcel_UK02 #1527" at bounding box center [280, 402] width 217 height 12
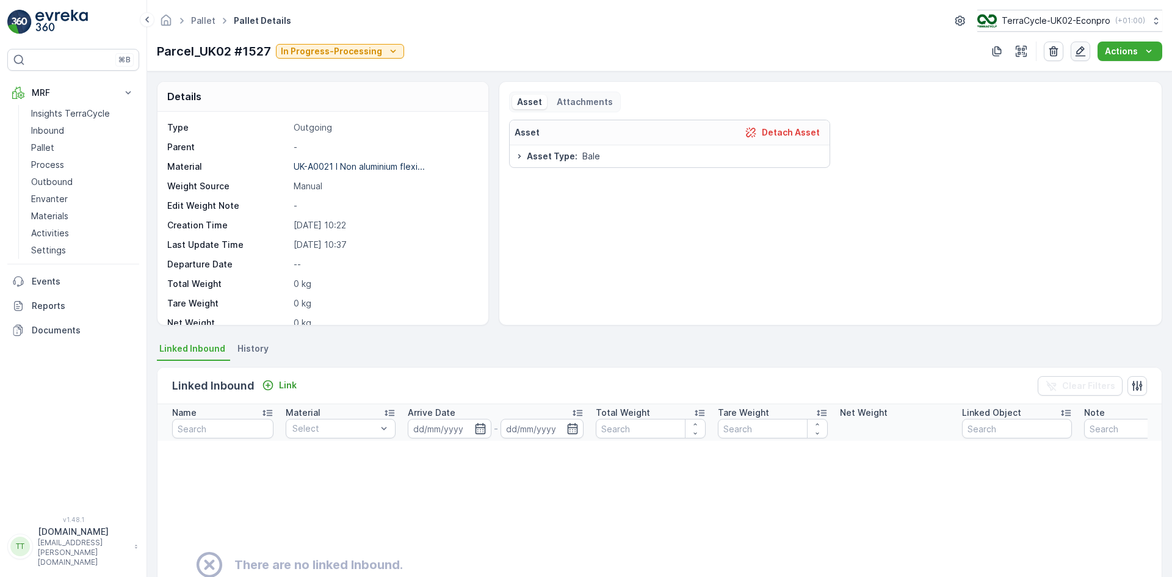
click at [1082, 56] on icon "button" at bounding box center [1080, 51] width 10 height 10
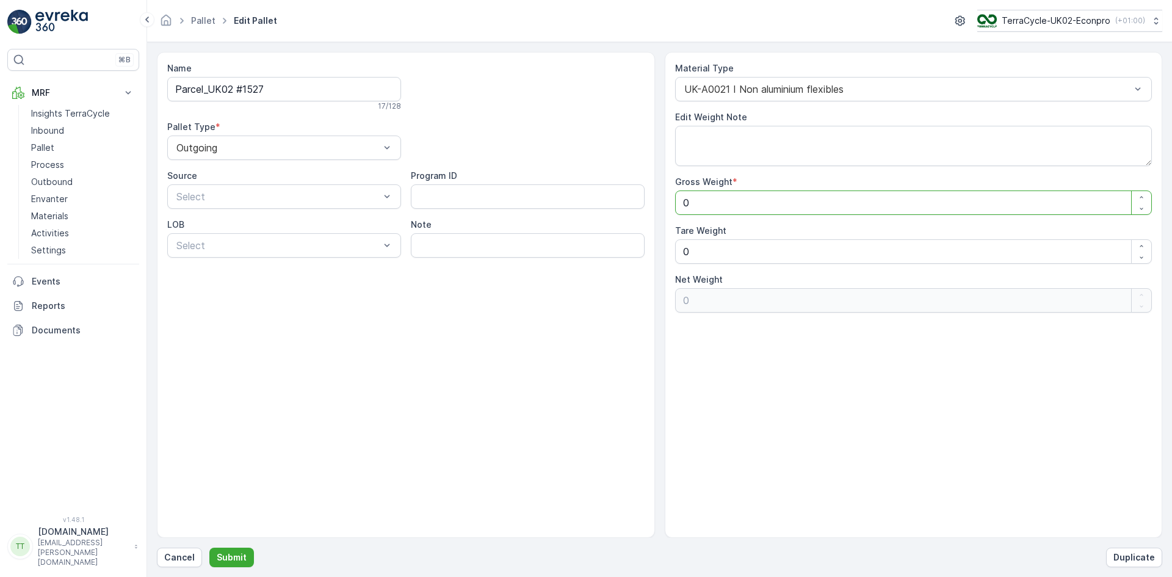
drag, startPoint x: 698, startPoint y: 197, endPoint x: 679, endPoint y: 197, distance: 18.9
click at [679, 197] on Weight "0" at bounding box center [913, 202] width 477 height 24
type Weight "4"
type Weight "49"
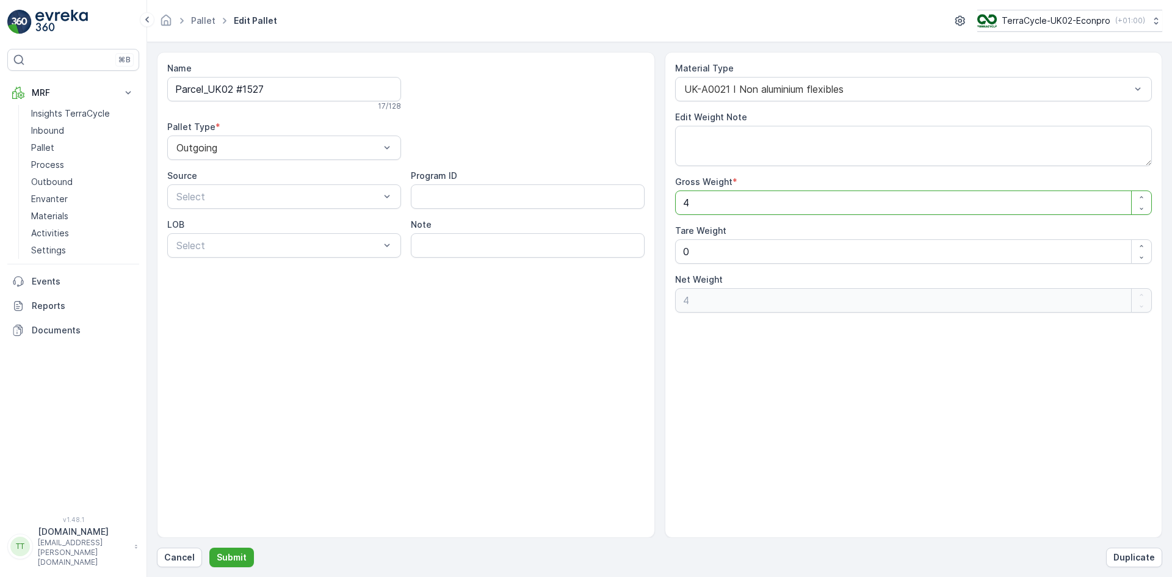
type Weight "49"
type Weight "493"
drag, startPoint x: 698, startPoint y: 255, endPoint x: 679, endPoint y: 253, distance: 18.4
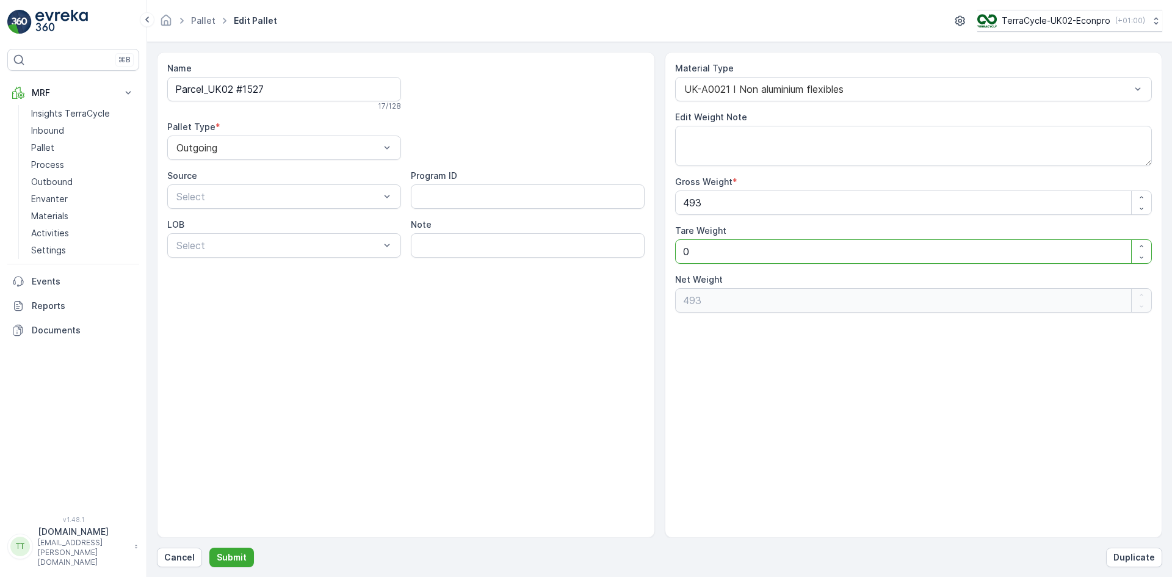
click at [679, 254] on Weight "0" at bounding box center [913, 251] width 477 height 24
type Weight "1"
type Weight "492"
type Weight "14"
type Weight "479"
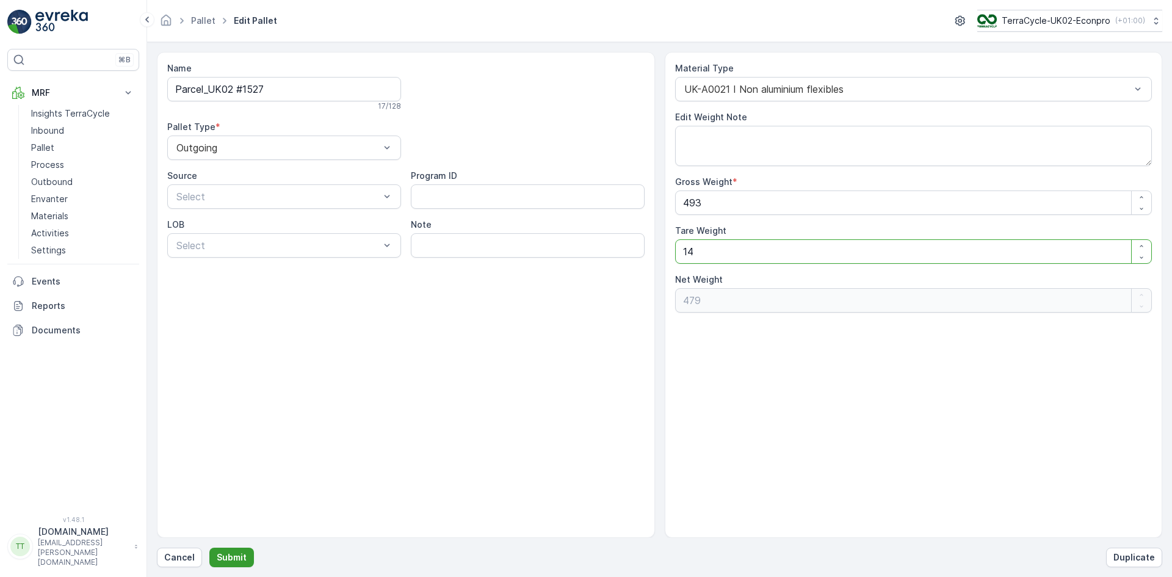
type Weight "14"
click at [237, 554] on p "Submit" at bounding box center [232, 557] width 30 height 12
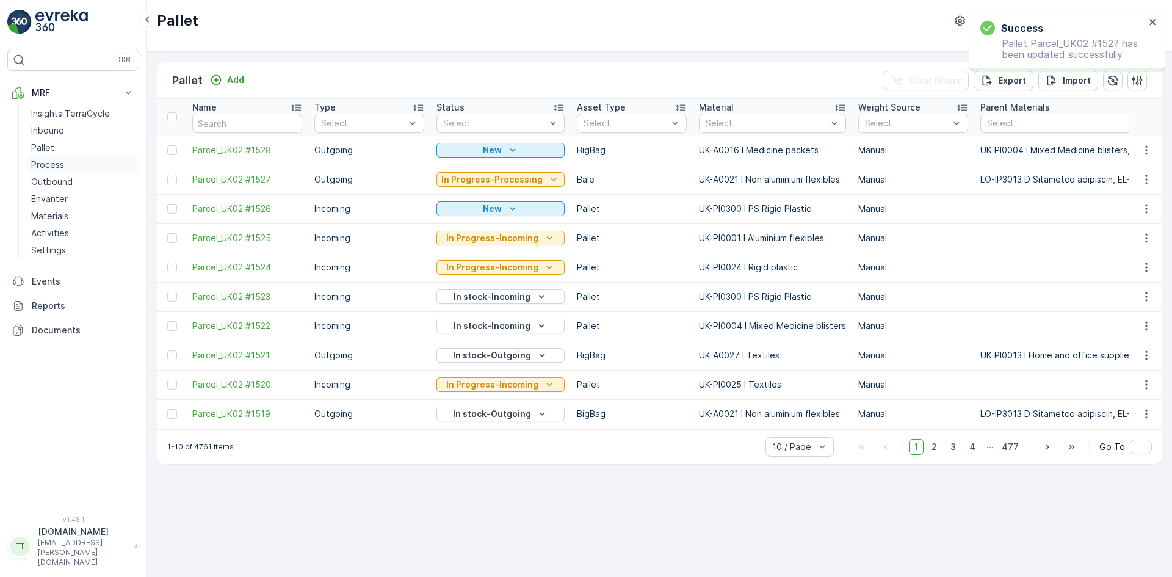
click at [62, 160] on p "Process" at bounding box center [47, 165] width 33 height 12
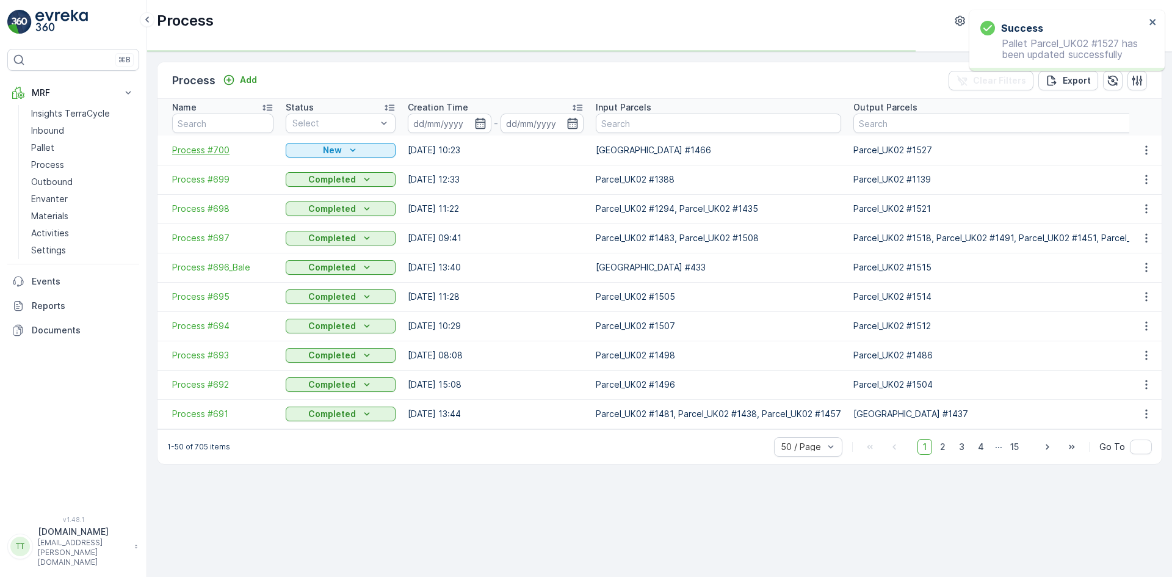
click at [191, 150] on span "Process #700" at bounding box center [222, 150] width 101 height 12
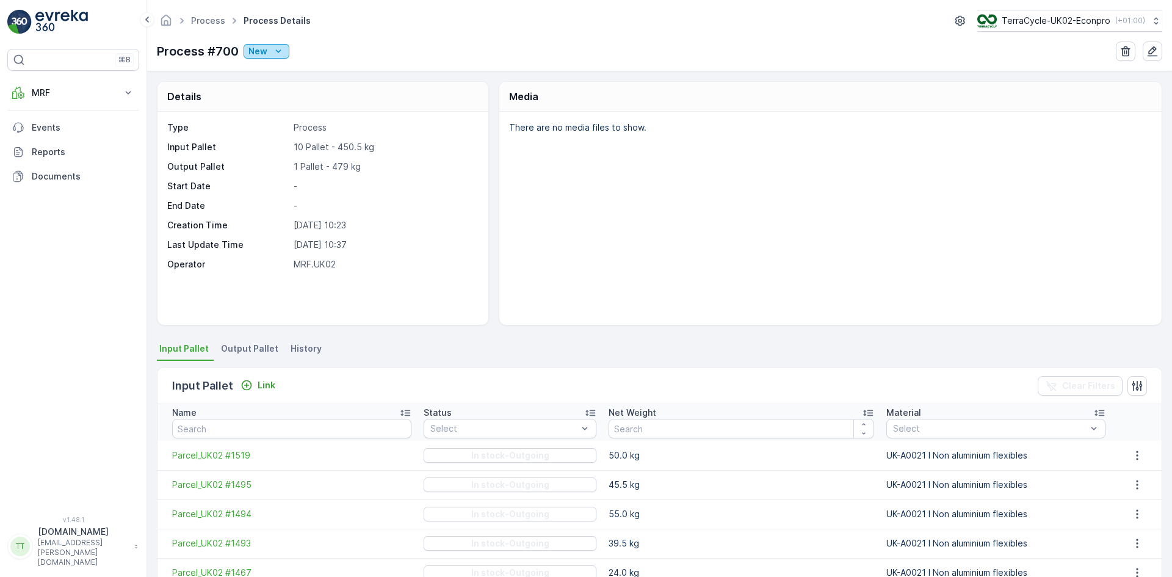
click at [266, 52] on p "New" at bounding box center [257, 51] width 19 height 12
click at [264, 82] on span "Ready" at bounding box center [264, 87] width 26 height 12
click at [269, 50] on p "Ready" at bounding box center [261, 51] width 27 height 12
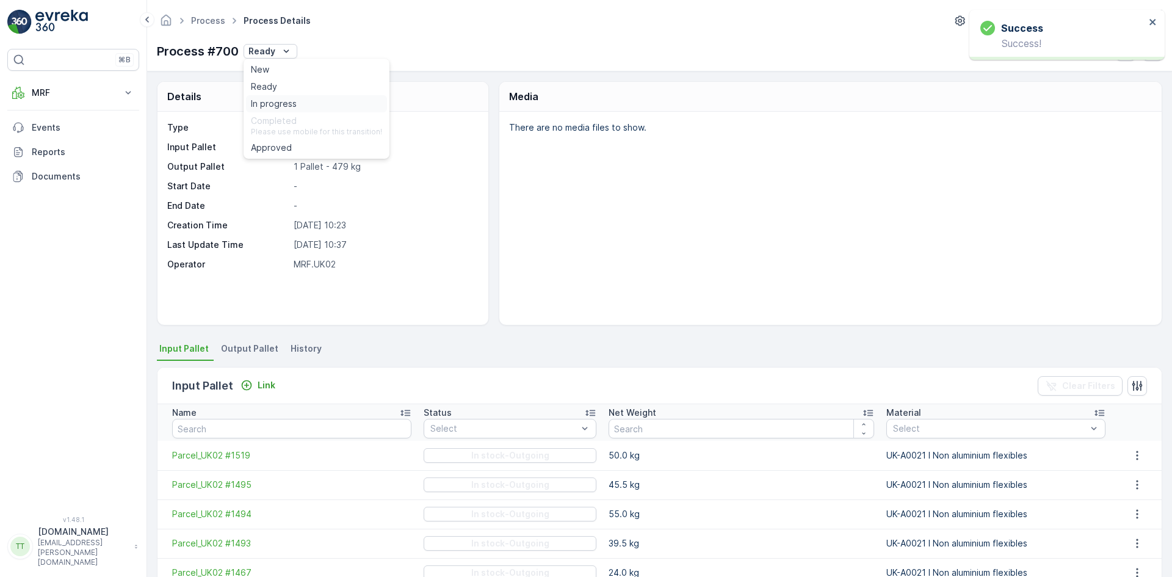
click at [279, 99] on span "In progress" at bounding box center [274, 104] width 46 height 12
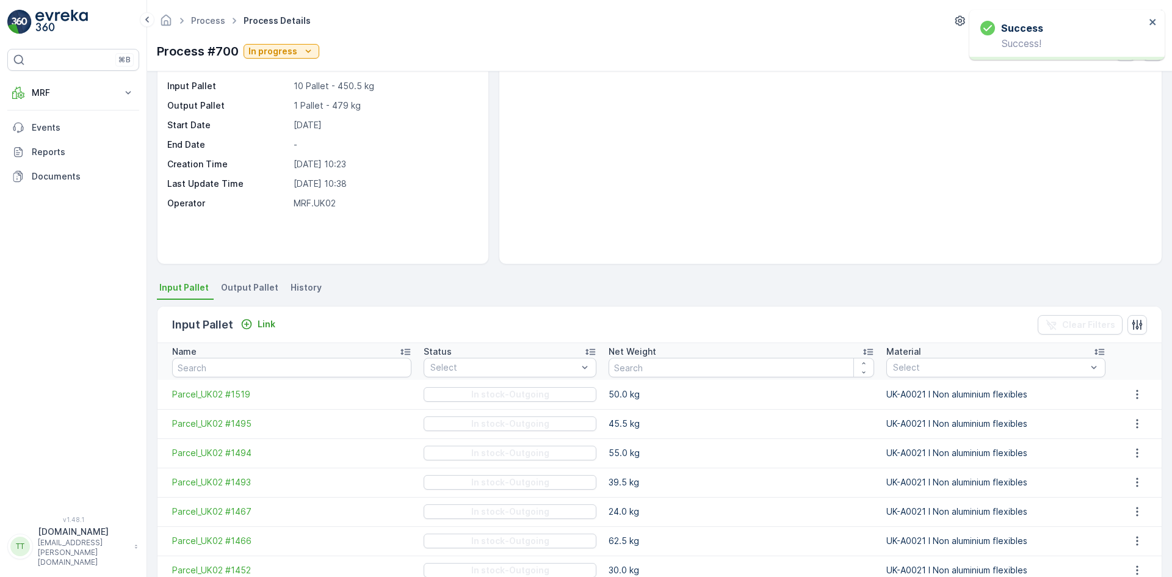
scroll to position [122, 0]
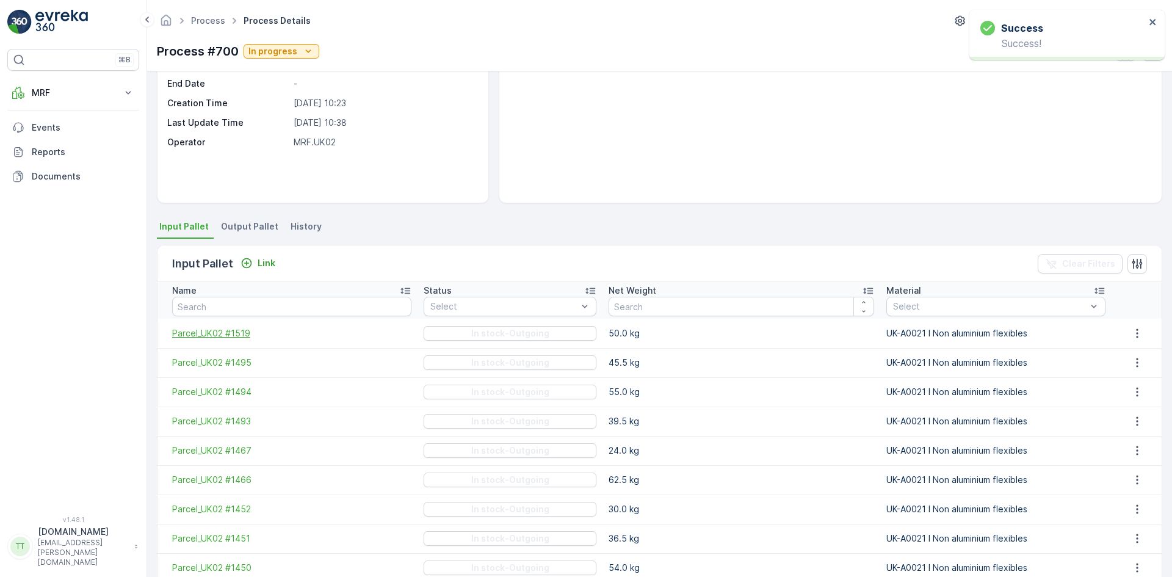
click at [217, 330] on span "Parcel_UK02 #1519" at bounding box center [291, 333] width 239 height 12
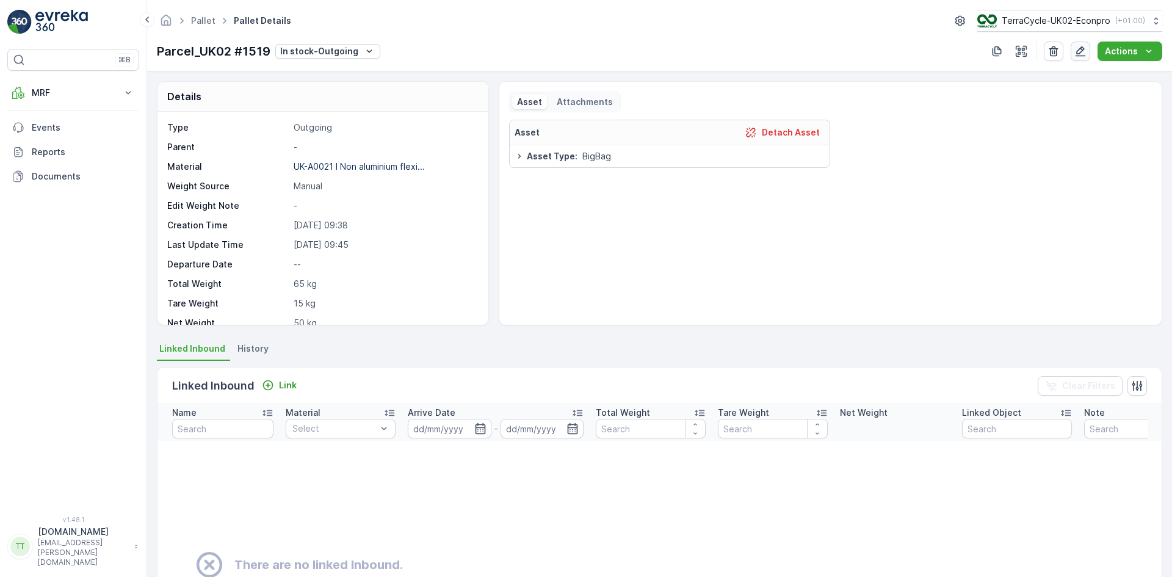
click at [1078, 55] on icon "button" at bounding box center [1080, 51] width 12 height 12
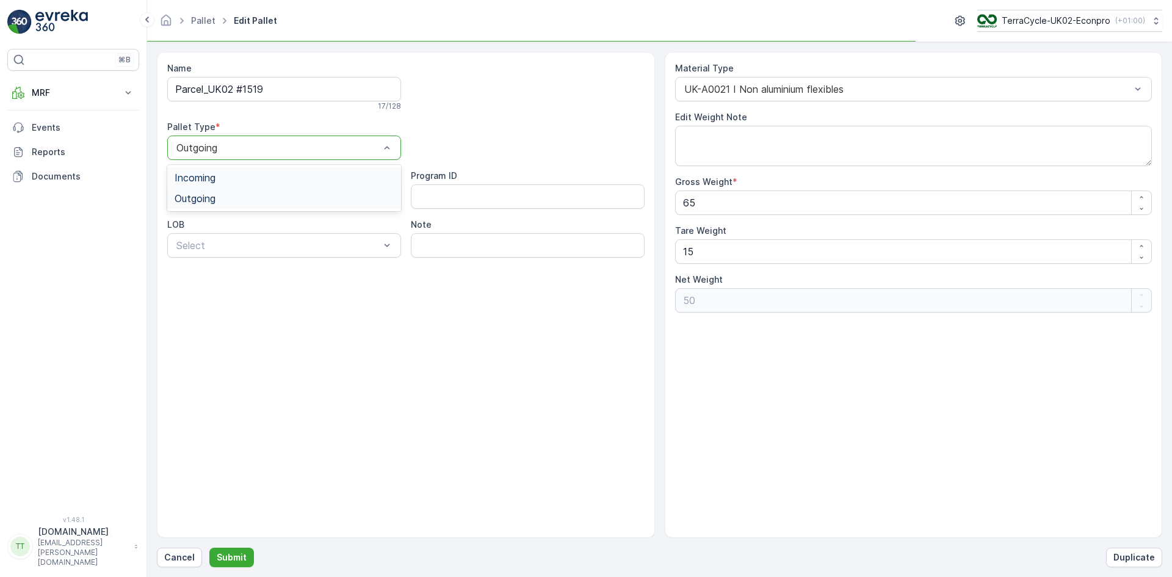
click at [244, 151] on div at bounding box center [278, 147] width 206 height 11
click at [230, 178] on div "Incoming" at bounding box center [284, 177] width 219 height 11
click at [242, 555] on p "Submit" at bounding box center [232, 557] width 30 height 12
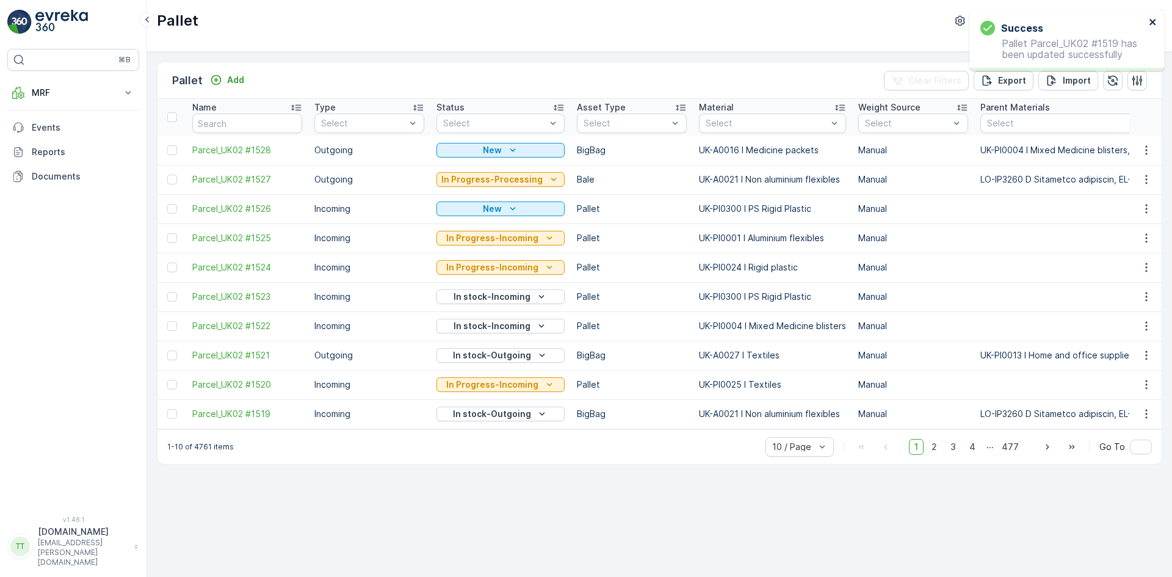
click at [1151, 23] on icon "close" at bounding box center [1152, 22] width 6 height 6
click at [69, 93] on p "MRF" at bounding box center [73, 93] width 83 height 12
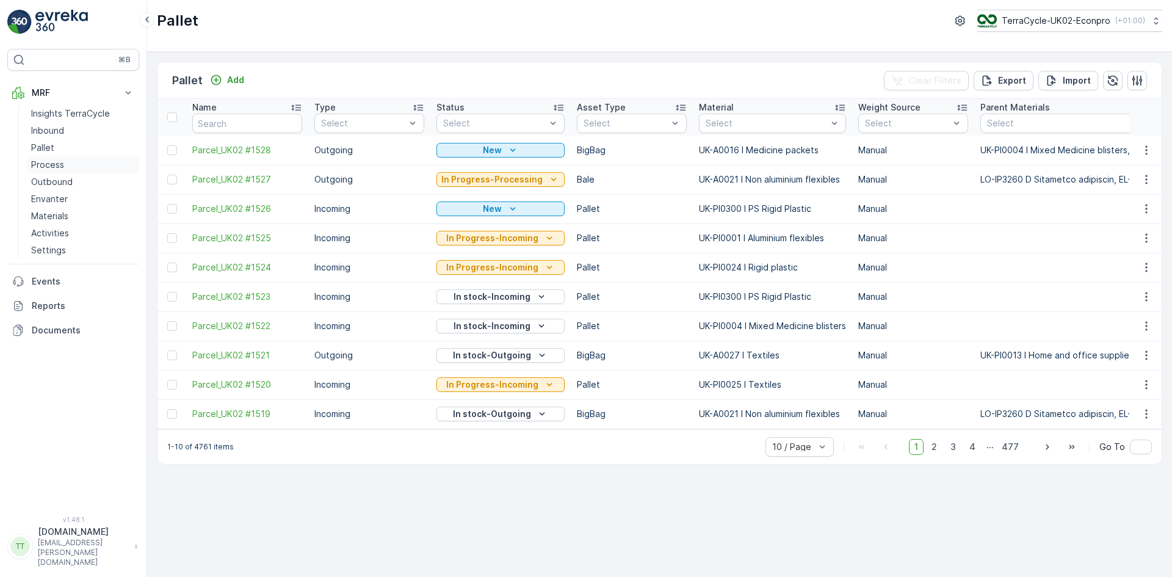
click at [51, 165] on p "Process" at bounding box center [47, 165] width 33 height 12
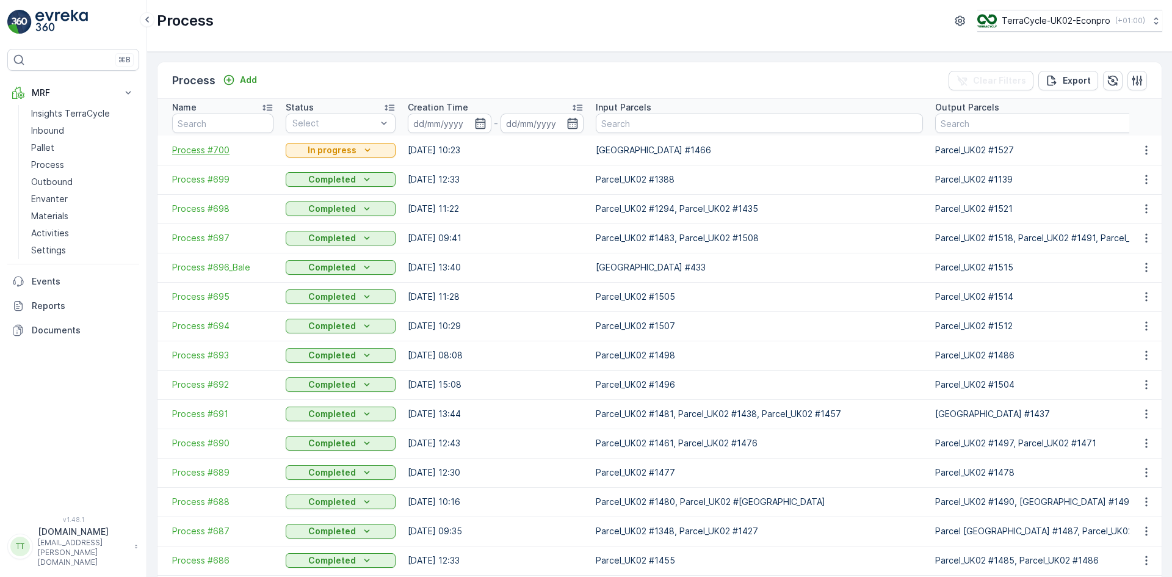
click at [200, 150] on span "Process #700" at bounding box center [222, 150] width 101 height 12
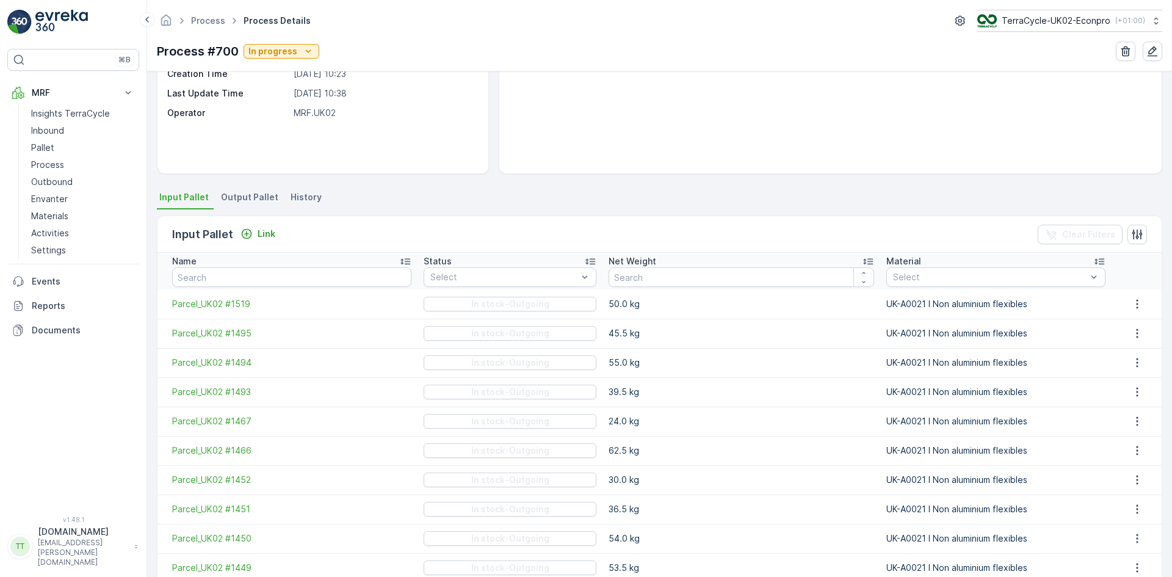
scroll to position [183, 0]
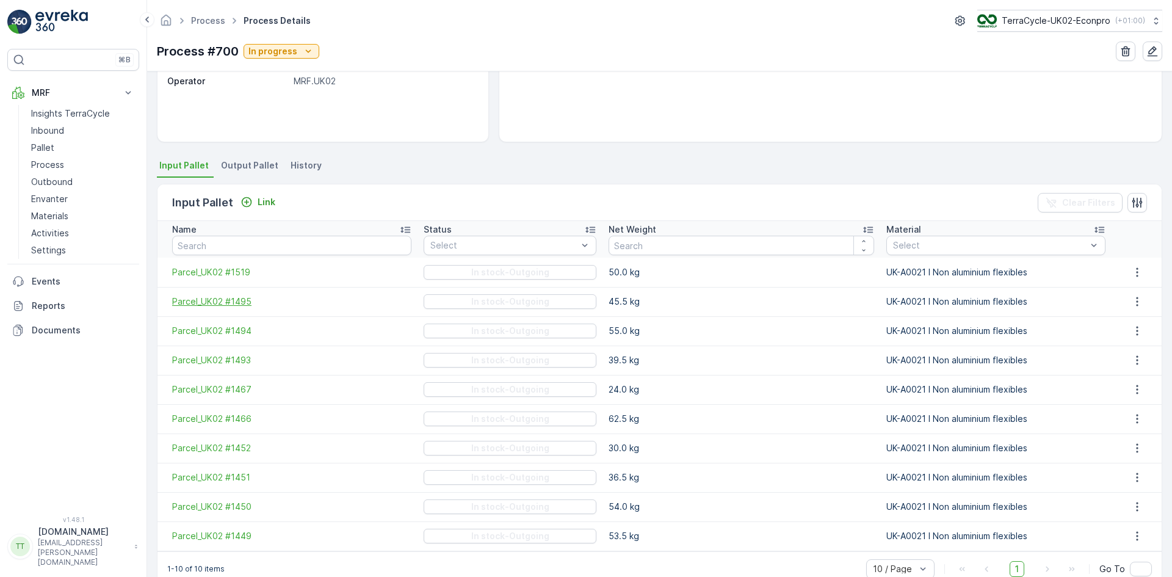
click at [236, 303] on span "Parcel_UK02 #1495" at bounding box center [291, 301] width 239 height 12
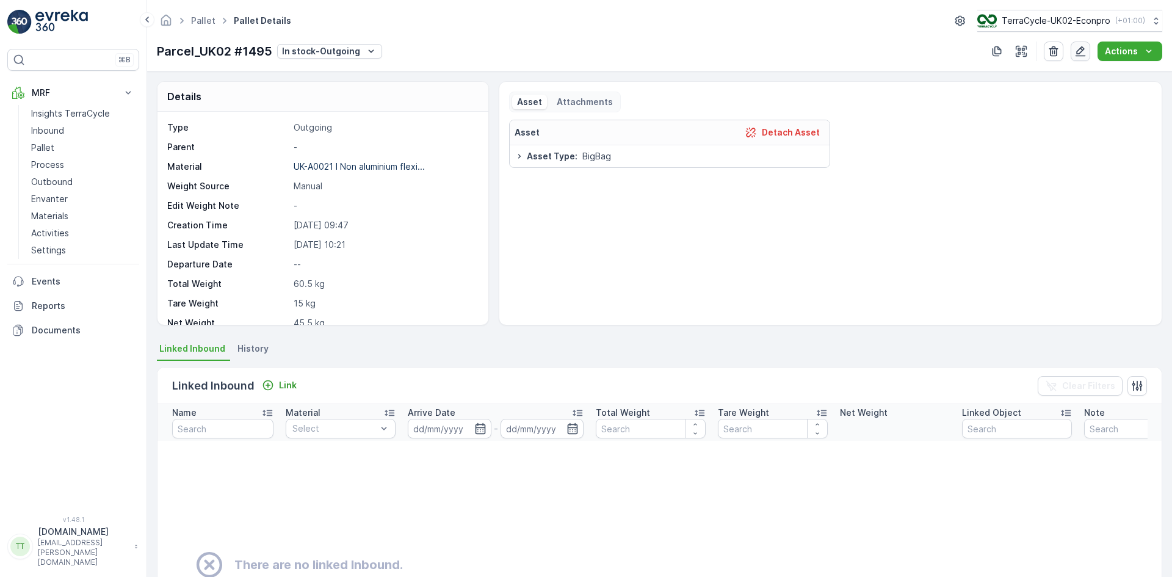
click at [1082, 47] on icon "button" at bounding box center [1080, 51] width 12 height 12
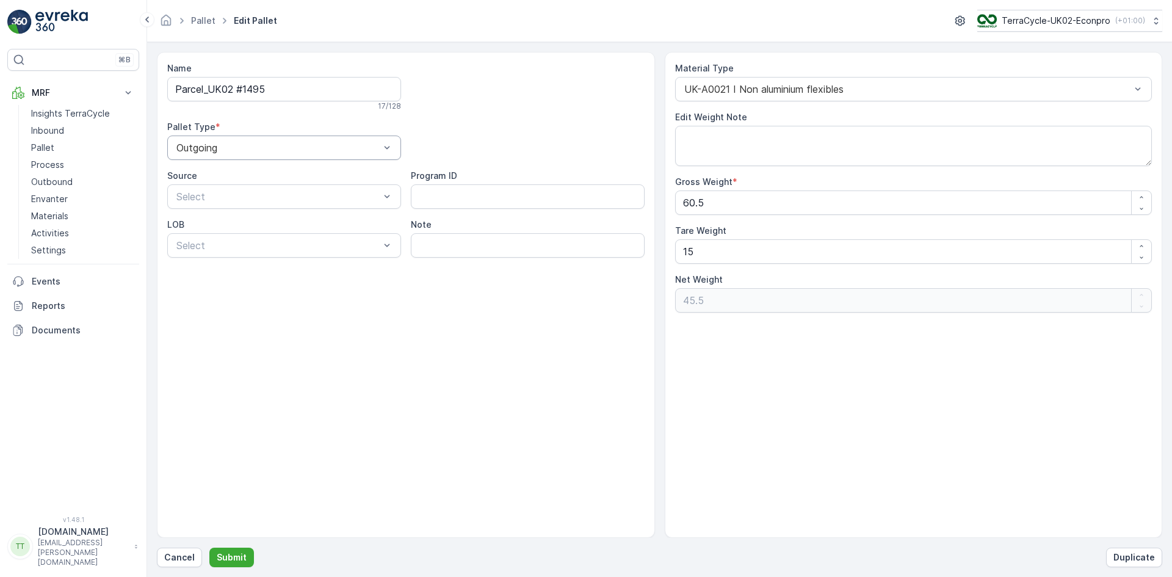
click at [173, 148] on div "Outgoing" at bounding box center [284, 147] width 234 height 24
click at [182, 173] on span "Incoming" at bounding box center [195, 177] width 41 height 11
click at [236, 553] on p "Submit" at bounding box center [232, 557] width 30 height 12
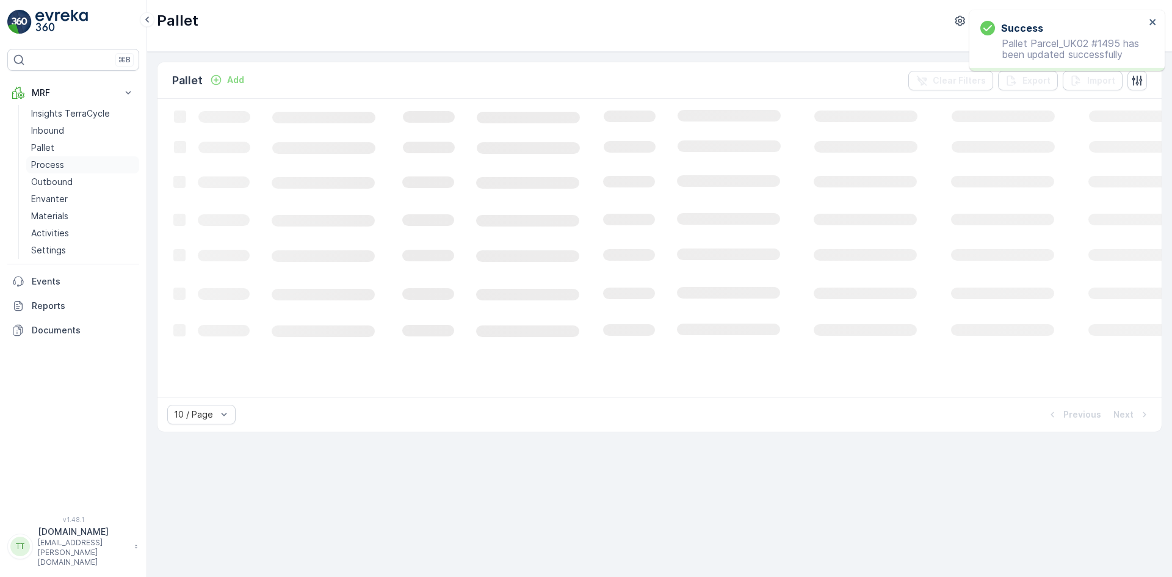
click at [60, 161] on p "Process" at bounding box center [47, 165] width 33 height 12
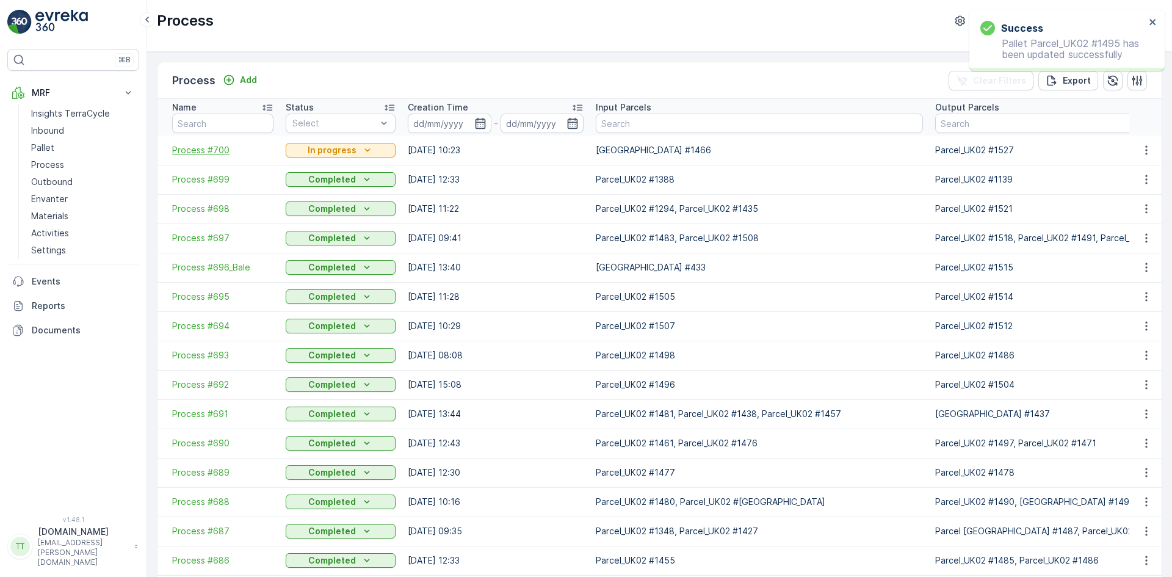
click at [204, 148] on span "Process #700" at bounding box center [222, 150] width 101 height 12
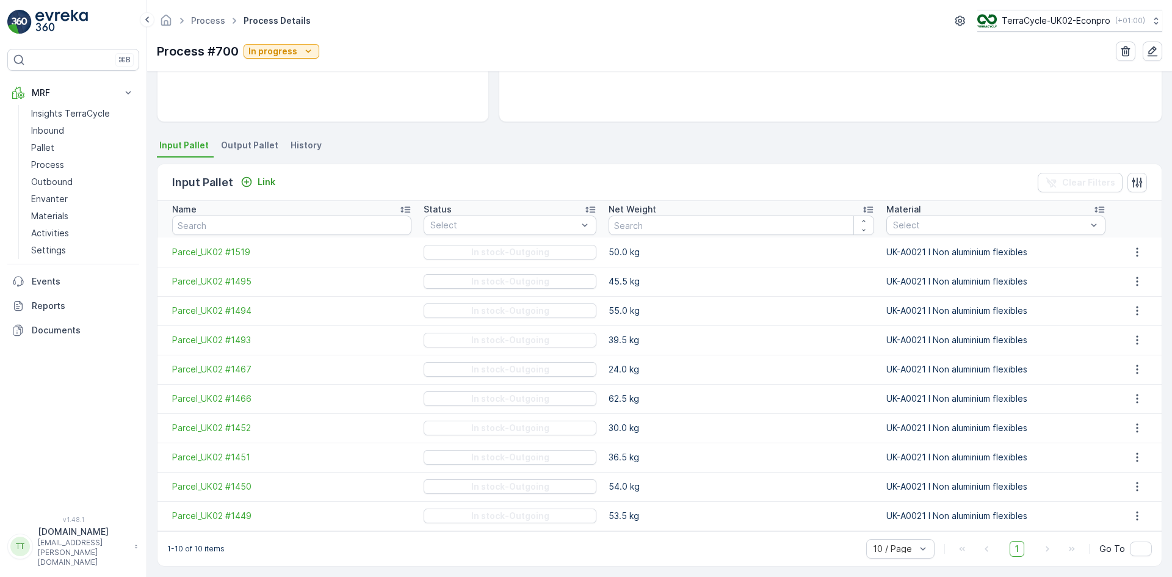
scroll to position [209, 0]
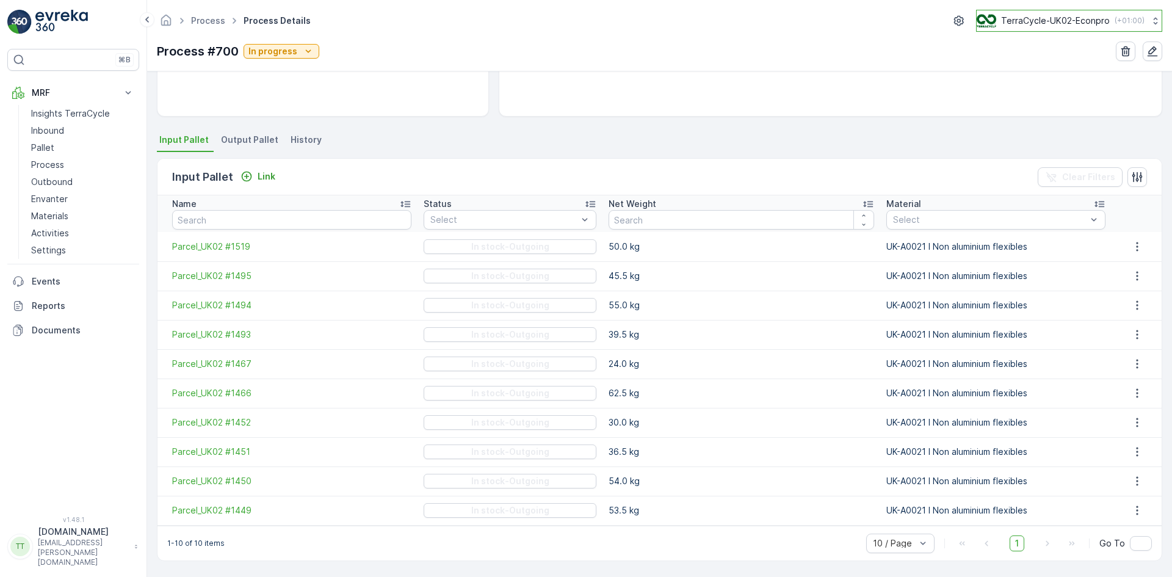
click at [1040, 21] on p "TerraCycle-UK02-Econpro" at bounding box center [1055, 21] width 109 height 12
type input "at"
click at [1030, 77] on span "TerraCycle-AT-MRF" at bounding box center [1052, 75] width 136 height 12
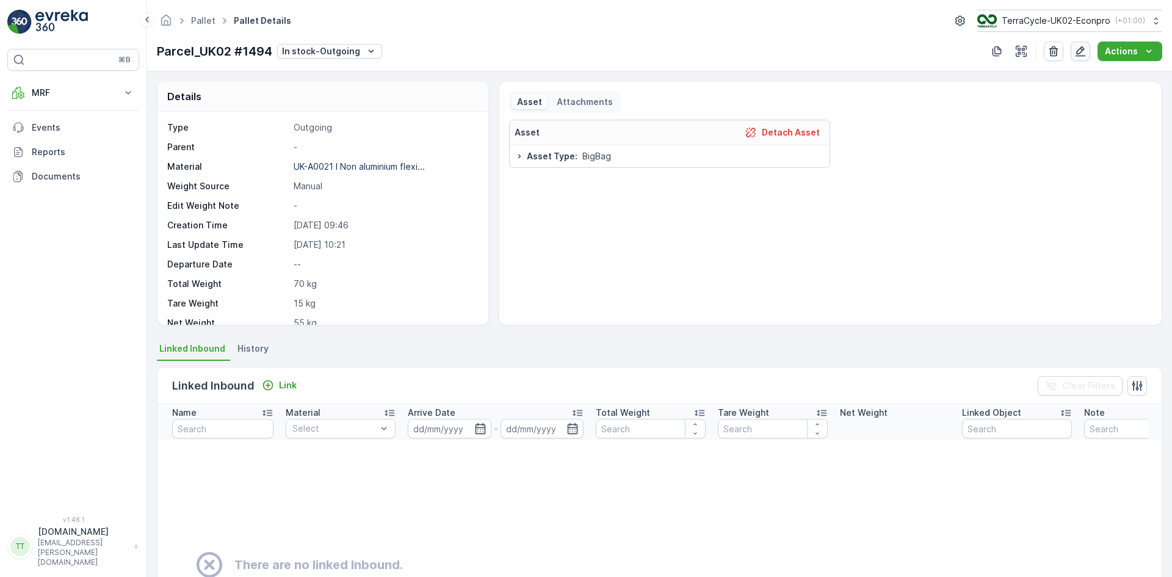
click at [1085, 54] on icon "button" at bounding box center [1080, 51] width 12 height 12
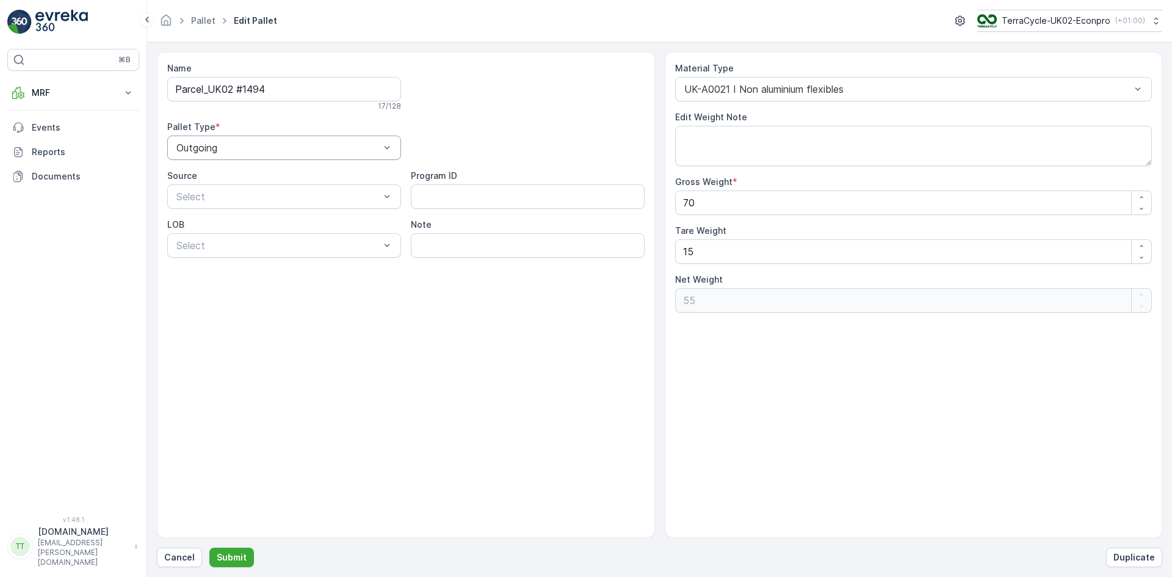
click at [232, 150] on div at bounding box center [278, 147] width 206 height 11
click at [212, 179] on span "Incoming" at bounding box center [195, 177] width 41 height 11
click at [240, 558] on p "Submit" at bounding box center [232, 557] width 30 height 12
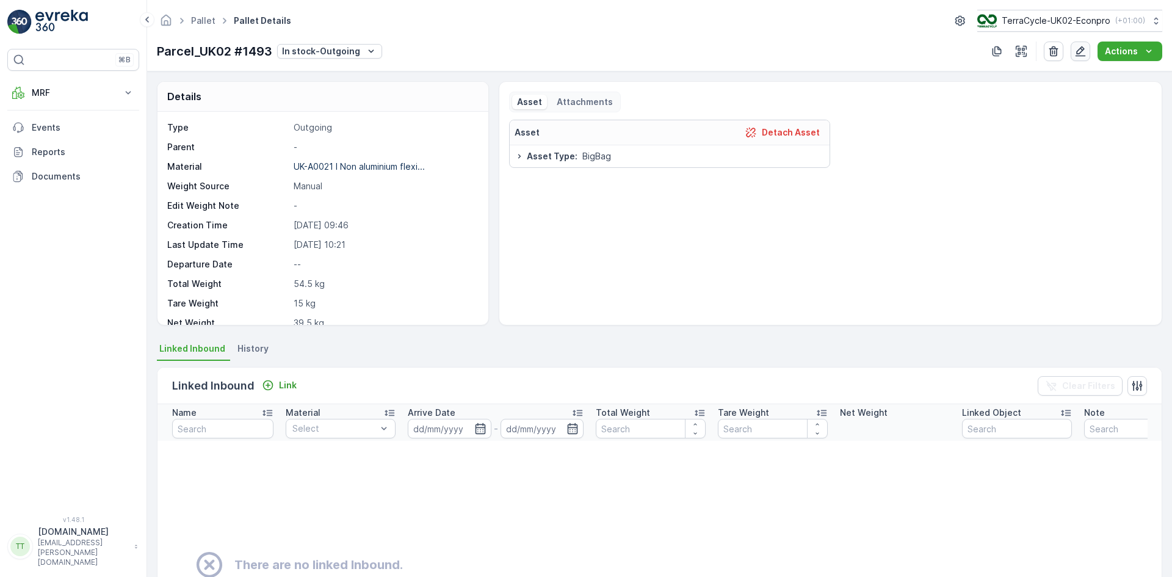
click at [1079, 53] on icon "button" at bounding box center [1080, 51] width 12 height 12
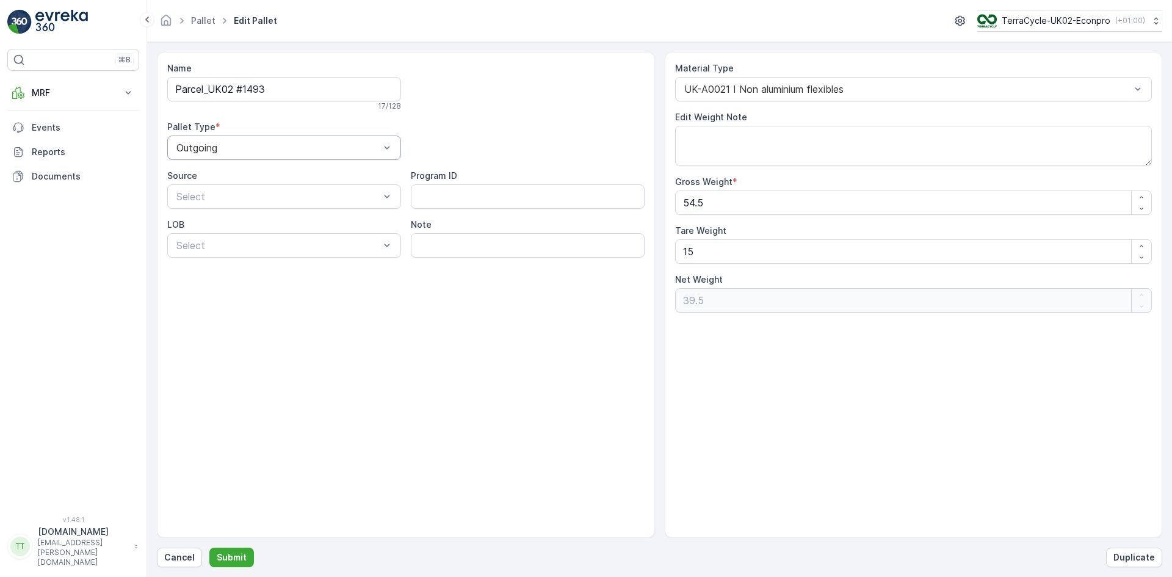
click at [198, 149] on div at bounding box center [278, 147] width 206 height 11
click at [198, 178] on span "Incoming" at bounding box center [195, 177] width 41 height 11
click at [242, 557] on p "Submit" at bounding box center [232, 557] width 30 height 12
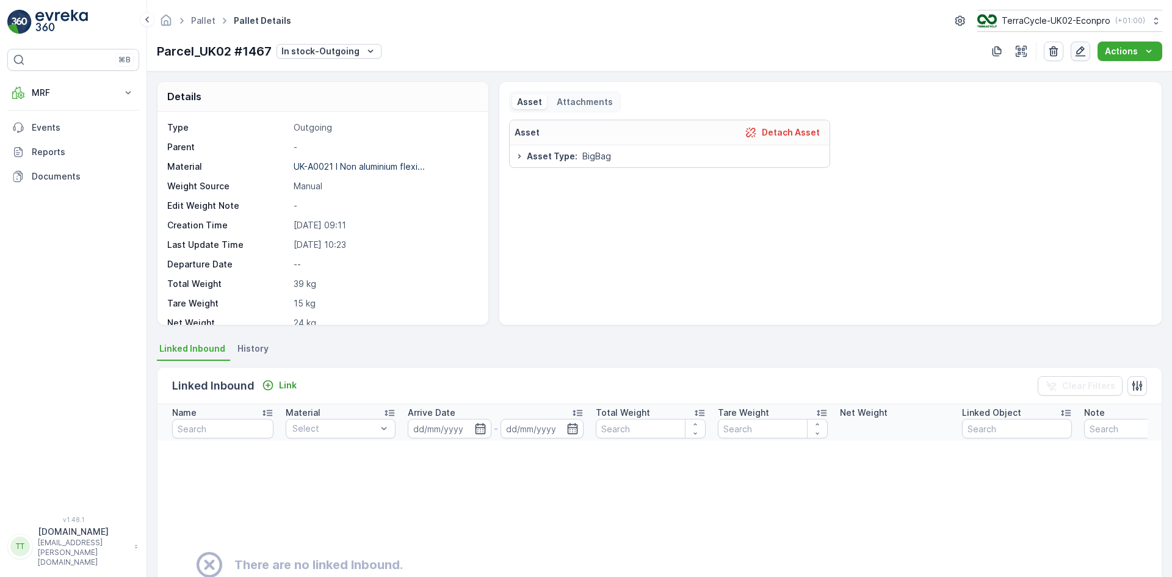
click at [1077, 52] on icon "button" at bounding box center [1080, 51] width 12 height 12
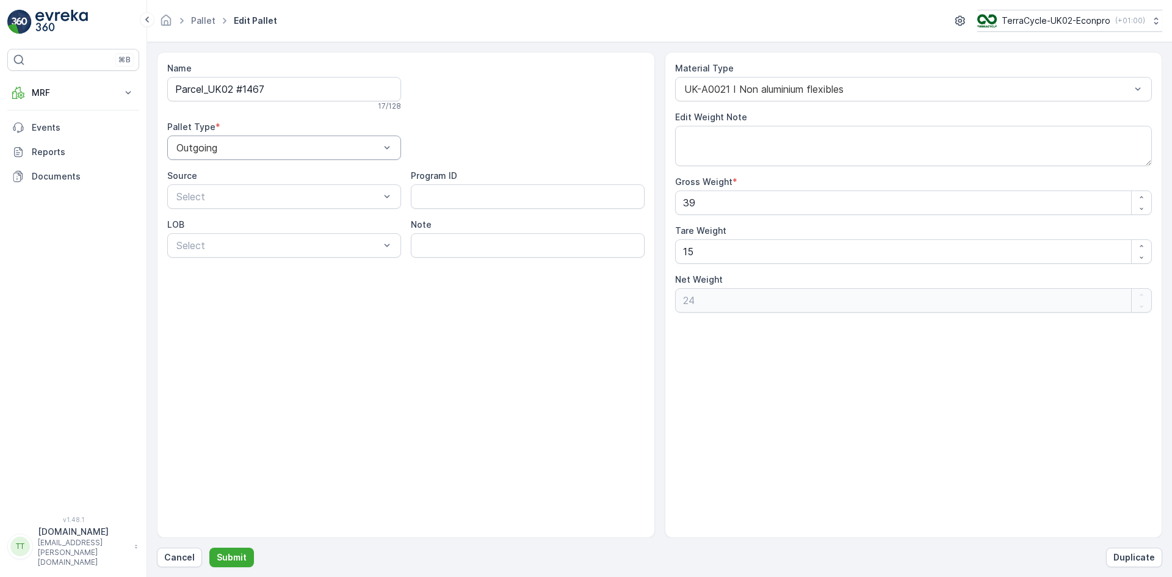
click at [226, 143] on div at bounding box center [278, 147] width 206 height 11
click at [201, 180] on span "Incoming" at bounding box center [195, 177] width 41 height 11
click at [244, 558] on button "Submit" at bounding box center [231, 557] width 45 height 20
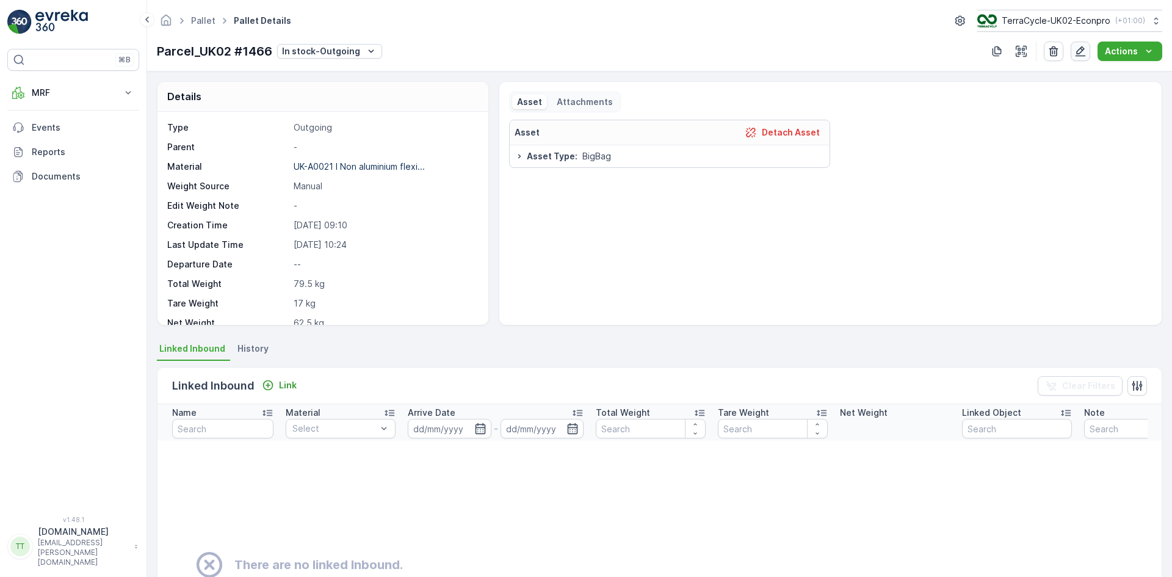
click at [1082, 51] on icon "button" at bounding box center [1080, 51] width 12 height 12
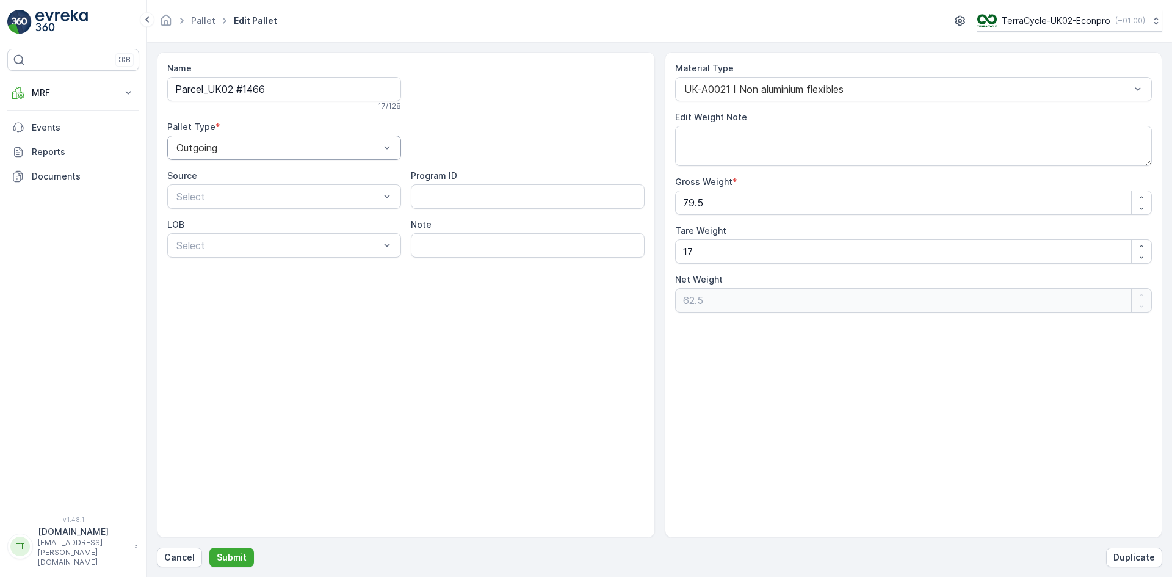
click at [193, 149] on div at bounding box center [278, 147] width 206 height 11
click at [190, 172] on span "Incoming" at bounding box center [195, 177] width 41 height 11
click at [224, 554] on p "Submit" at bounding box center [232, 557] width 30 height 12
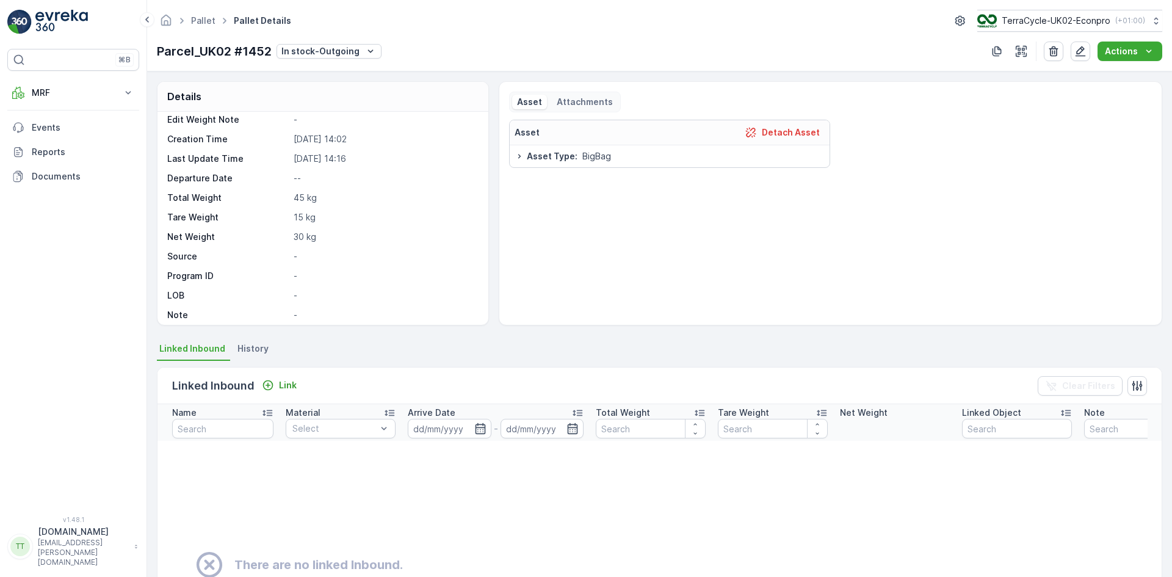
scroll to position [92, 0]
click at [1086, 53] on icon "button" at bounding box center [1080, 51] width 12 height 12
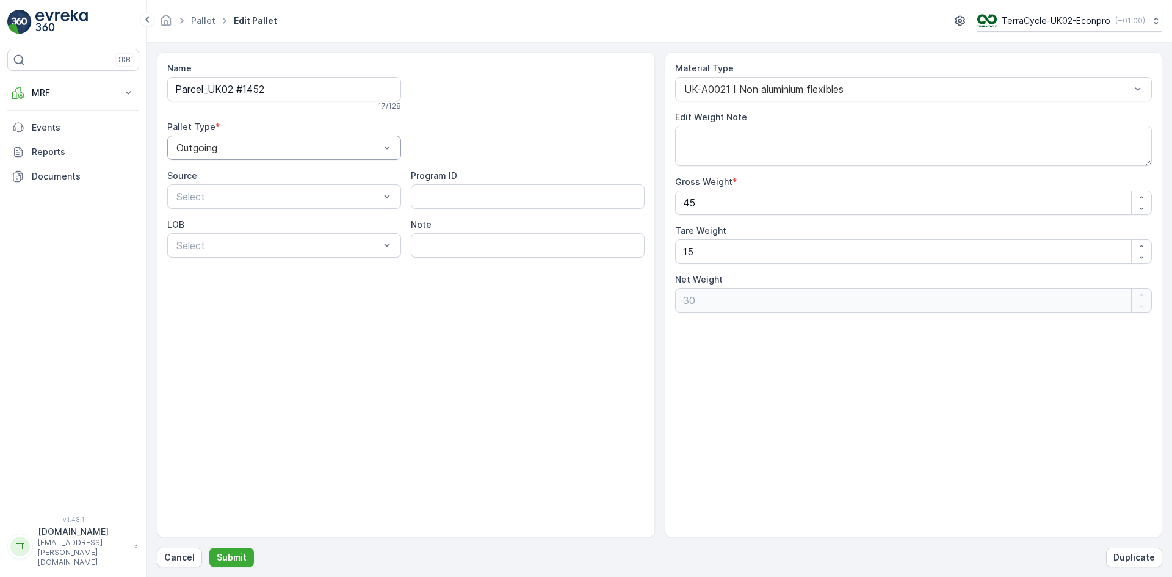
click at [252, 146] on div at bounding box center [278, 147] width 206 height 11
click at [220, 174] on div "Incoming" at bounding box center [284, 177] width 219 height 11
click at [233, 557] on p "Submit" at bounding box center [232, 557] width 30 height 12
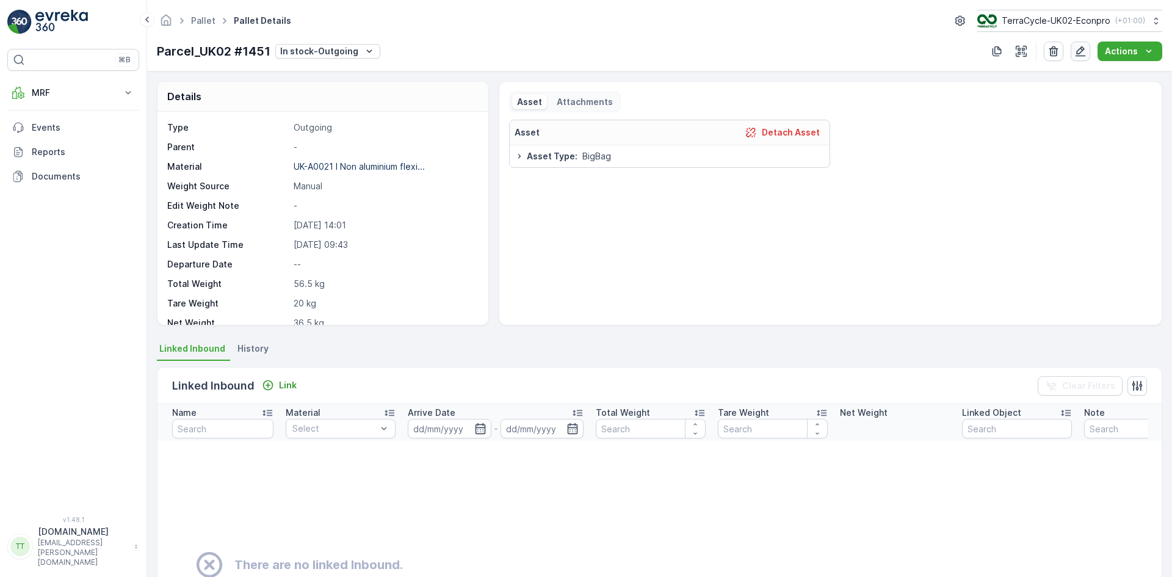
click at [1083, 49] on icon "button" at bounding box center [1080, 51] width 10 height 10
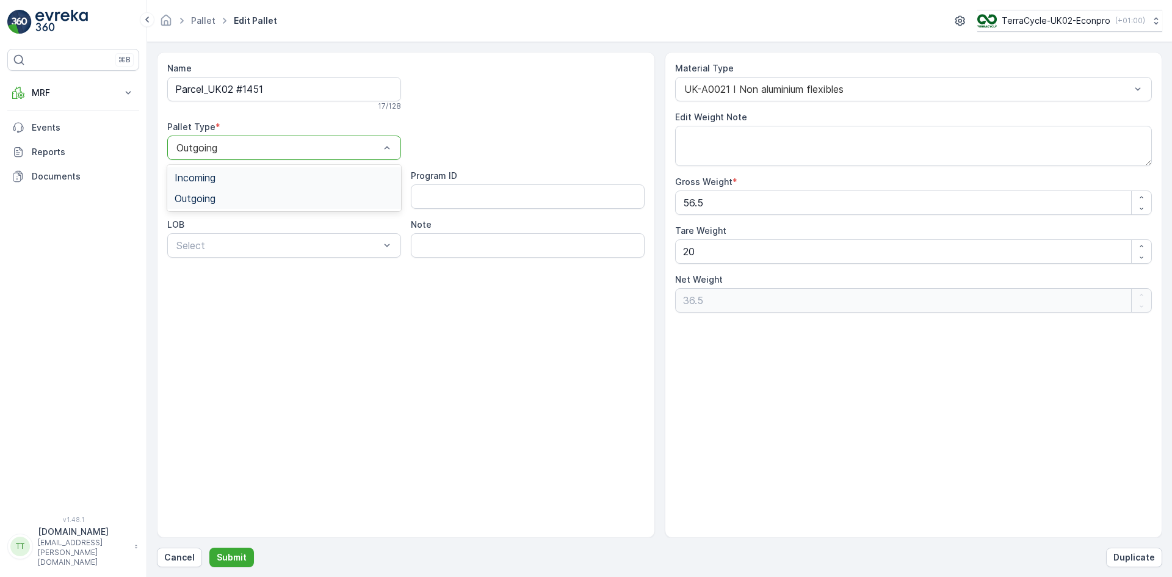
click at [208, 152] on div at bounding box center [278, 147] width 206 height 11
click at [201, 173] on span "Incoming" at bounding box center [195, 177] width 41 height 11
click at [232, 551] on p "Submit" at bounding box center [232, 557] width 30 height 12
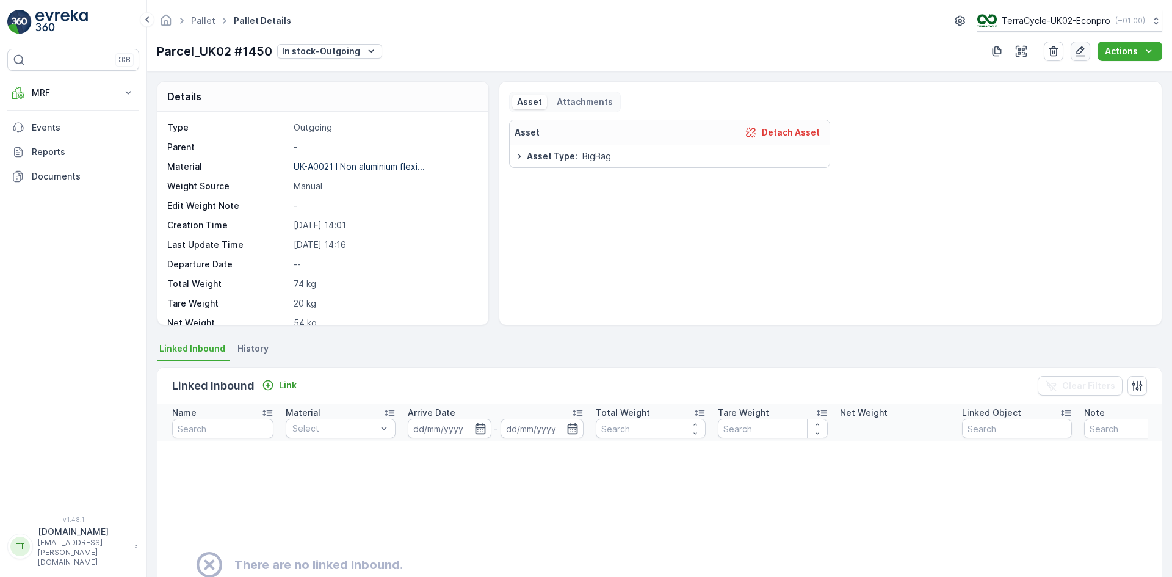
click at [1084, 51] on icon "button" at bounding box center [1080, 51] width 12 height 12
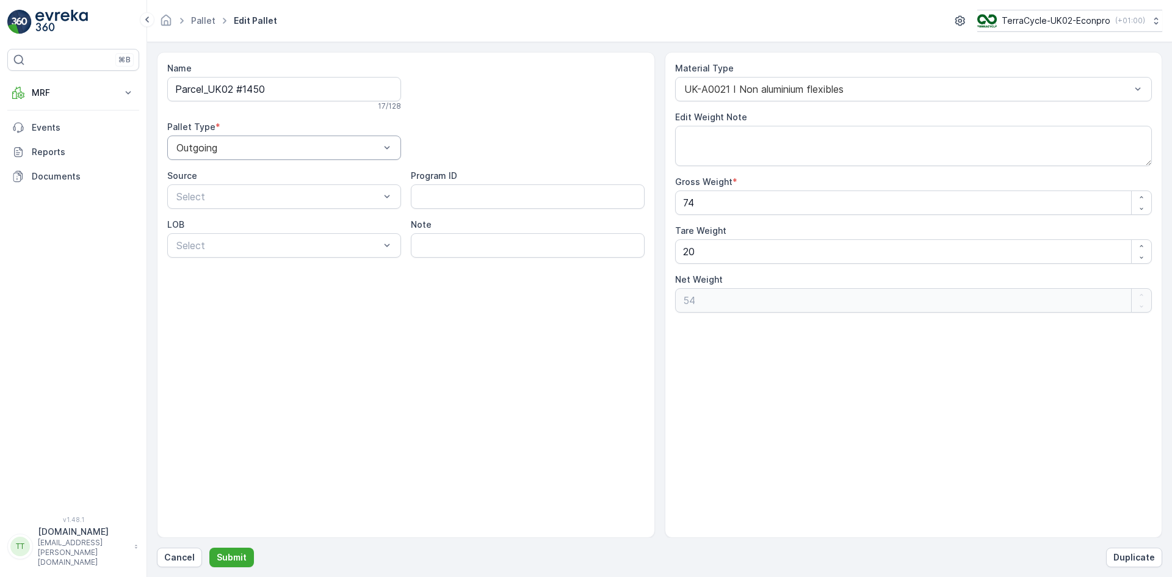
click at [198, 146] on div at bounding box center [278, 147] width 206 height 11
click at [196, 175] on span "Incoming" at bounding box center [195, 177] width 41 height 11
click at [238, 555] on p "Submit" at bounding box center [232, 557] width 30 height 12
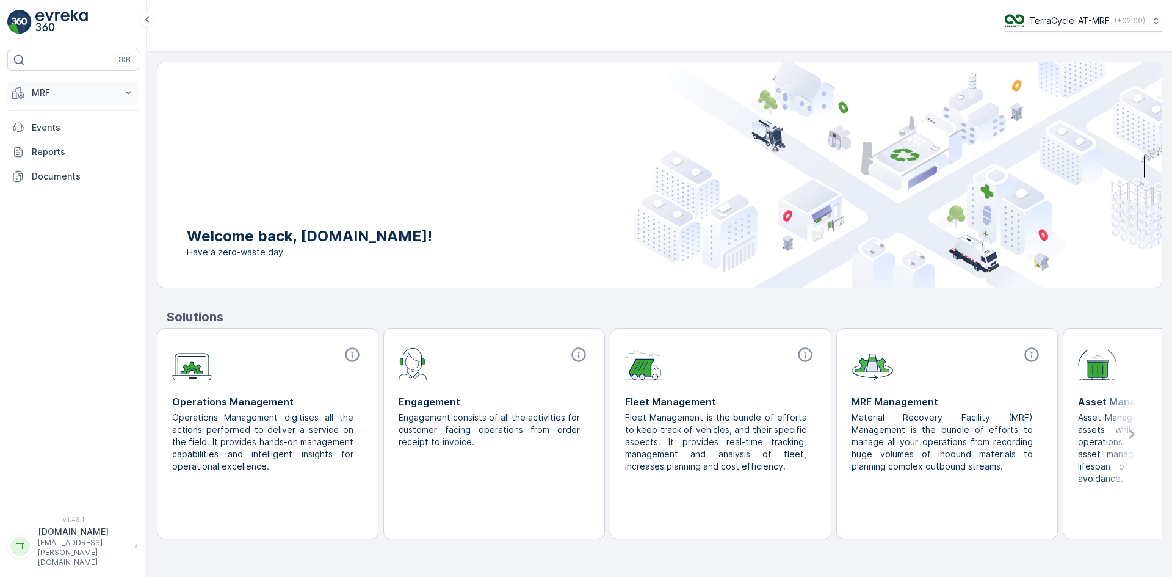
click at [40, 94] on p "MRF" at bounding box center [73, 93] width 83 height 12
click at [62, 176] on p "Outbound" at bounding box center [52, 182] width 42 height 12
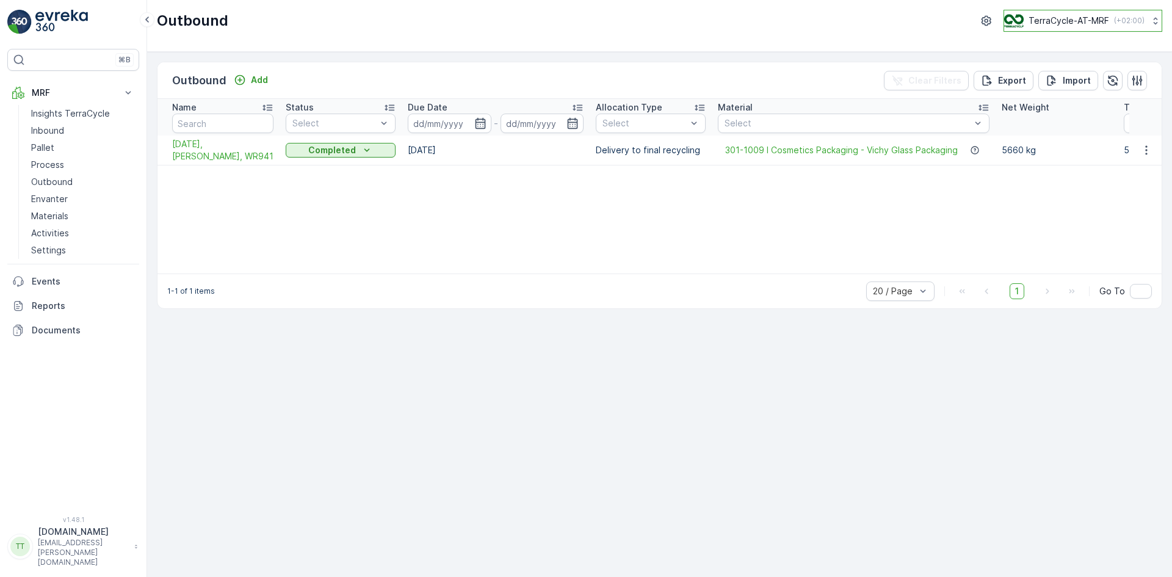
click at [1040, 18] on p "TerraCycle-AT-MRF" at bounding box center [1068, 21] width 81 height 12
type input "uk"
click at [1025, 99] on span "TerraCycle-UK02-Econpro" at bounding box center [1079, 102] width 135 height 12
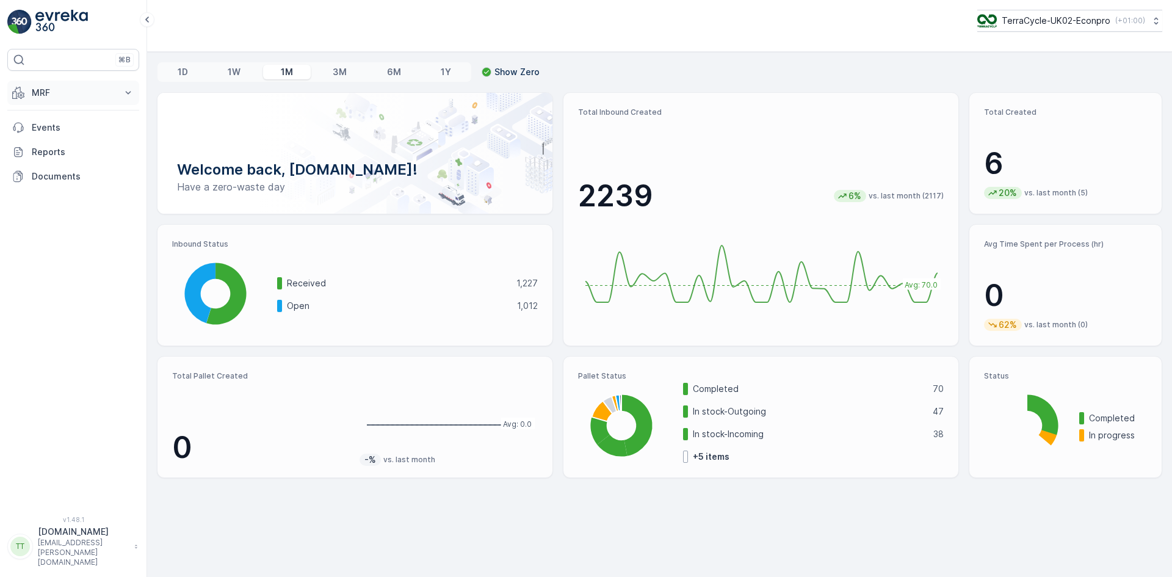
click at [38, 96] on p "MRF" at bounding box center [73, 93] width 83 height 12
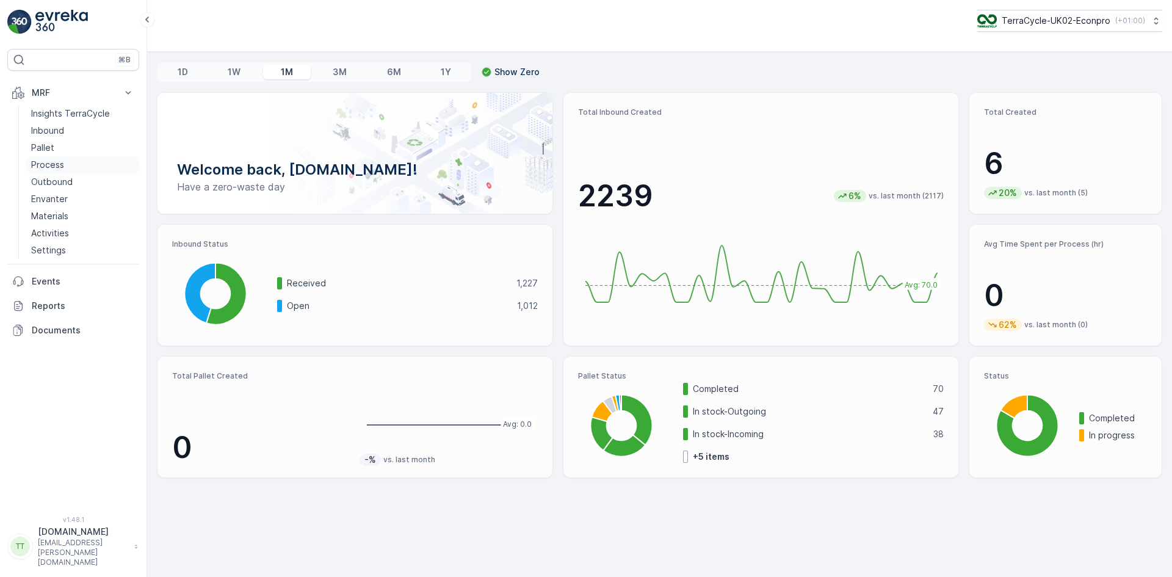
click at [49, 162] on p "Process" at bounding box center [47, 165] width 33 height 12
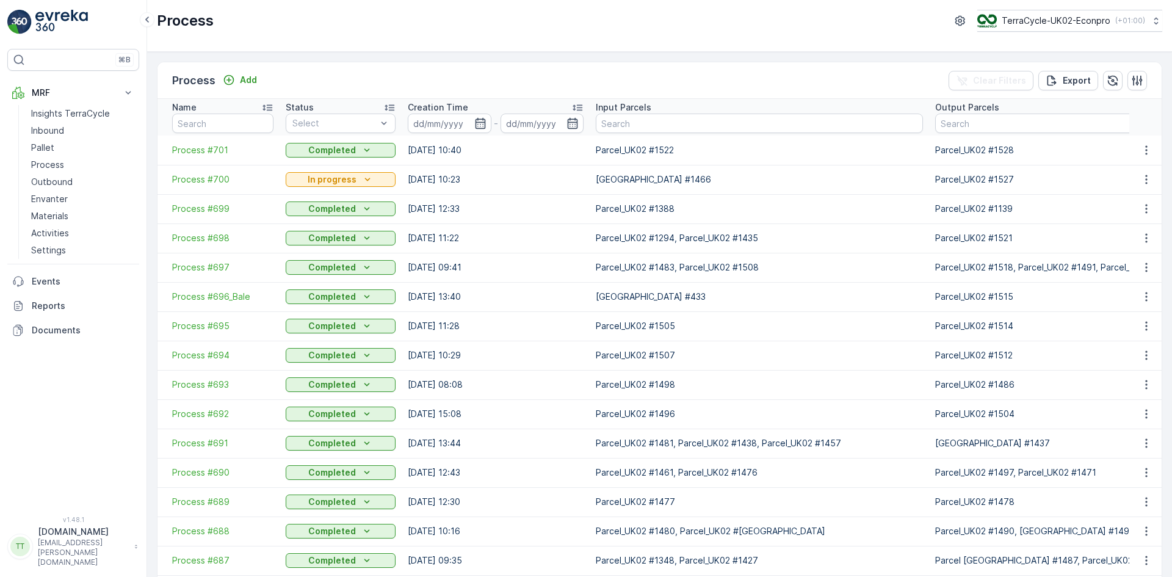
click at [200, 178] on span "Process #700" at bounding box center [222, 179] width 101 height 12
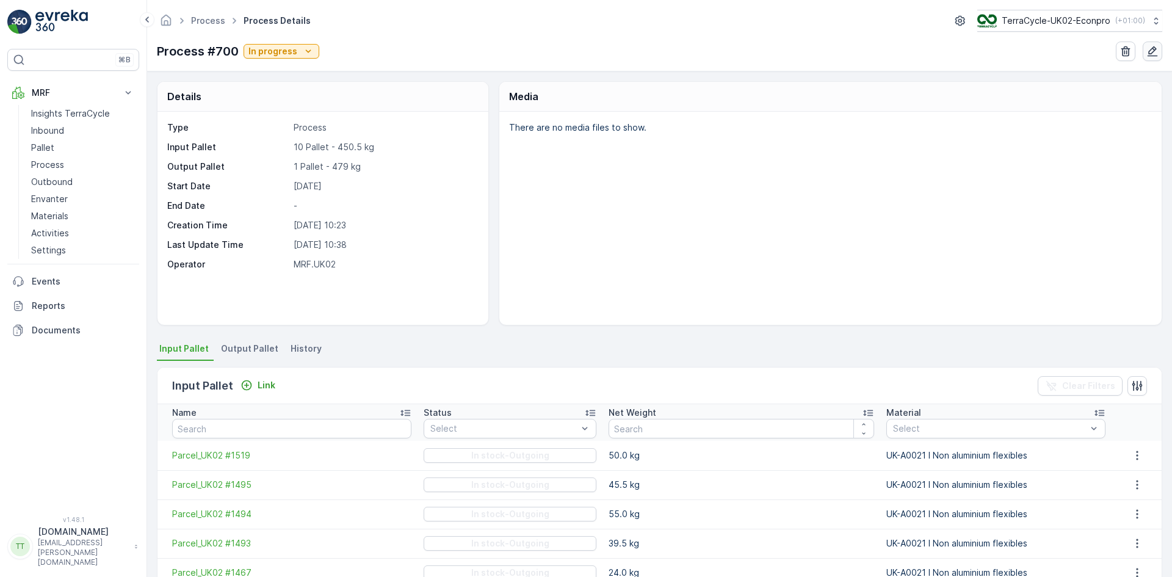
click at [1154, 49] on icon "button" at bounding box center [1152, 51] width 10 height 10
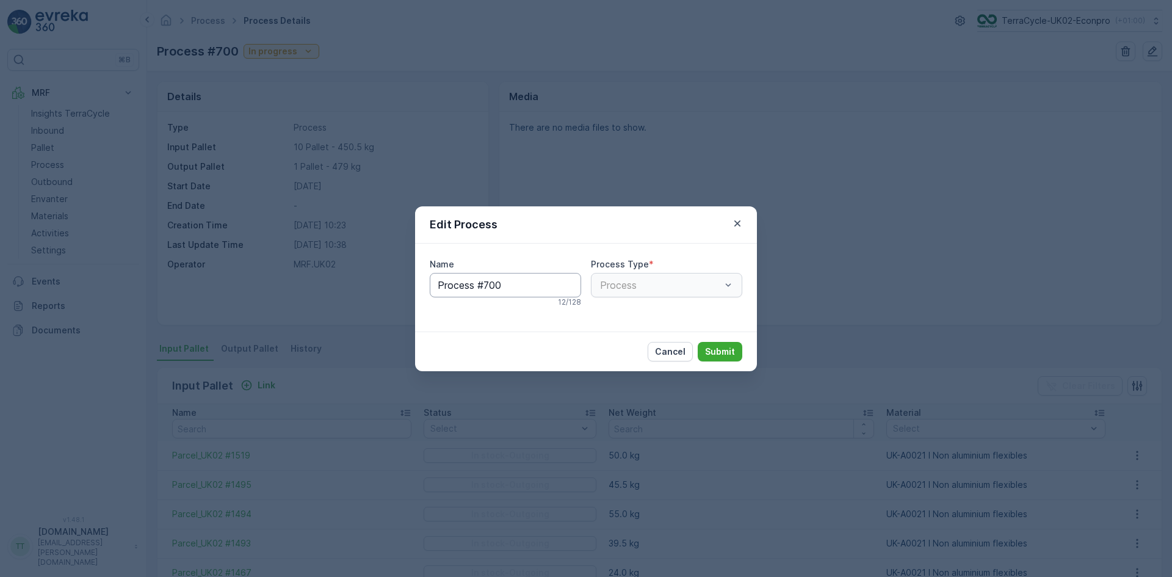
click at [541, 284] on input "Process #700" at bounding box center [505, 285] width 151 height 24
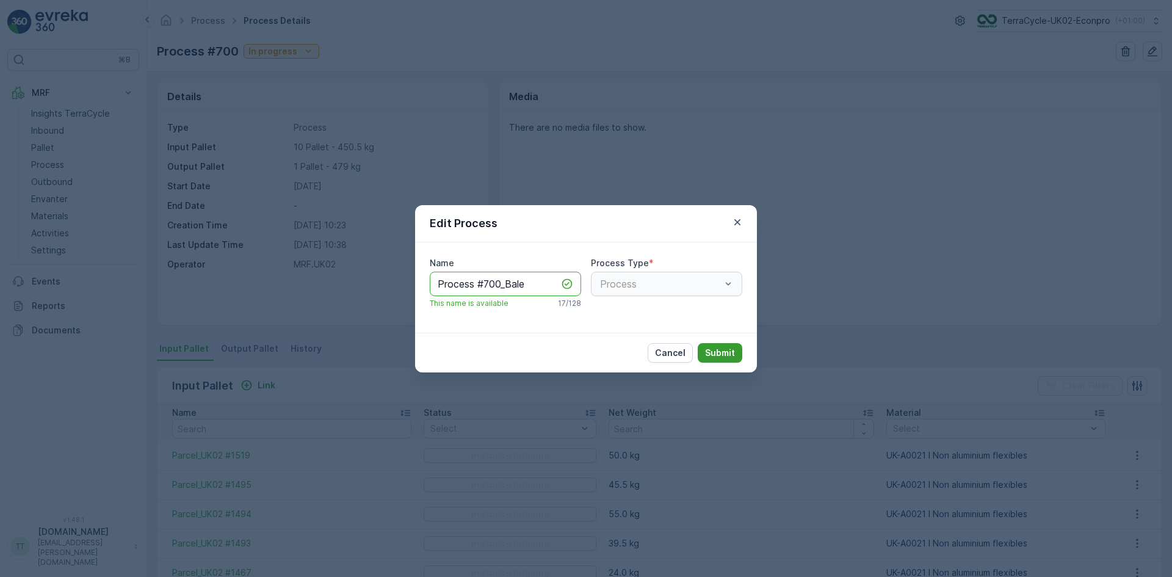
type input "Process #700_Bale"
click at [724, 350] on p "Submit" at bounding box center [720, 353] width 30 height 12
